Goal: Task Accomplishment & Management: Manage account settings

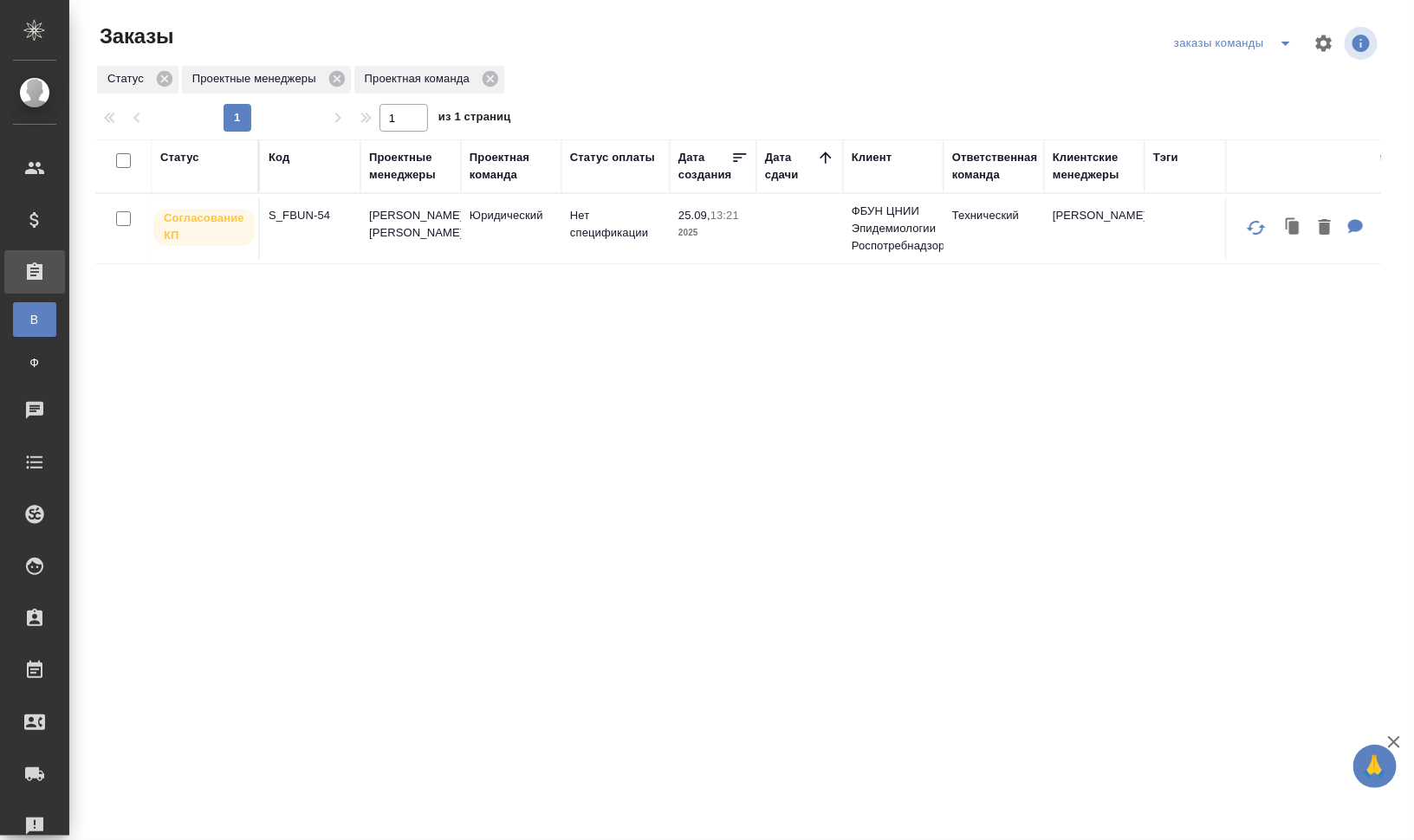
click at [279, 152] on div "Код" at bounding box center [278, 158] width 21 height 18
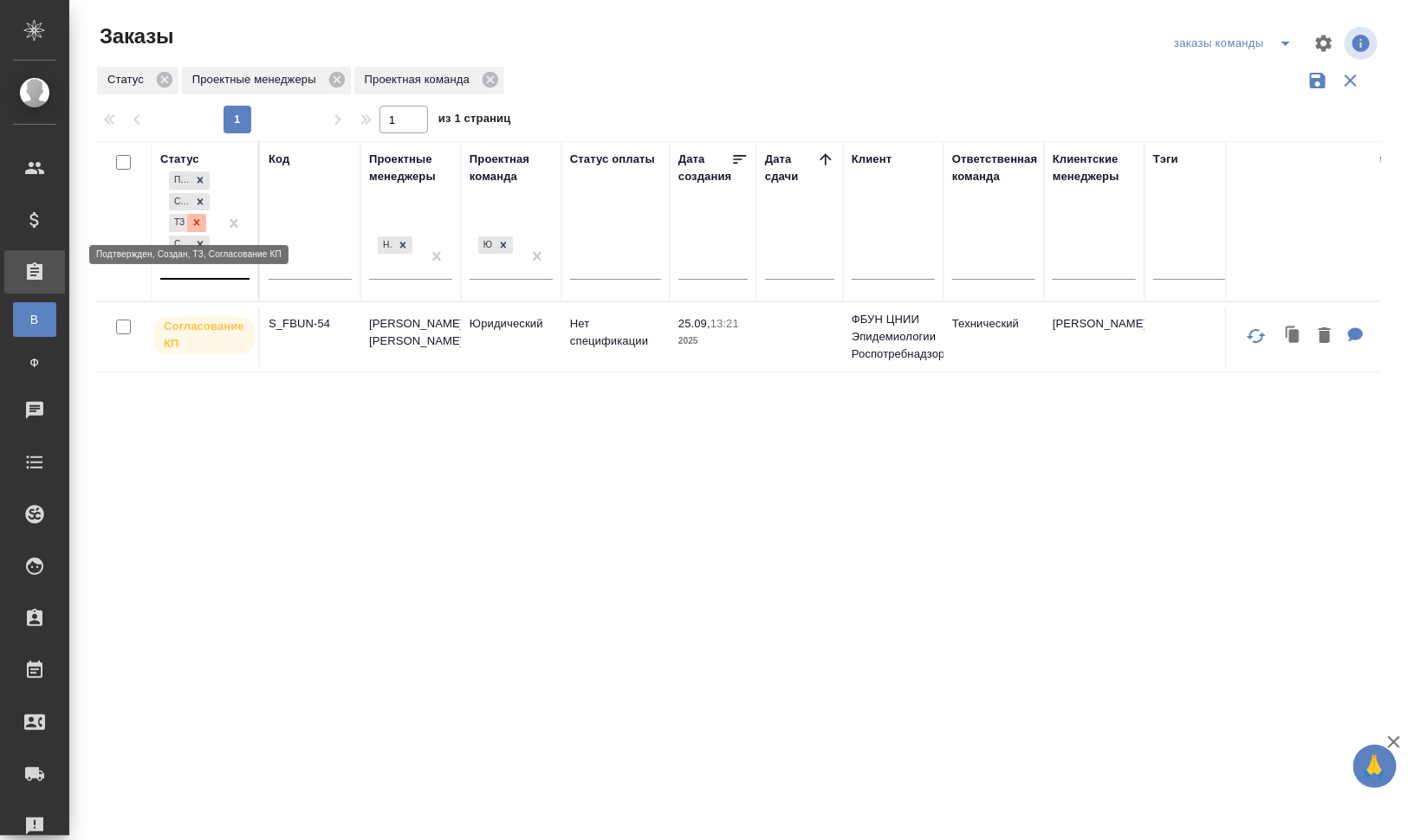
click at [198, 223] on icon at bounding box center [197, 222] width 6 height 6
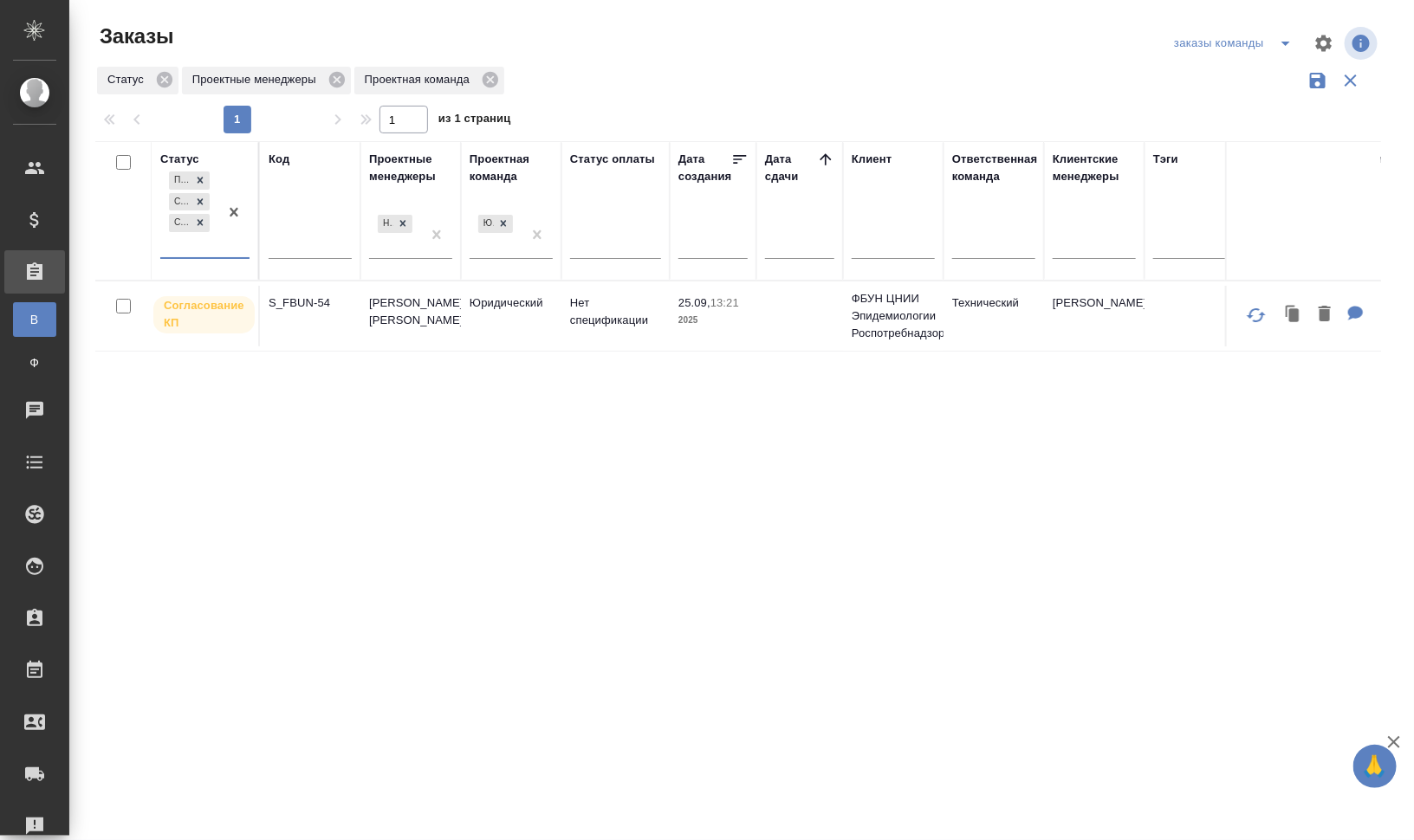
click at [205, 249] on div "Подтвержден Создан Согласование КП" at bounding box center [188, 212] width 58 height 89
type input "тз"
click at [1283, 46] on icon "split button" at bounding box center [1286, 43] width 21 height 21
click at [1249, 80] on li "мои заказы" at bounding box center [1237, 77] width 133 height 27
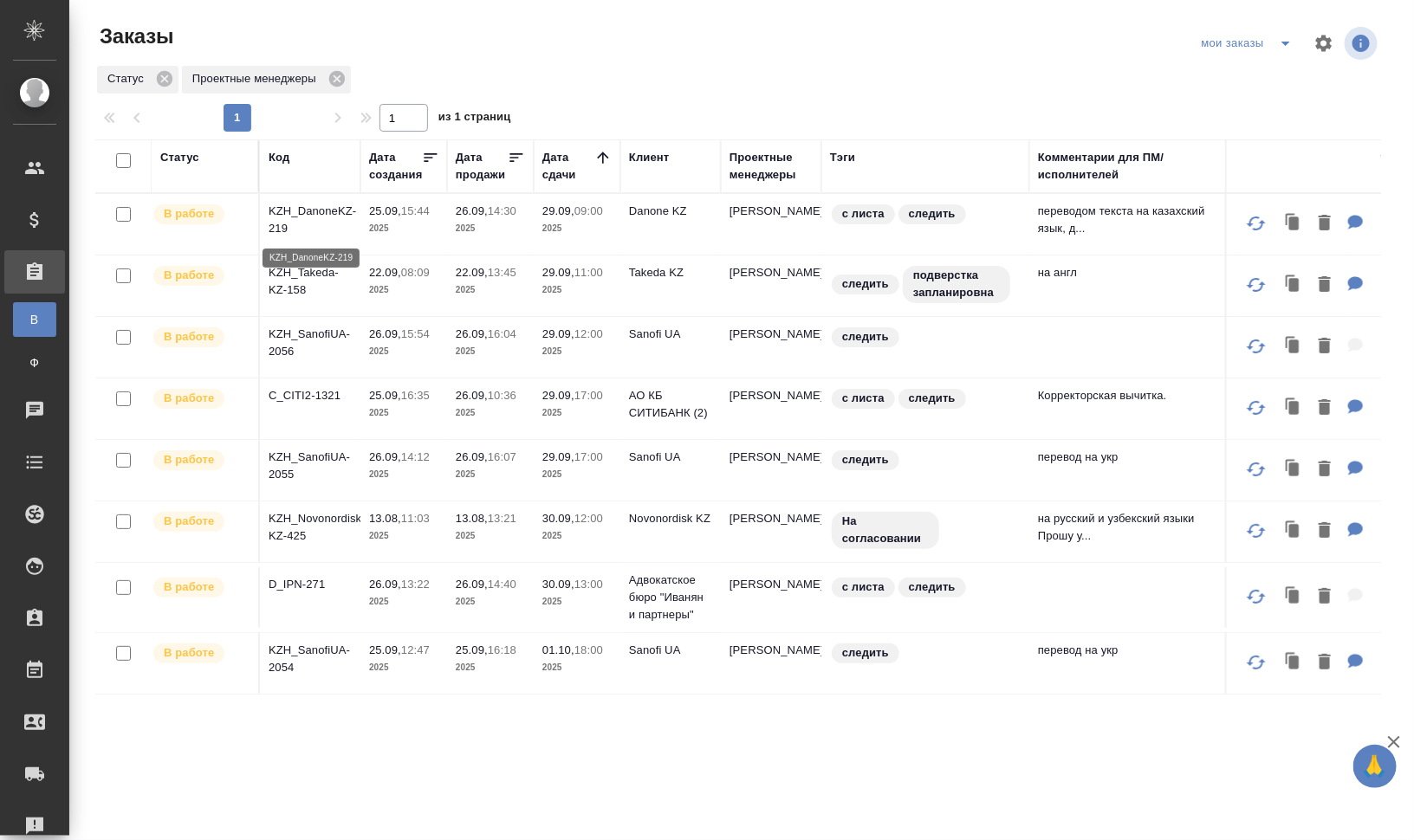
click at [338, 224] on p "KZH_DanoneKZ-219" at bounding box center [310, 220] width 83 height 34
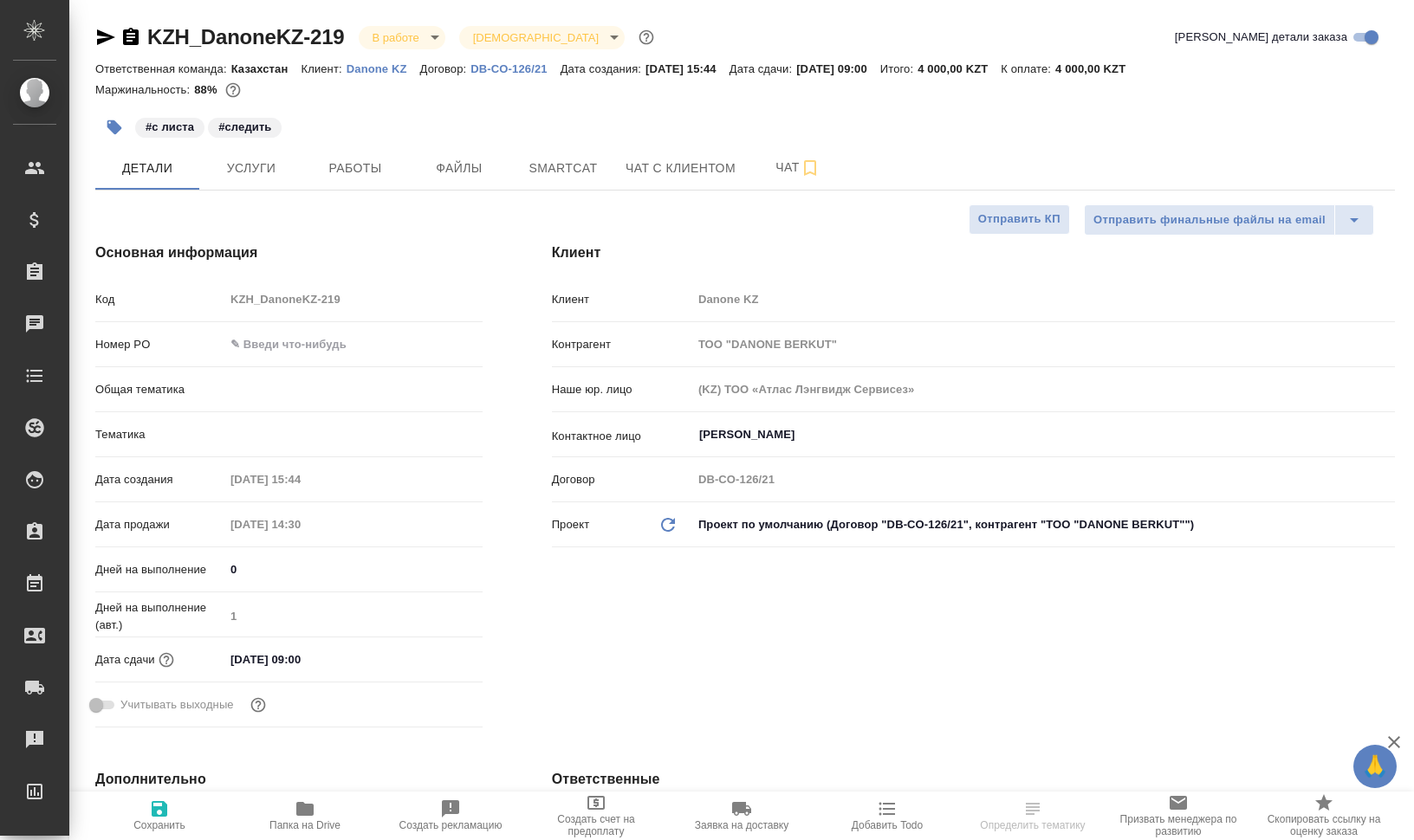
select select "RU"
click at [536, 178] on span "Smartcat" at bounding box center [563, 169] width 83 height 22
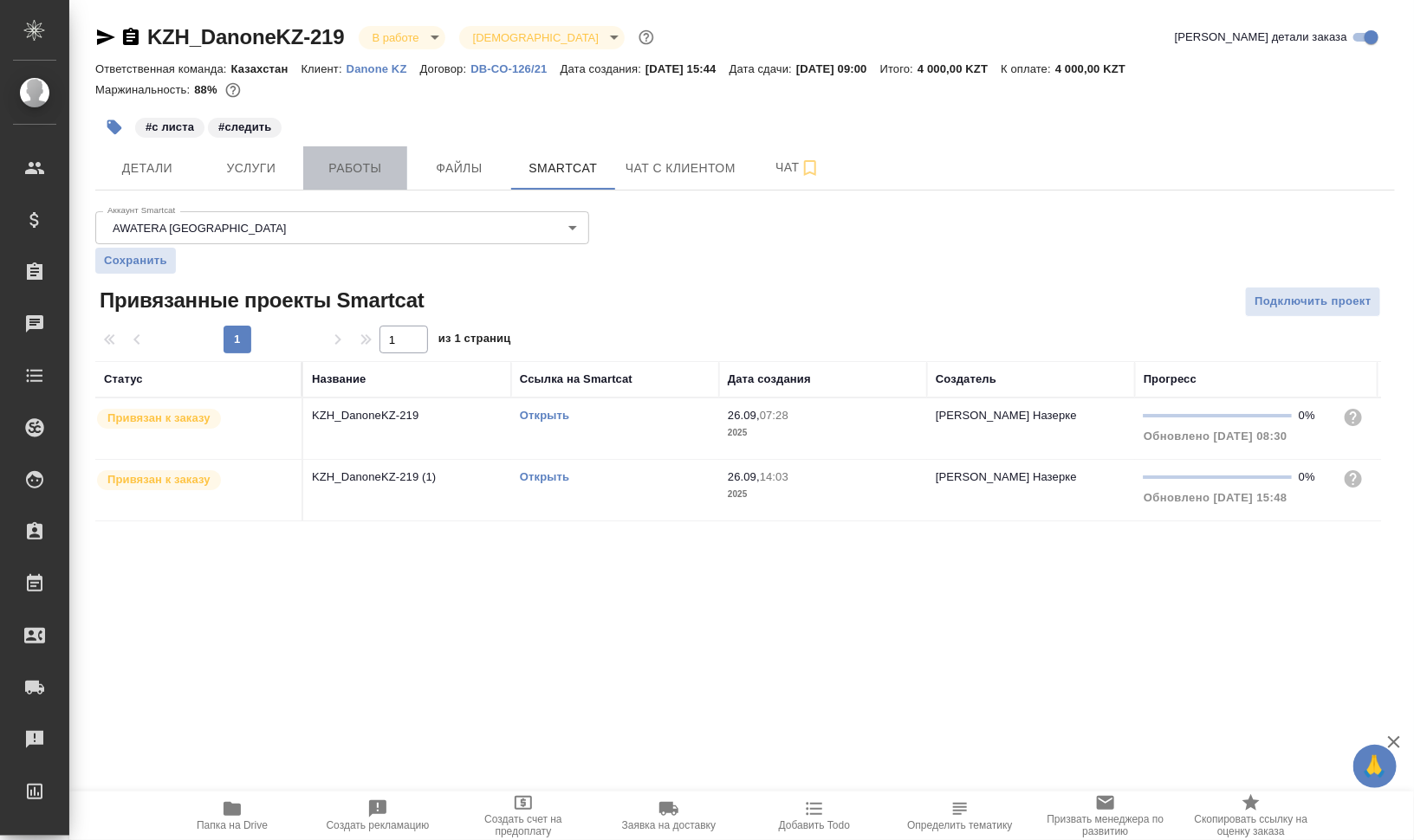
click at [372, 178] on span "Работы" at bounding box center [355, 169] width 83 height 22
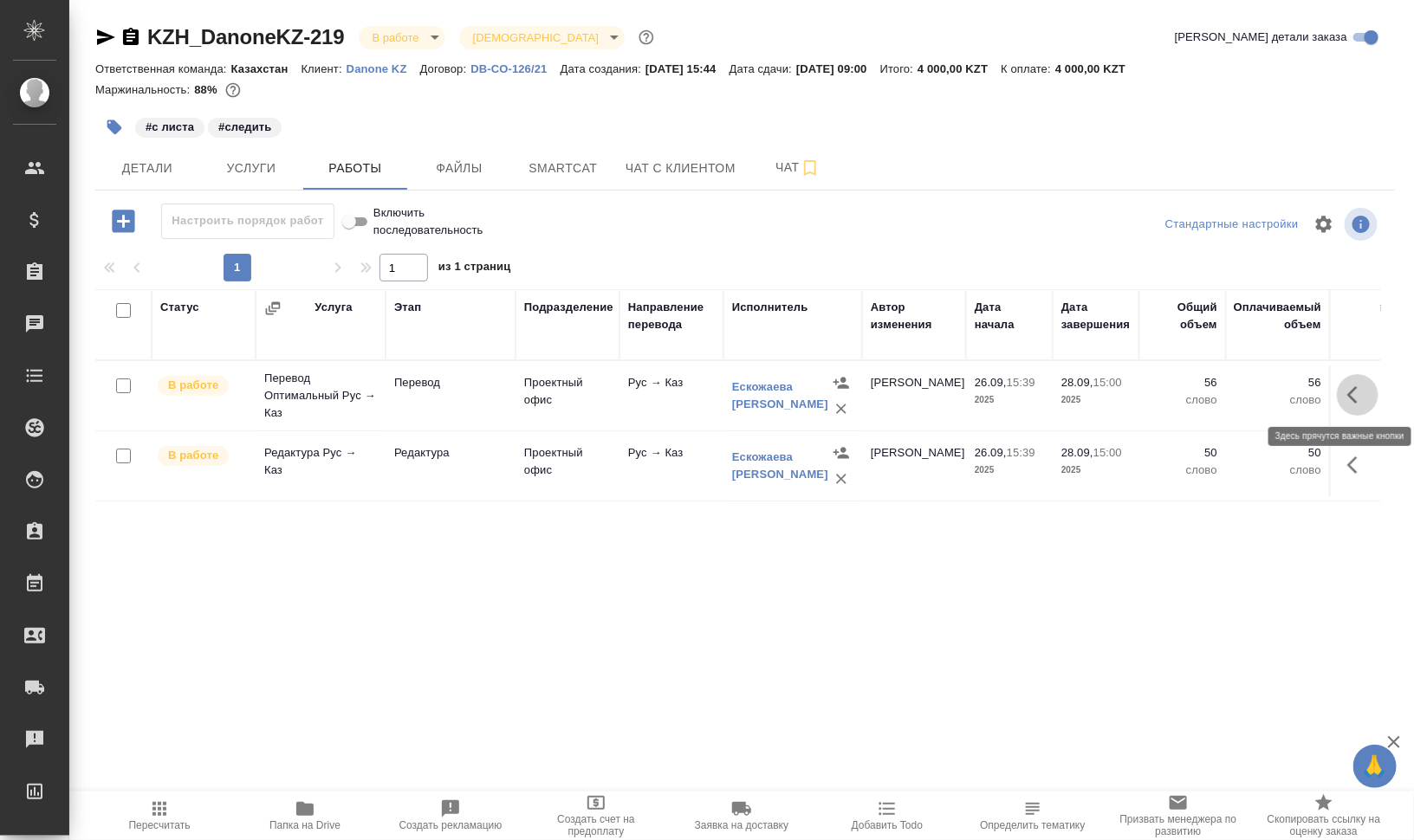
click at [1353, 388] on icon "button" at bounding box center [1352, 395] width 11 height 18
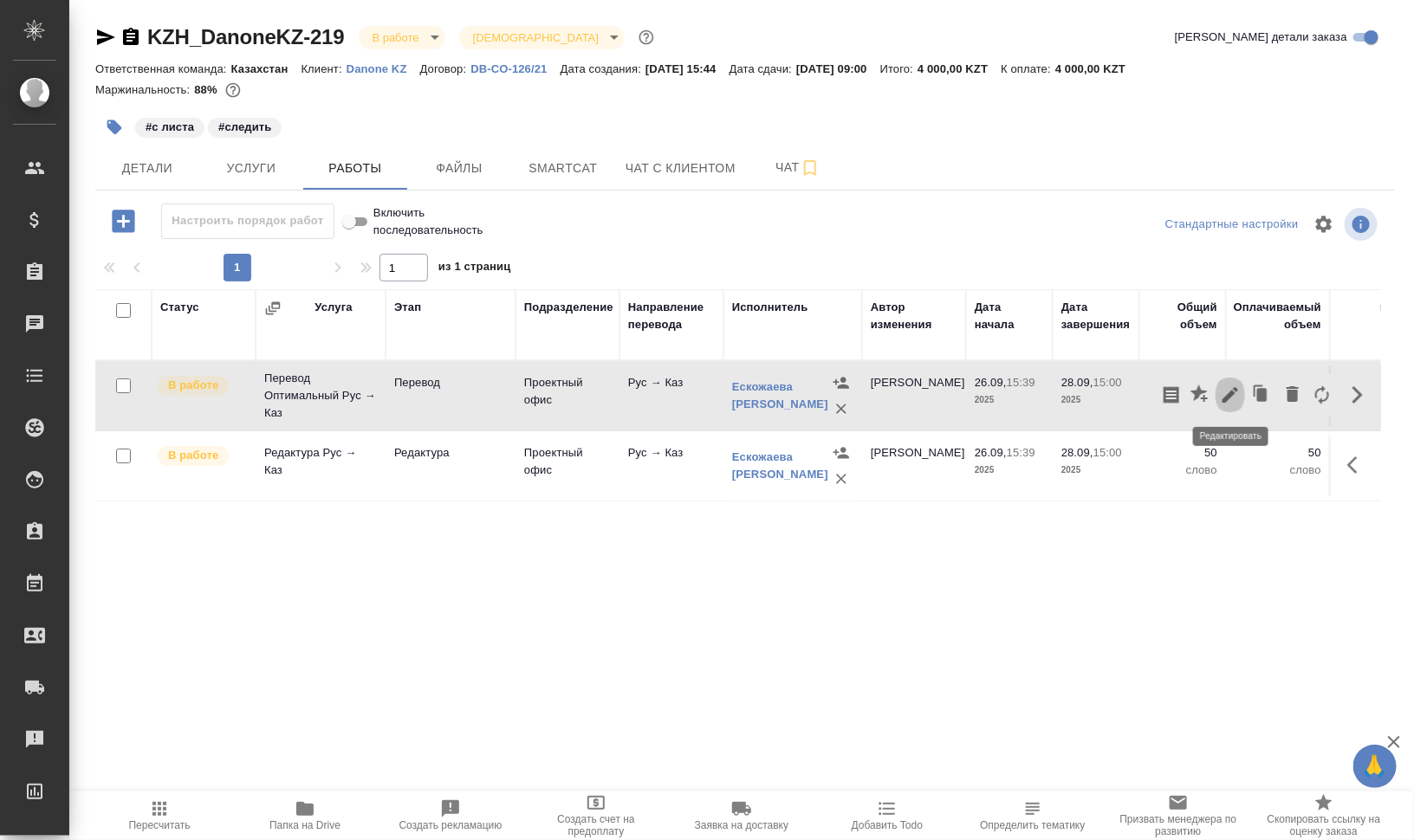
click at [1240, 388] on icon "button" at bounding box center [1230, 394] width 21 height 21
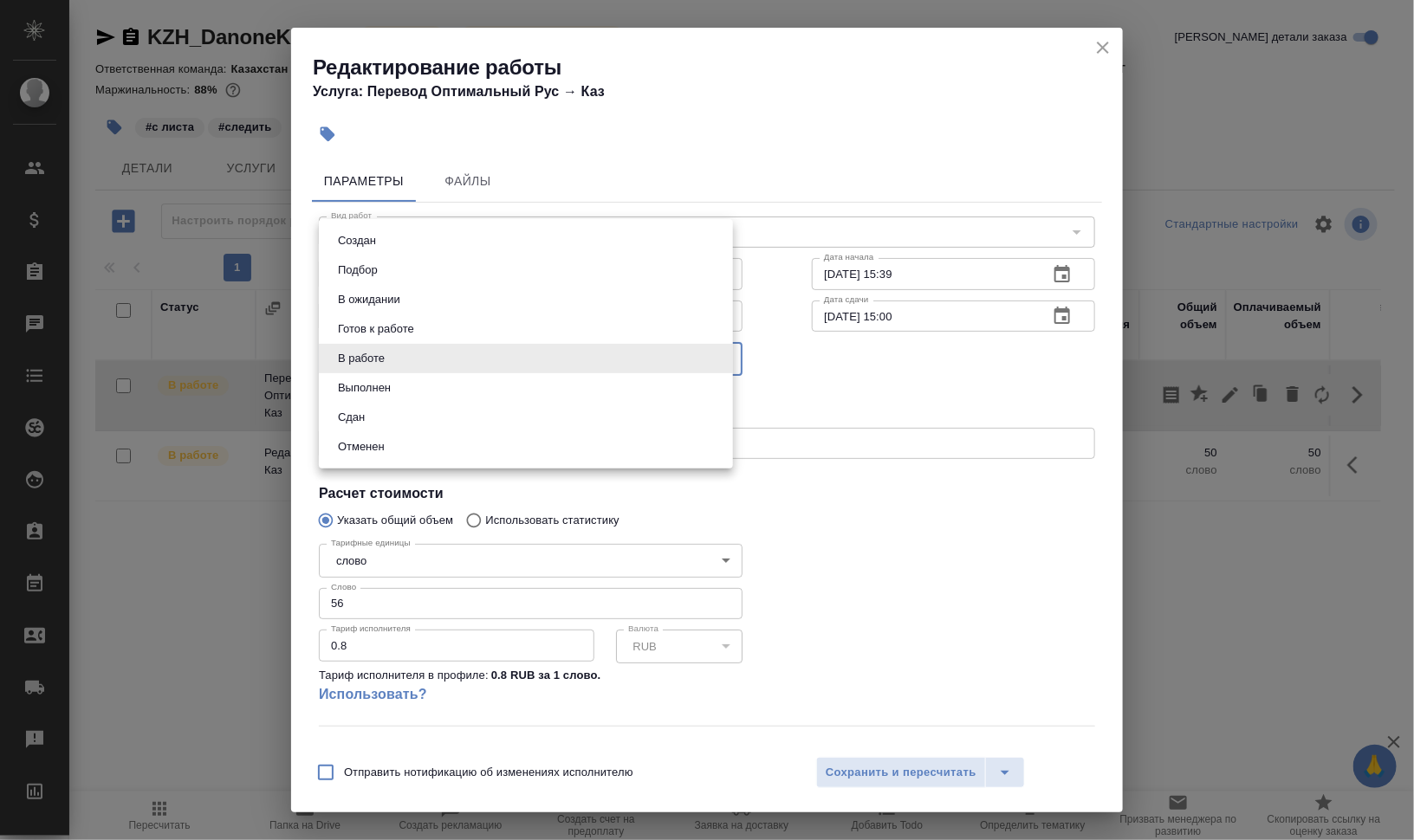
click at [528, 361] on body "🙏 .cls-1 fill:#fff; AWATERA Валеев Динар Клиенты Спецификации Заказы 0 Чаты Tod…" at bounding box center [707, 489] width 1414 height 979
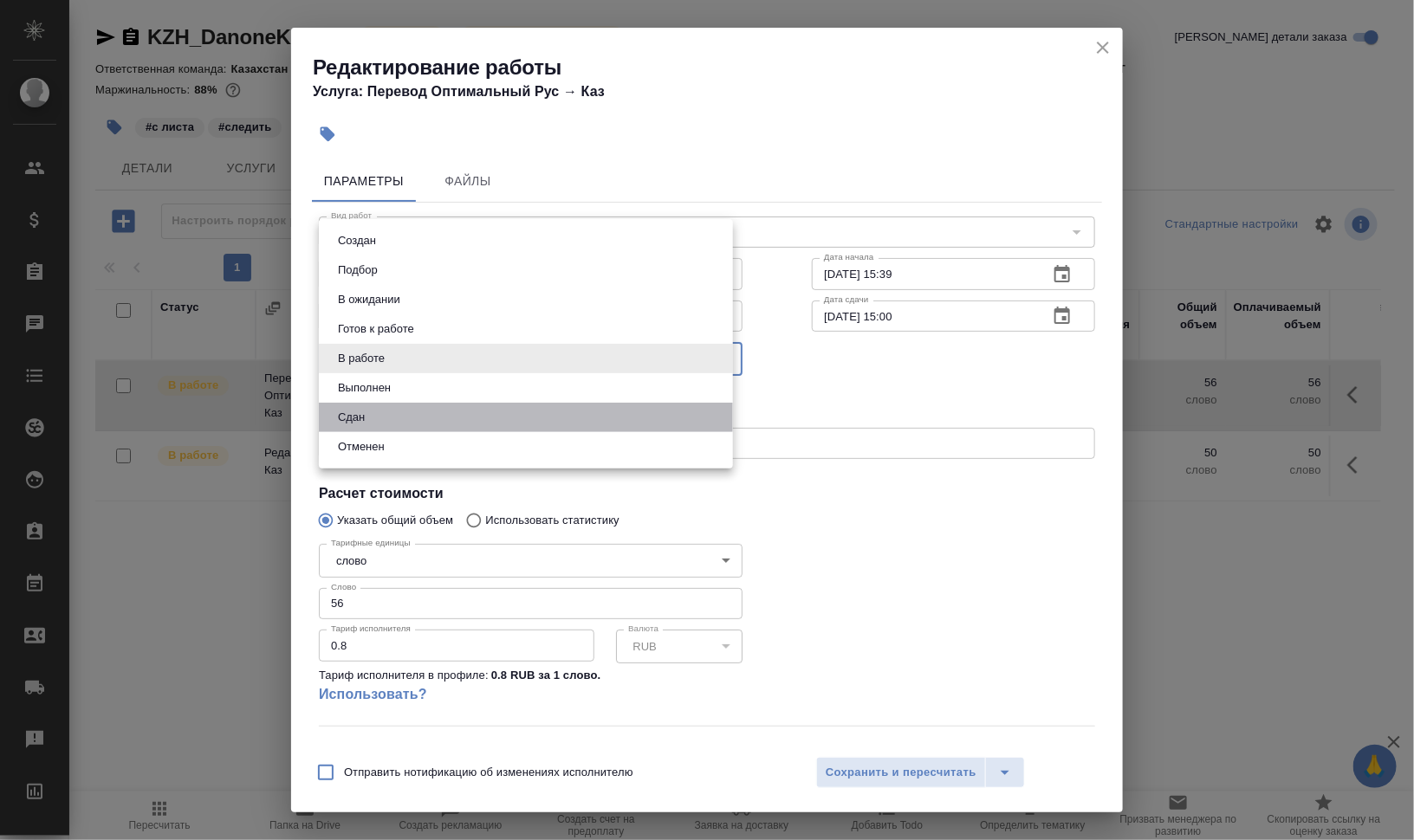
click at [465, 424] on li "Сдан" at bounding box center [526, 418] width 414 height 29
type input "closed"
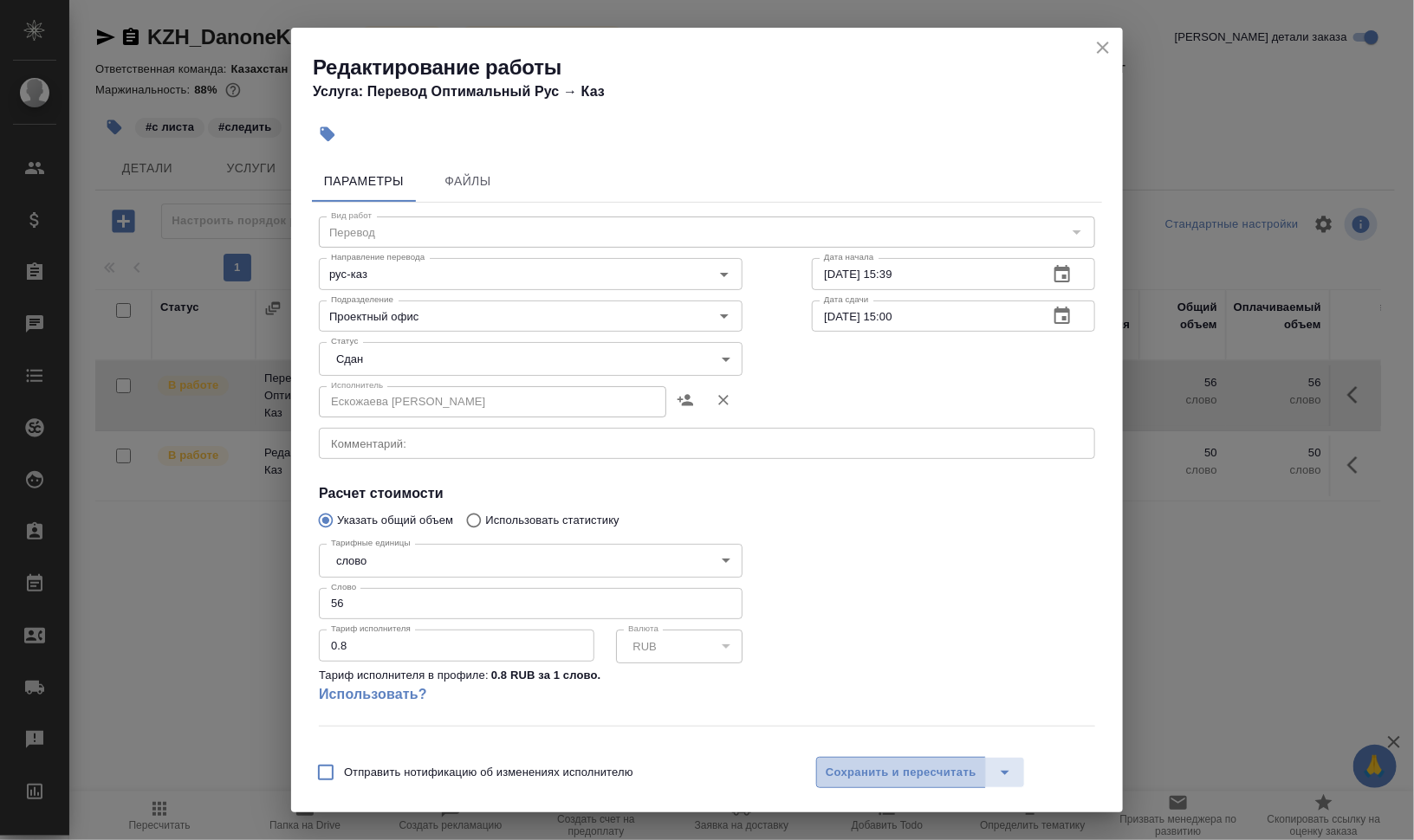
click at [869, 764] on span "Сохранить и пересчитать" at bounding box center [901, 772] width 151 height 20
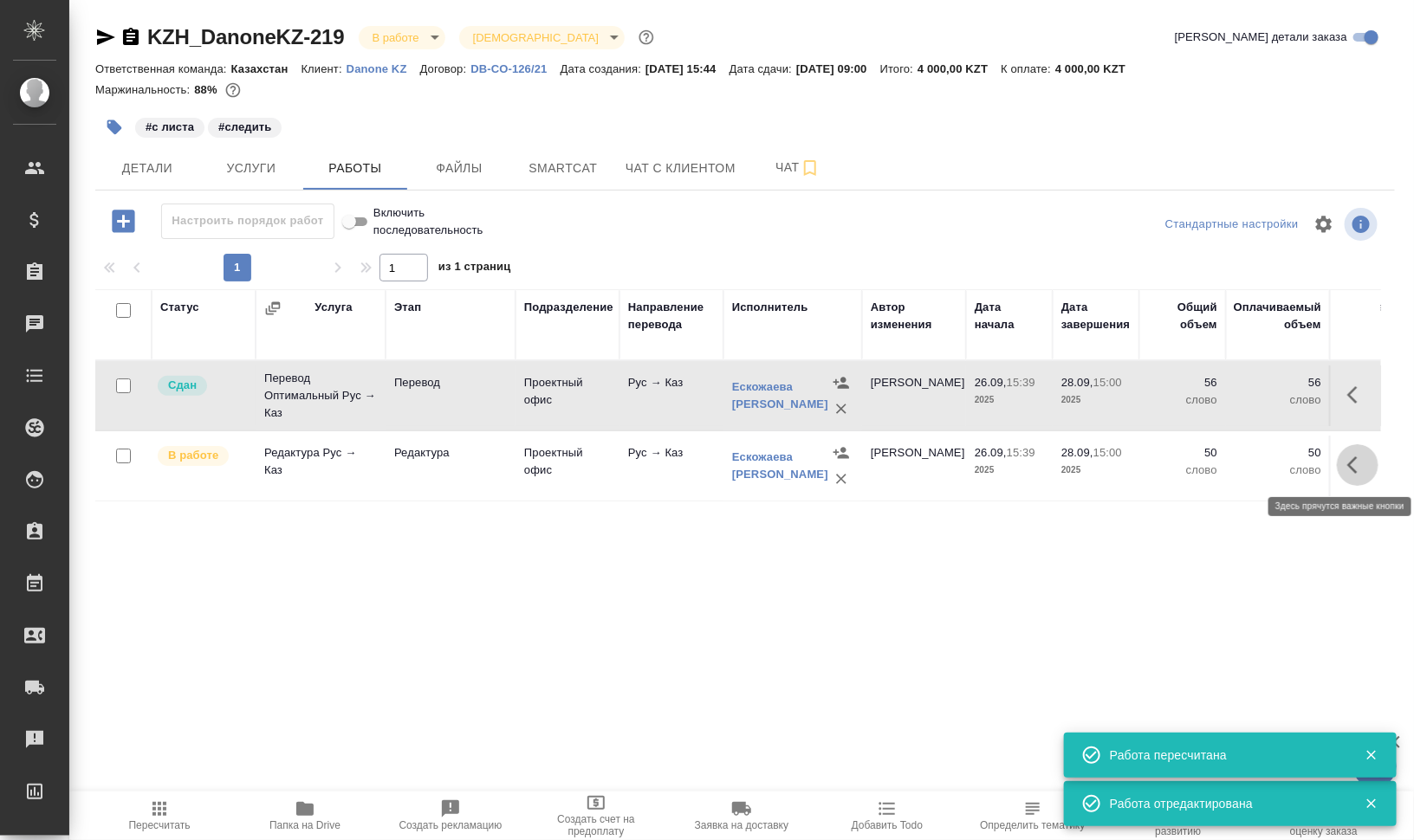
click at [1370, 460] on button "button" at bounding box center [1357, 465] width 41 height 41
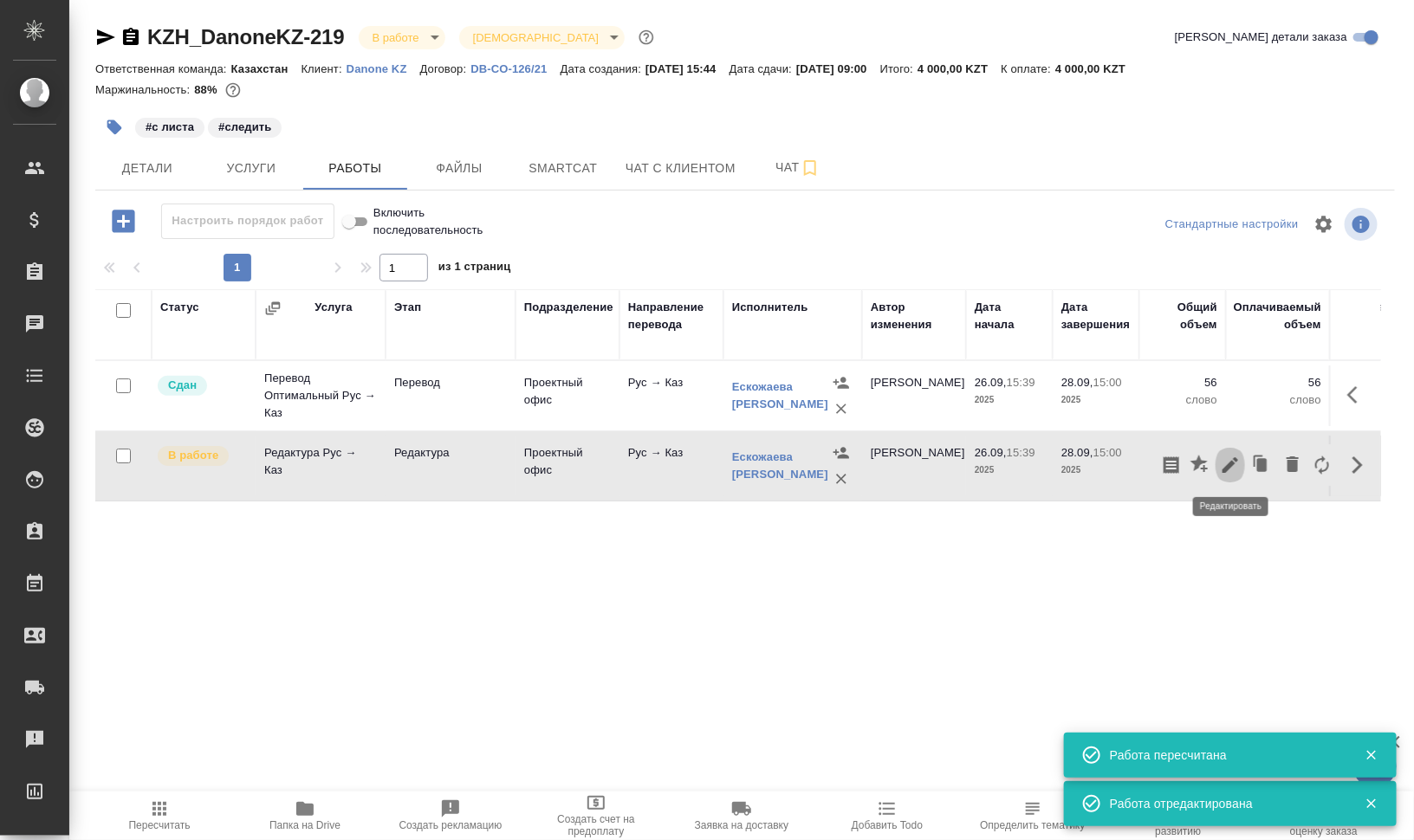
click at [1228, 460] on icon "button" at bounding box center [1230, 465] width 21 height 21
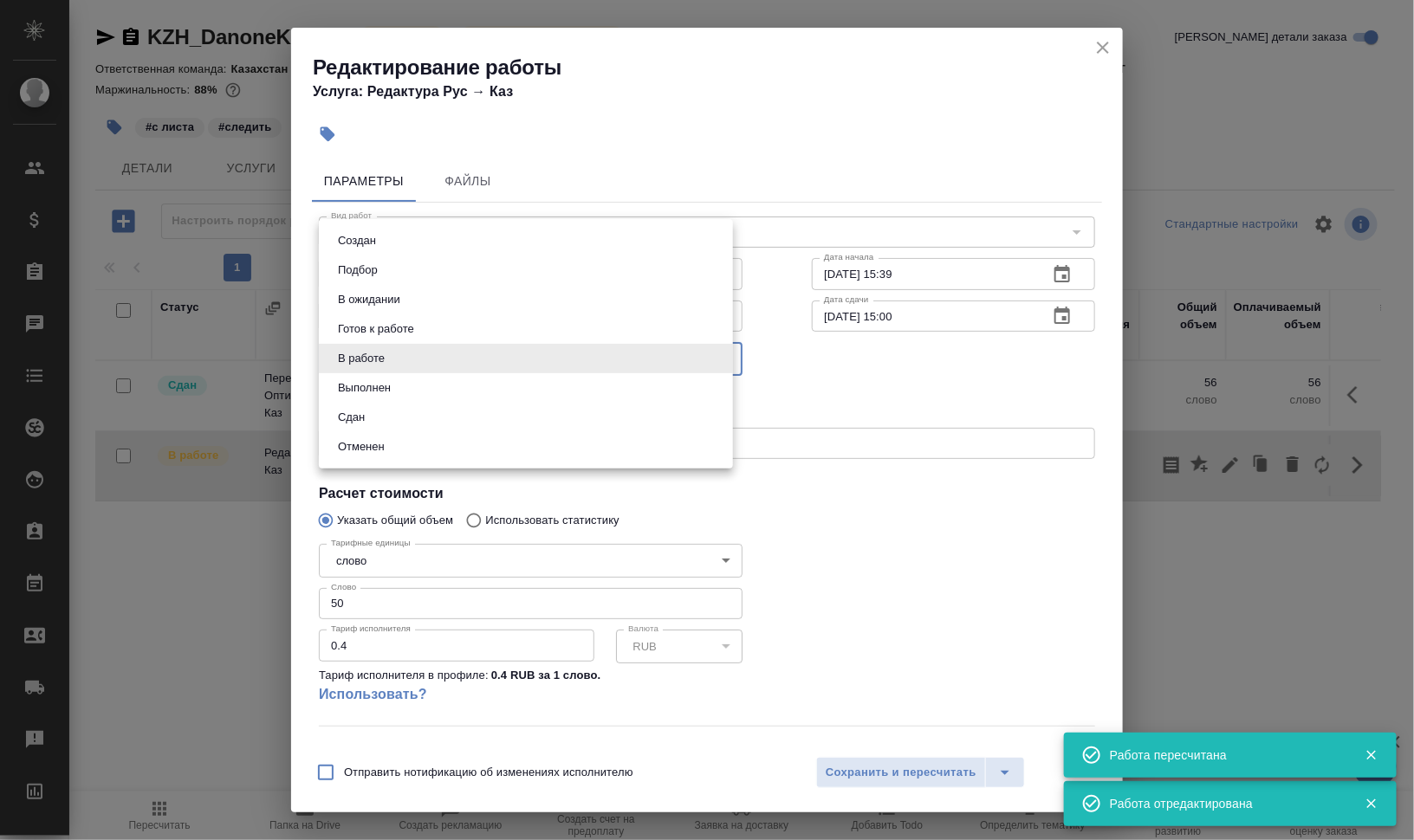
click at [533, 362] on body "🙏 .cls-1 fill:#fff; AWATERA Валеев Динар Клиенты Спецификации Заказы 0 Чаты Tod…" at bounding box center [707, 489] width 1414 height 979
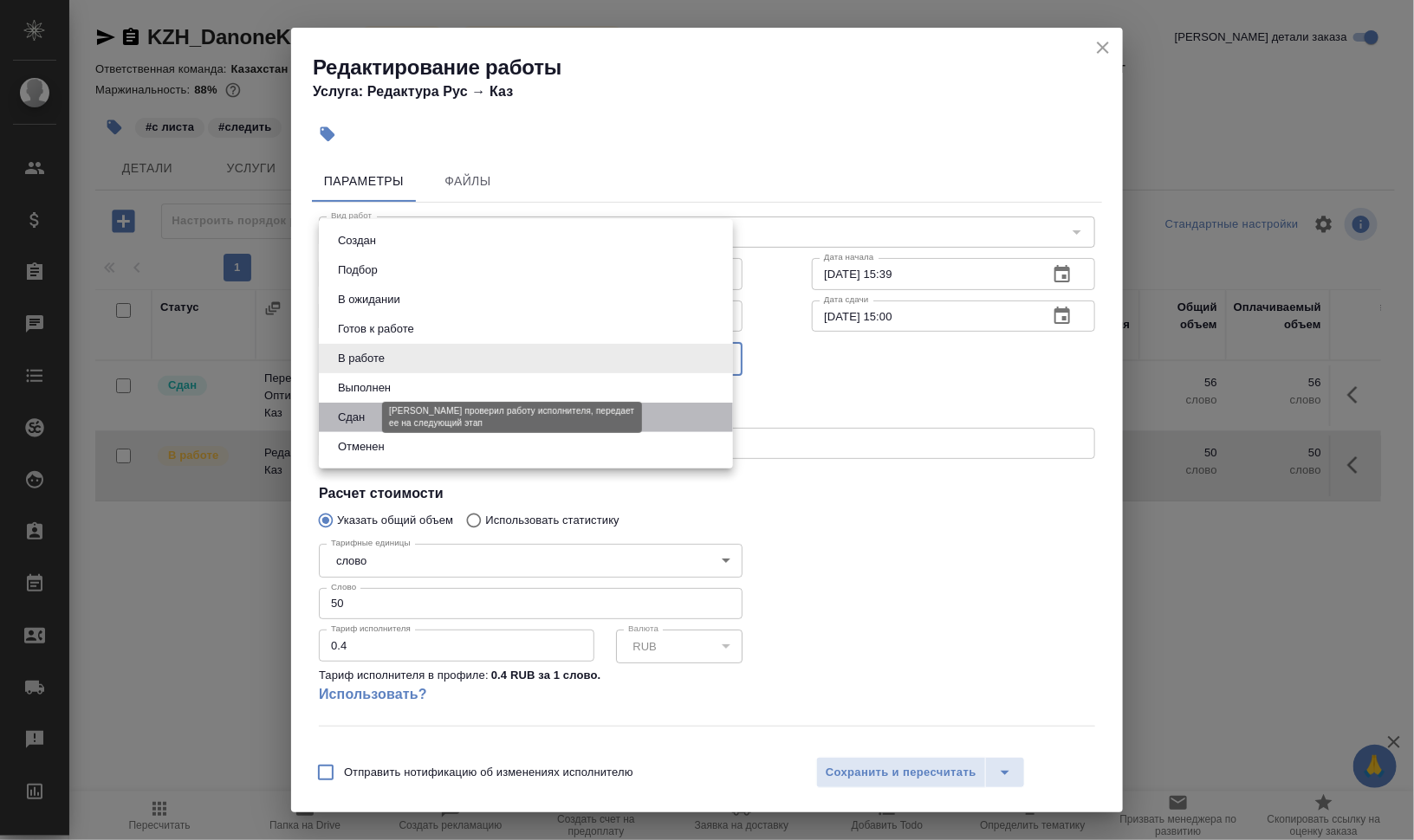
click at [356, 423] on button "Сдан" at bounding box center [351, 417] width 37 height 19
type input "closed"
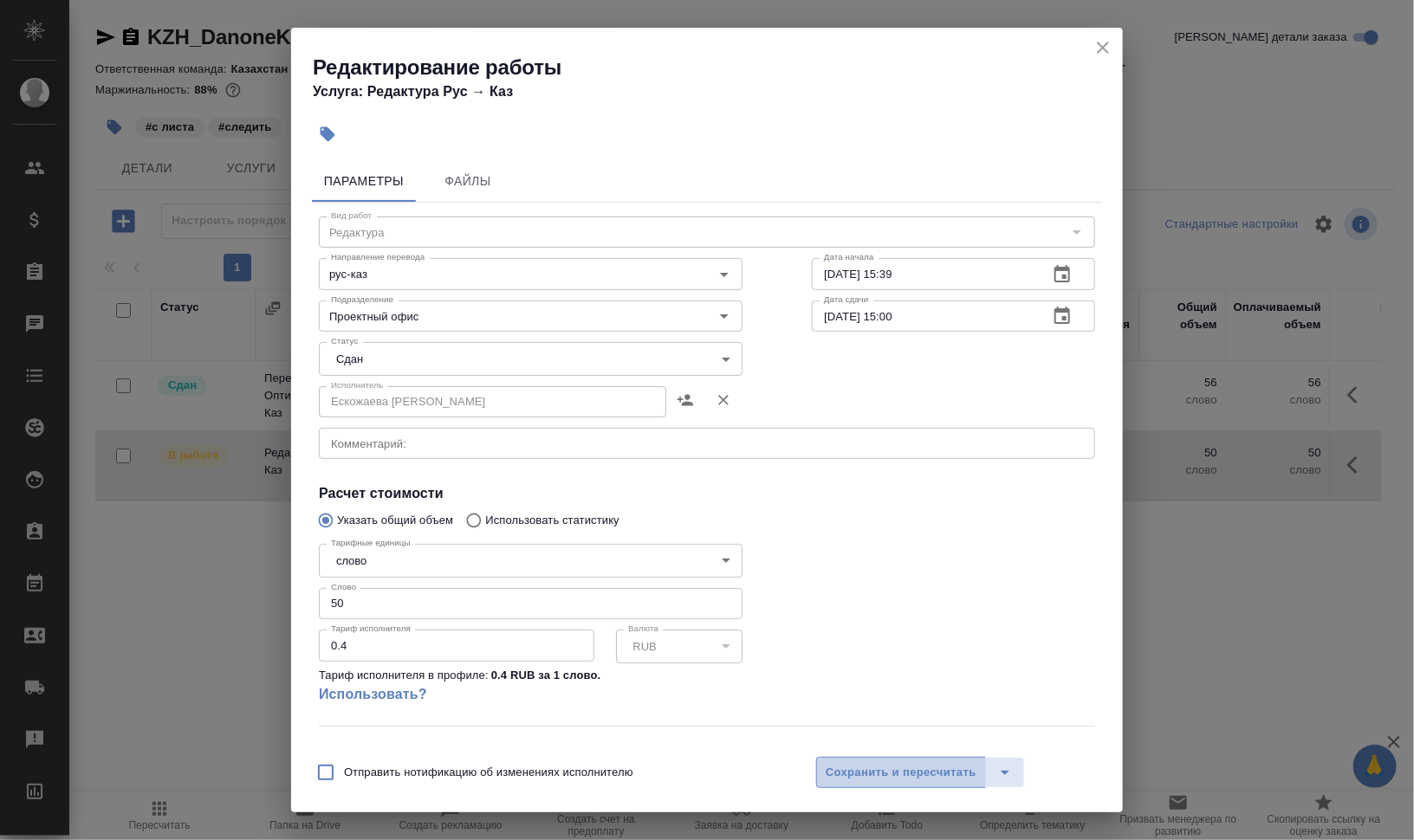
click at [861, 768] on span "Сохранить и пересчитать" at bounding box center [901, 772] width 151 height 20
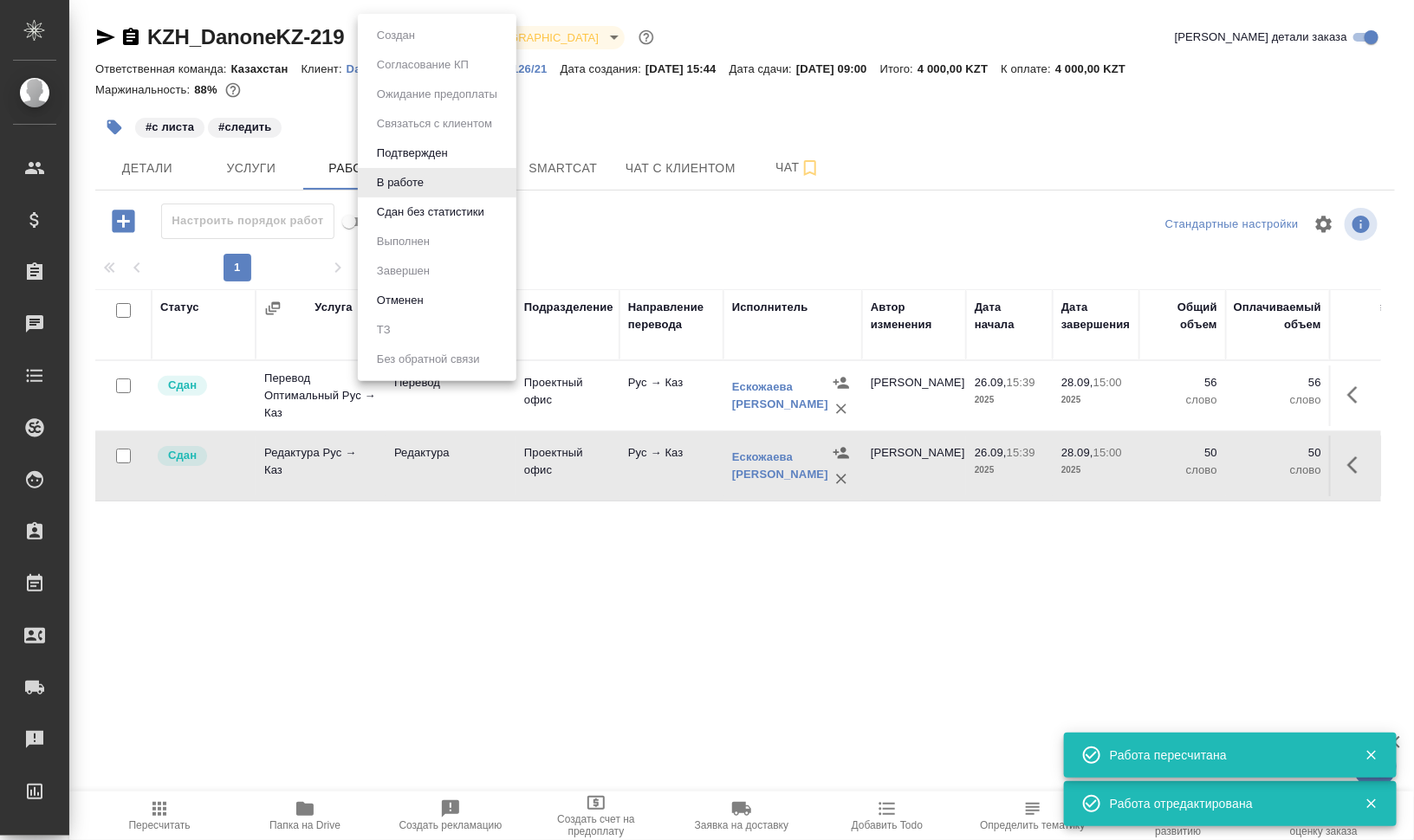
click at [421, 32] on body "🙏 .cls-1 fill:#fff; AWATERA Валеев Динар Клиенты Спецификации Заказы 0 Чаты Tod…" at bounding box center [707, 489] width 1414 height 979
click at [316, 815] on div at bounding box center [707, 420] width 1414 height 840
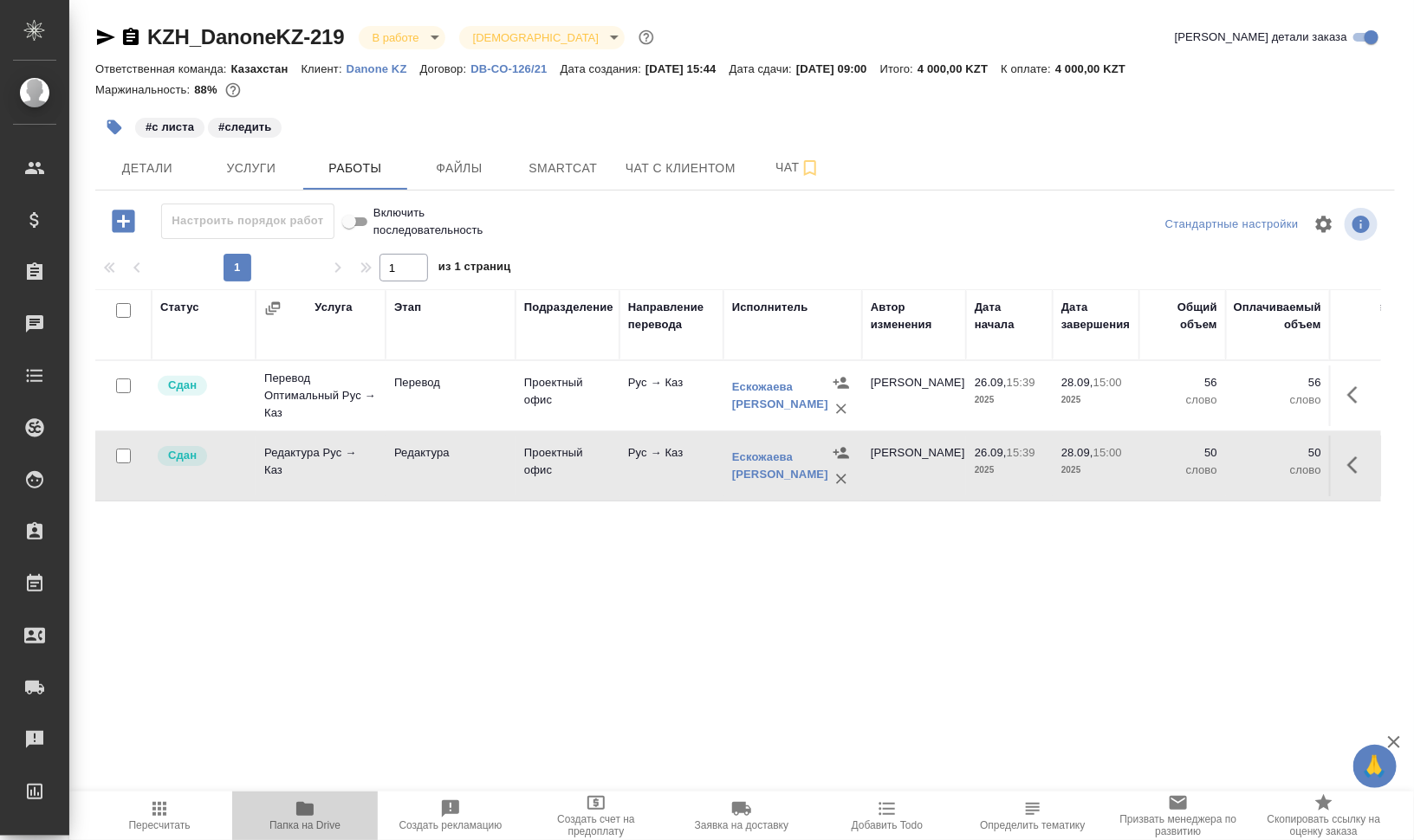
click at [324, 804] on span "Папка на Drive" at bounding box center [304, 815] width 125 height 33
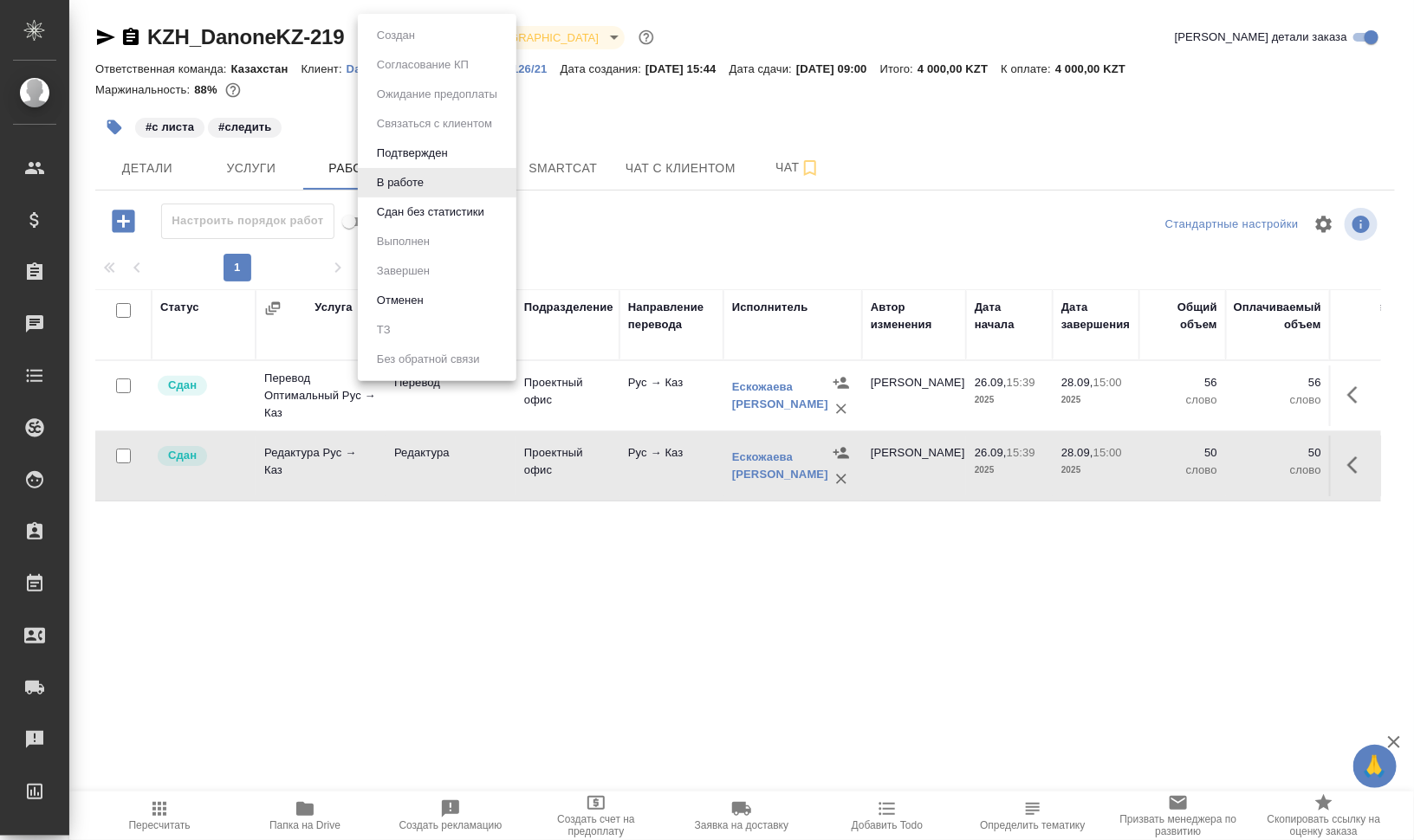
click at [421, 31] on body "🙏 .cls-1 fill:#fff; AWATERA Валеев Динар Клиенты Спецификации Заказы 0 Чаты Tod…" at bounding box center [707, 489] width 1414 height 979
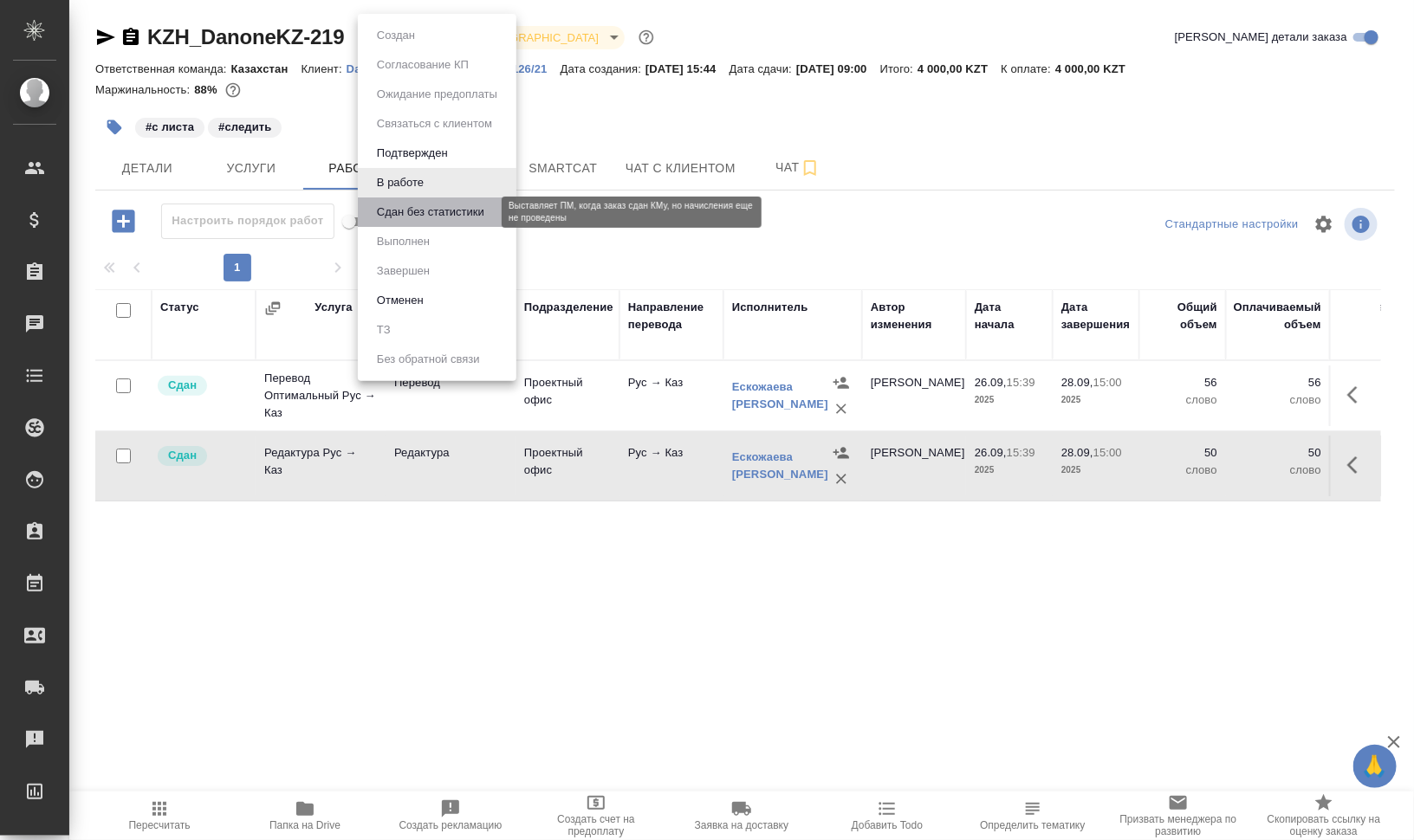
click at [413, 205] on button "Сдан без статистики" at bounding box center [430, 212] width 118 height 19
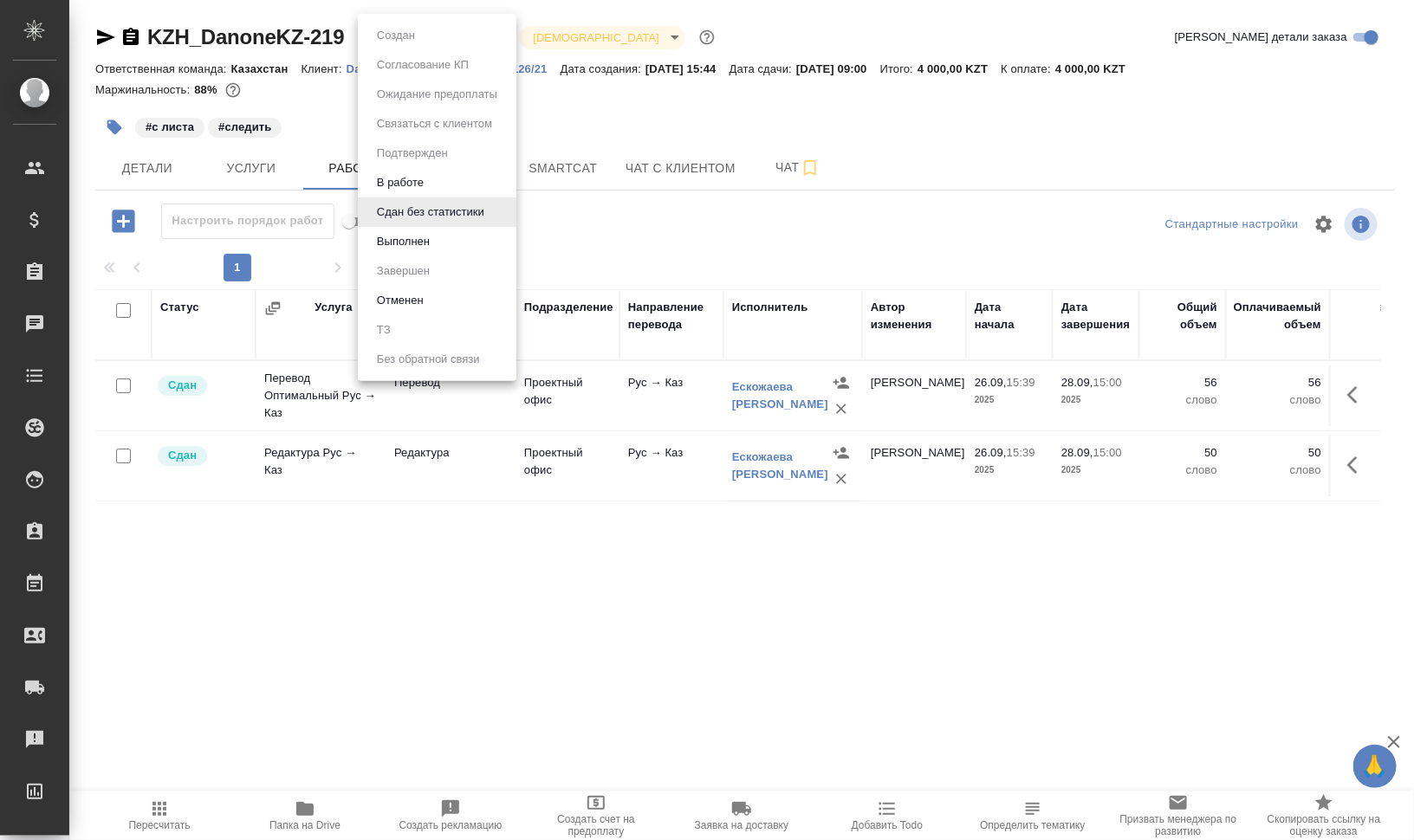
click at [431, 33] on body "🙏 .cls-1 fill:#fff; AWATERA Валеев Динар Клиенты Спецификации Заказы 0 Чаты Tod…" at bounding box center [707, 489] width 1414 height 979
click at [402, 232] on button "Выполнен" at bounding box center [403, 241] width 63 height 19
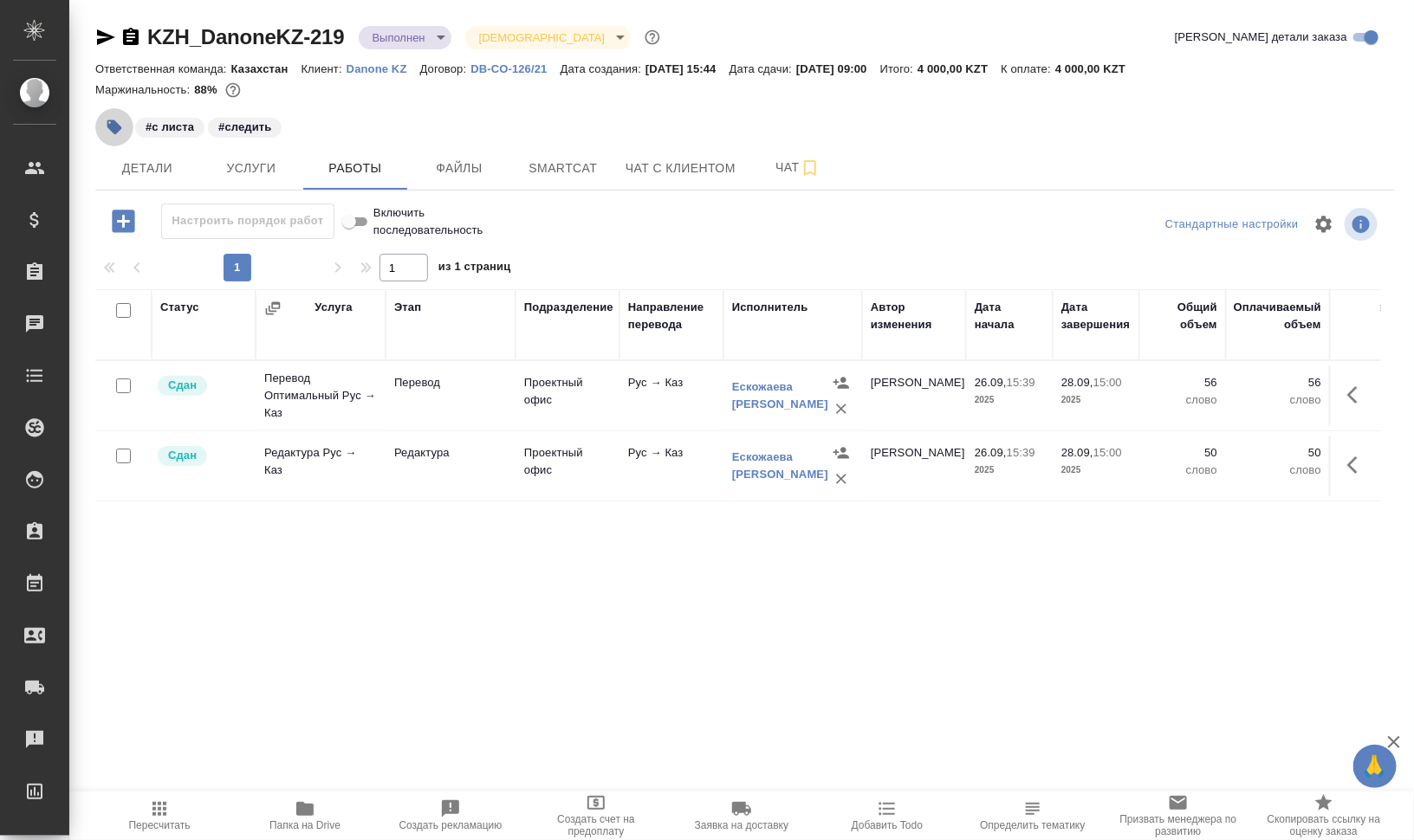
click at [109, 130] on icon "button" at bounding box center [115, 127] width 18 height 18
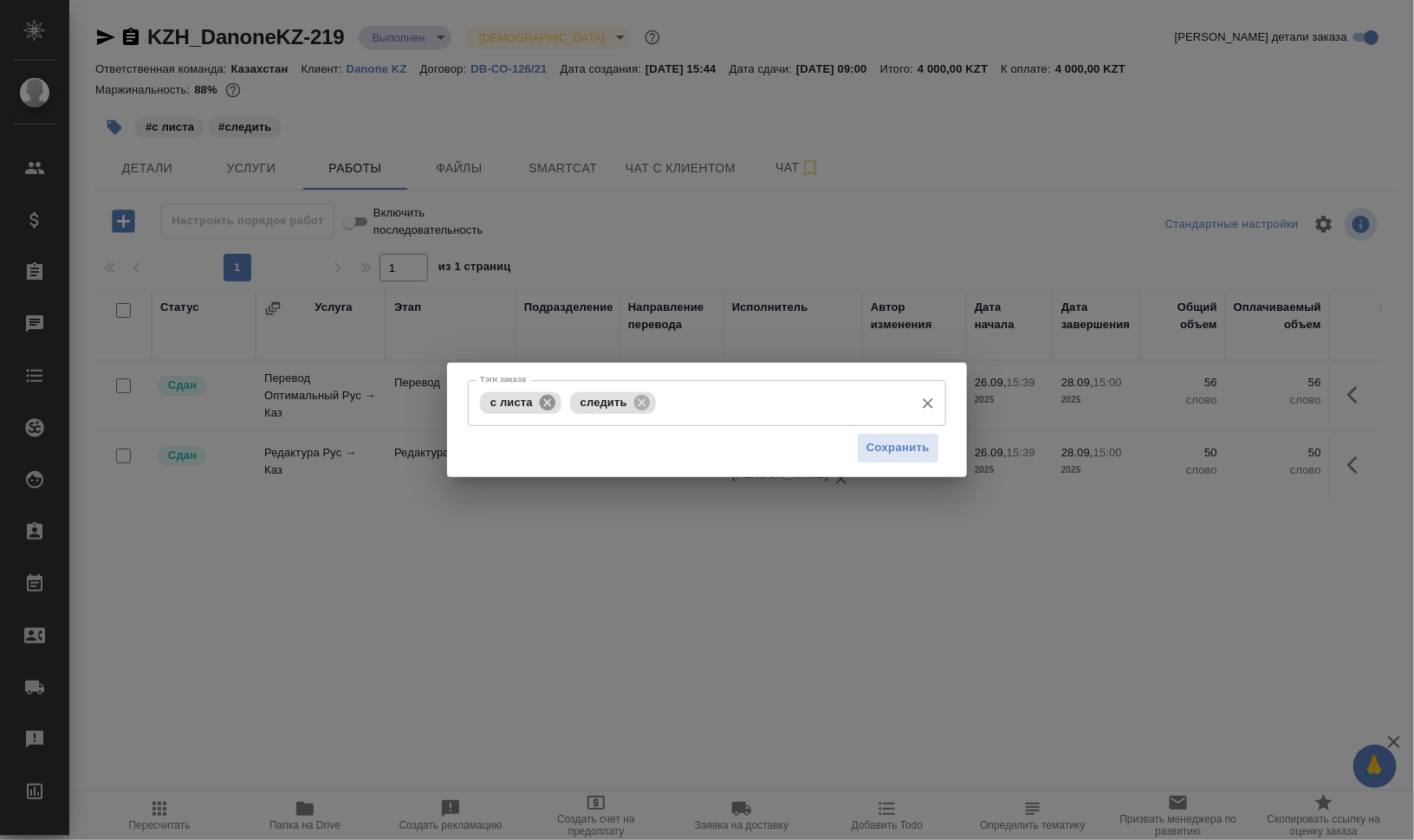
click at [547, 402] on icon at bounding box center [547, 402] width 19 height 19
click at [558, 403] on icon at bounding box center [552, 402] width 16 height 16
click at [888, 435] on button "Сохранить" at bounding box center [898, 448] width 82 height 30
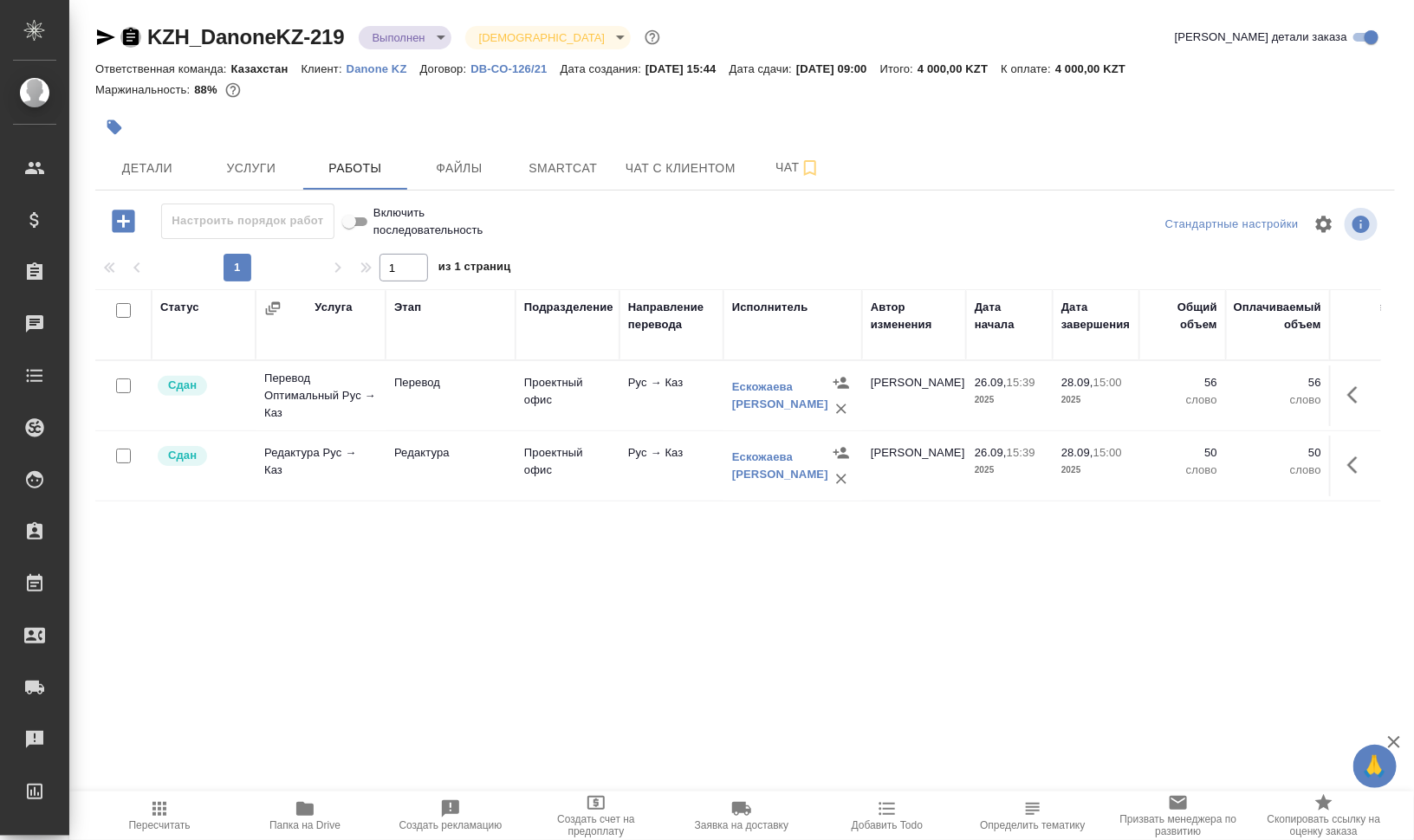
click at [139, 42] on icon "button" at bounding box center [130, 36] width 21 height 21
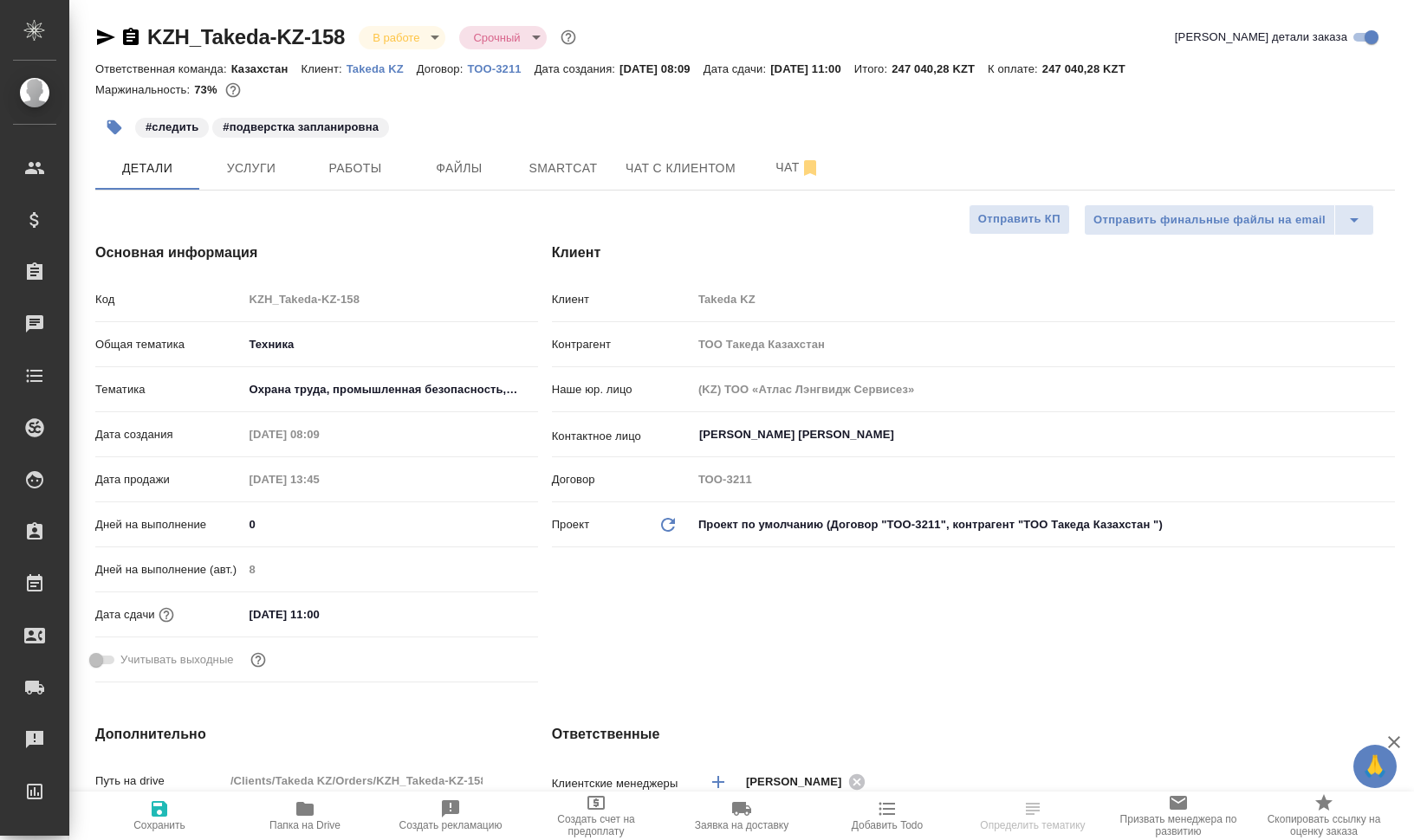
select select "RU"
type textarea "x"
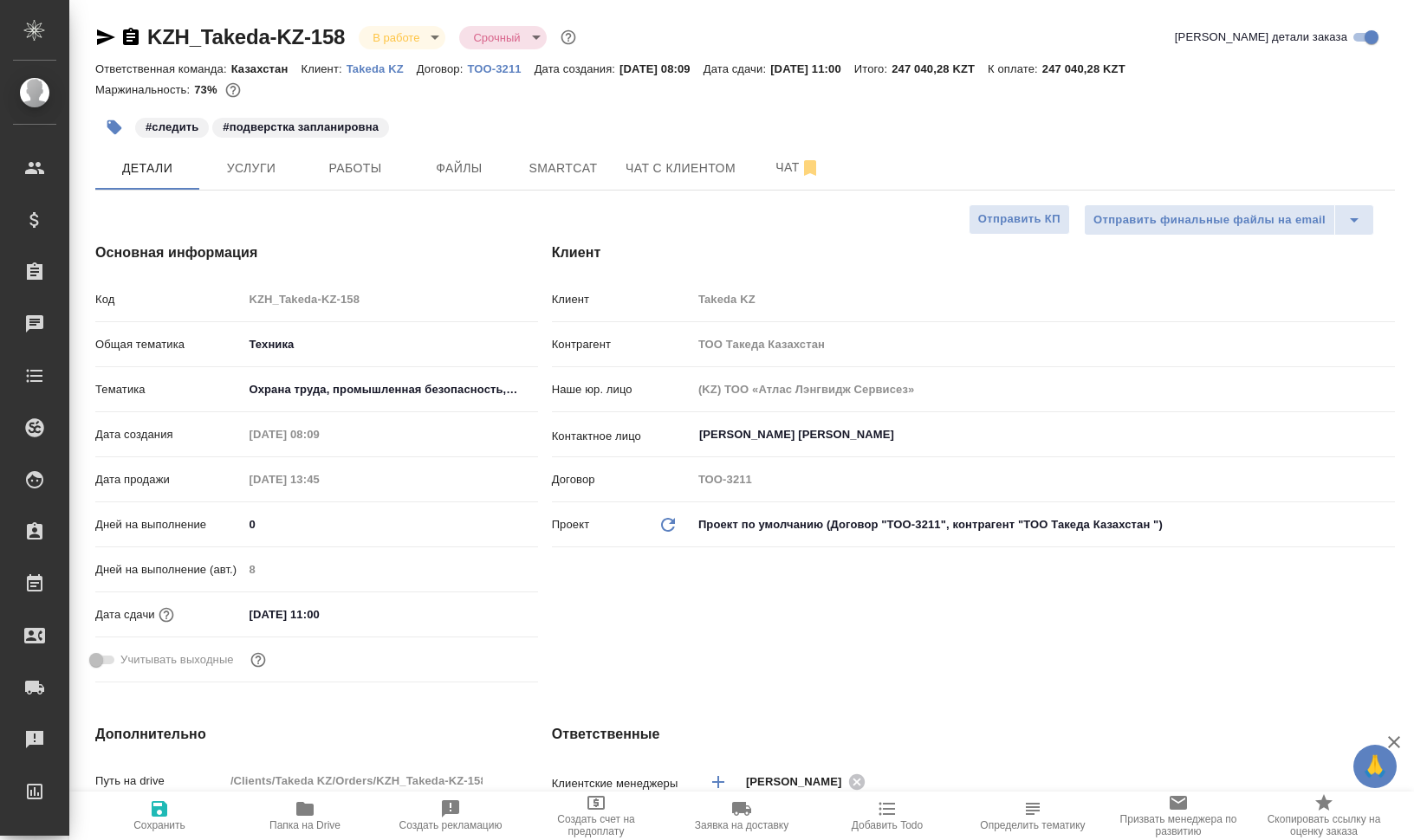
type textarea "x"
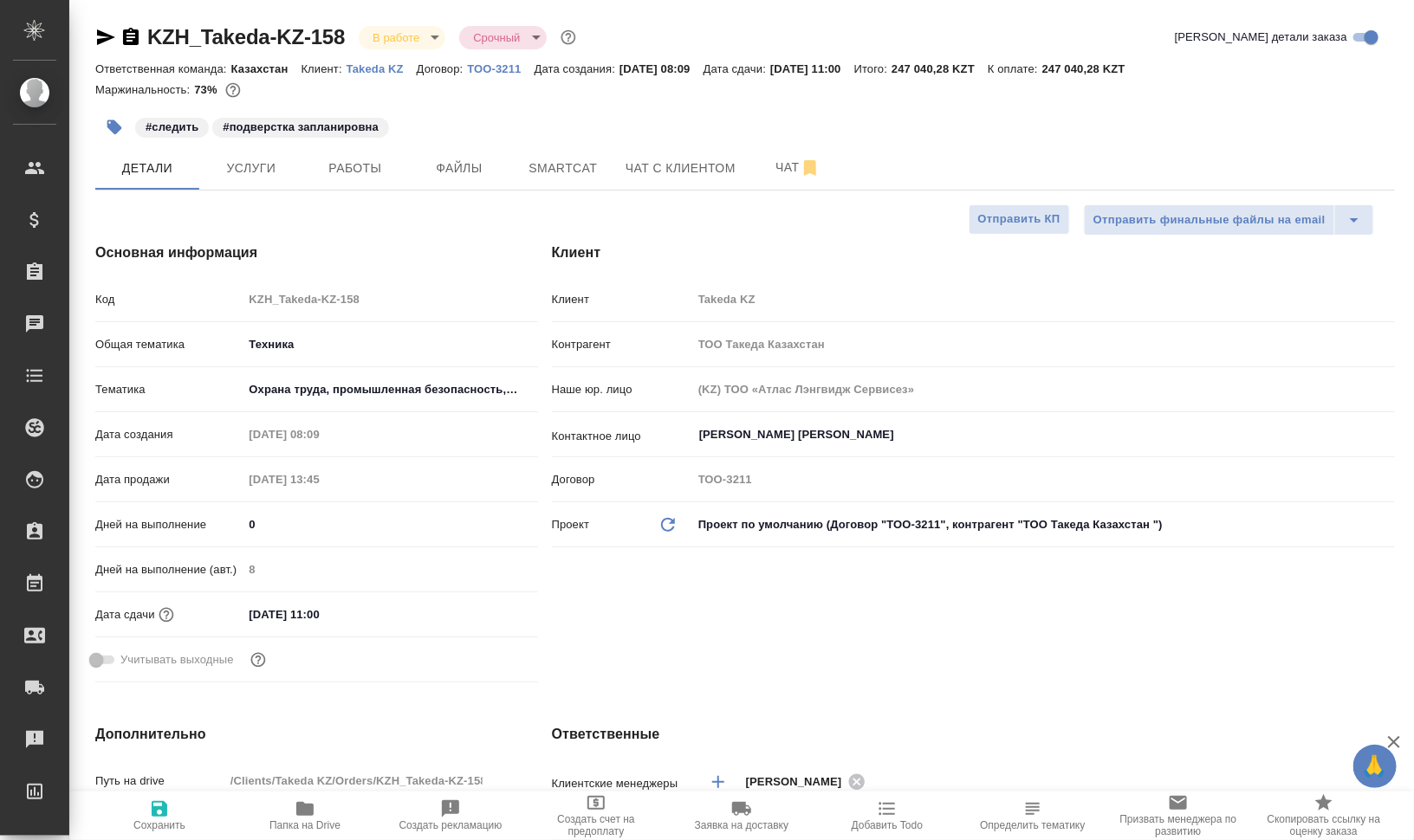
type textarea "x"
click at [362, 173] on span "Работы" at bounding box center [355, 169] width 83 height 22
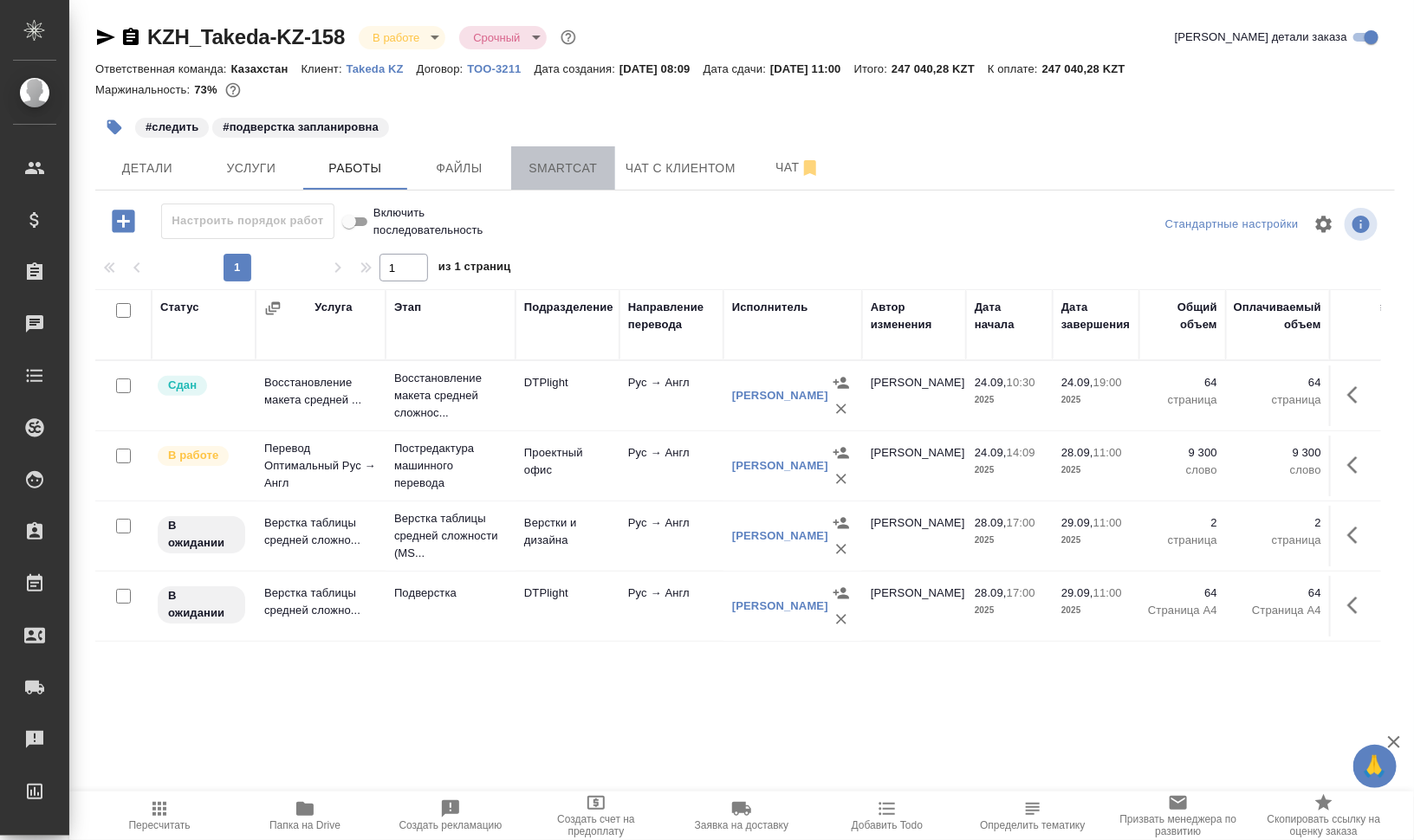
click at [569, 172] on span "Smartcat" at bounding box center [563, 169] width 83 height 22
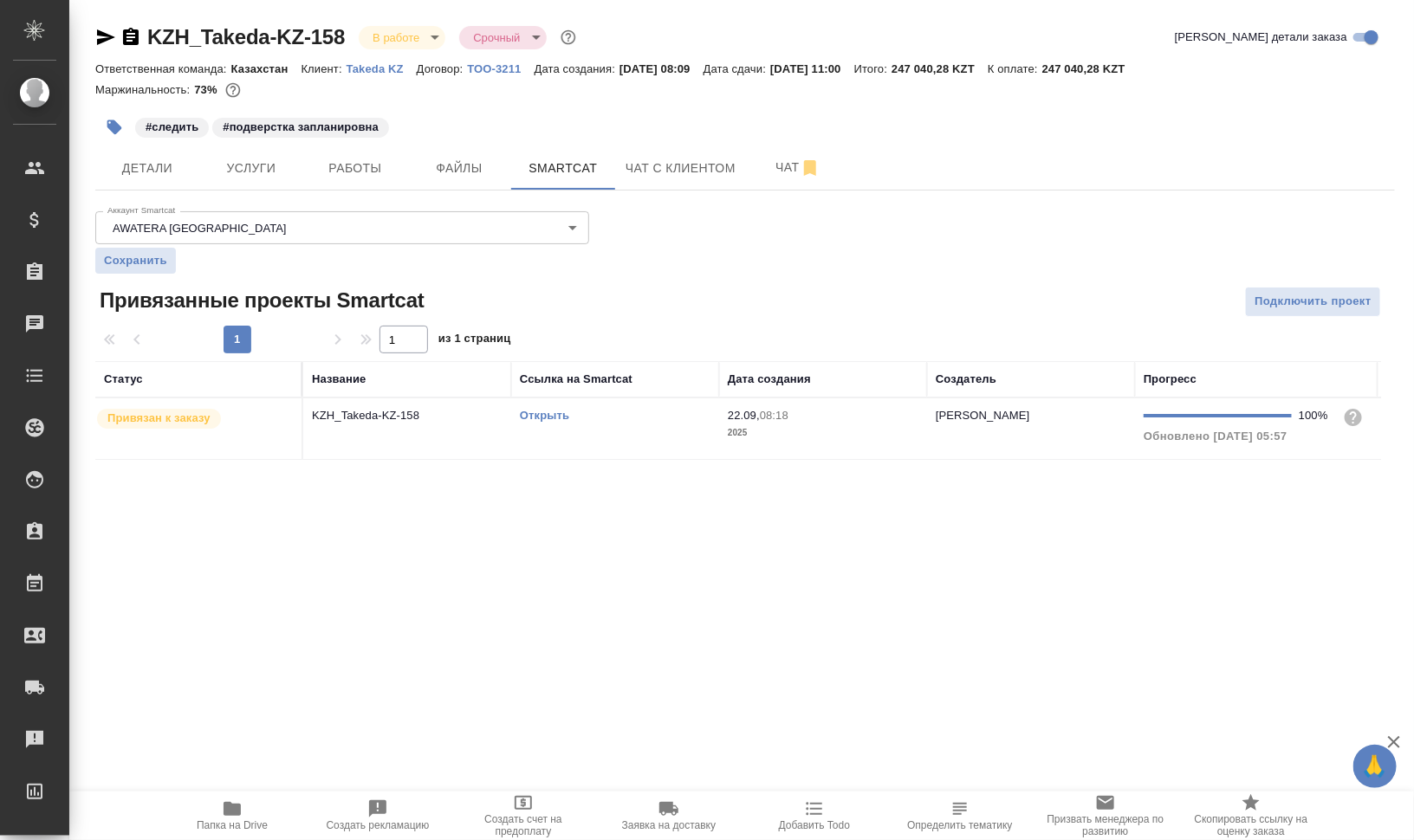
click at [545, 448] on td "Открыть" at bounding box center [615, 428] width 208 height 61
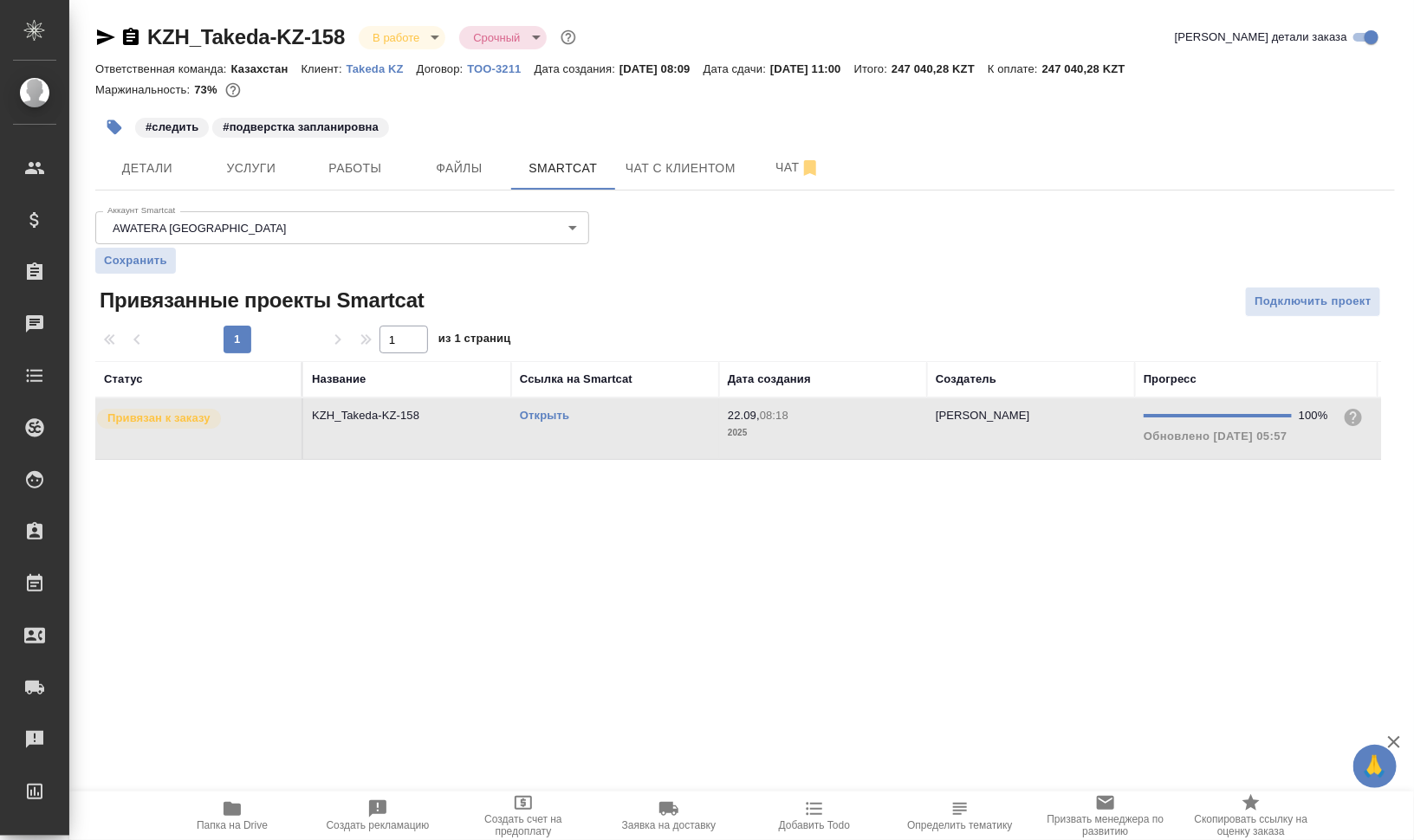
click at [545, 448] on td "Открыть" at bounding box center [615, 428] width 208 height 61
click at [535, 414] on link "Открыть" at bounding box center [544, 415] width 49 height 13
click at [325, 164] on span "Работы" at bounding box center [355, 169] width 83 height 22
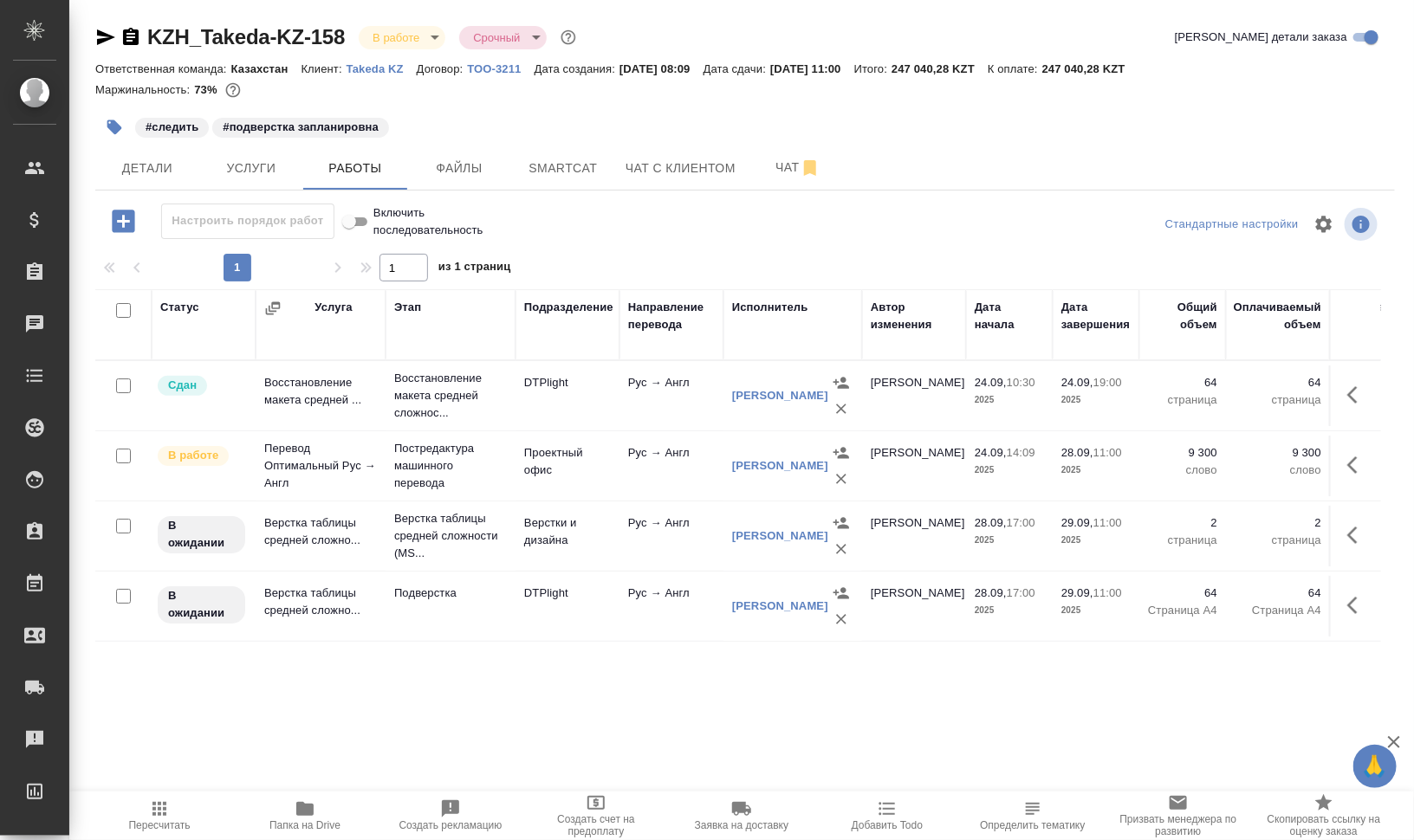
click at [587, 613] on td "DTPlight" at bounding box center [568, 607] width 104 height 61
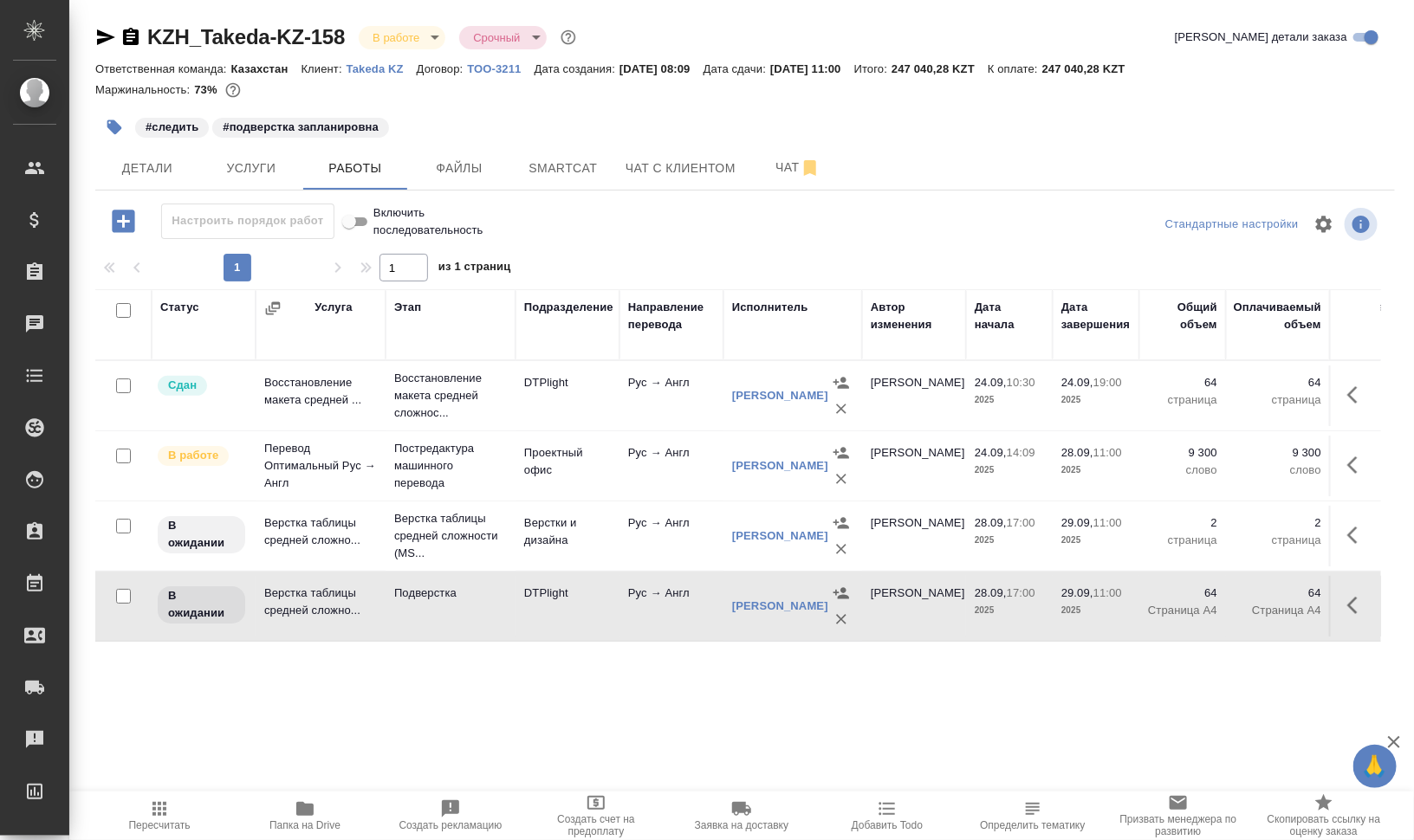
click at [587, 613] on td "DTPlight" at bounding box center [568, 607] width 104 height 61
click at [305, 815] on icon "button" at bounding box center [304, 809] width 21 height 21
click at [606, 547] on td "Верстки и дизайна" at bounding box center [568, 536] width 104 height 61
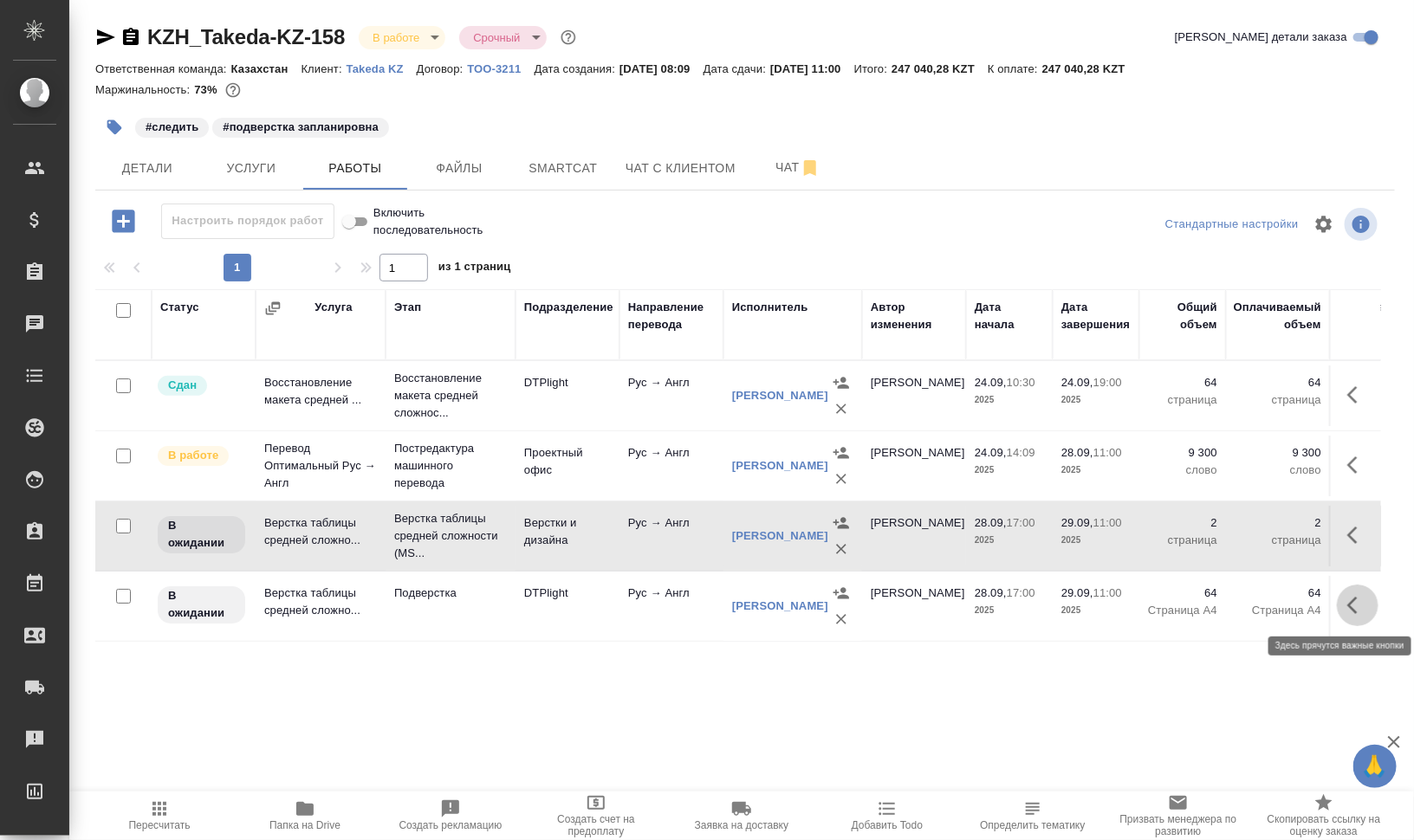
click at [1360, 599] on icon "button" at bounding box center [1357, 605] width 21 height 21
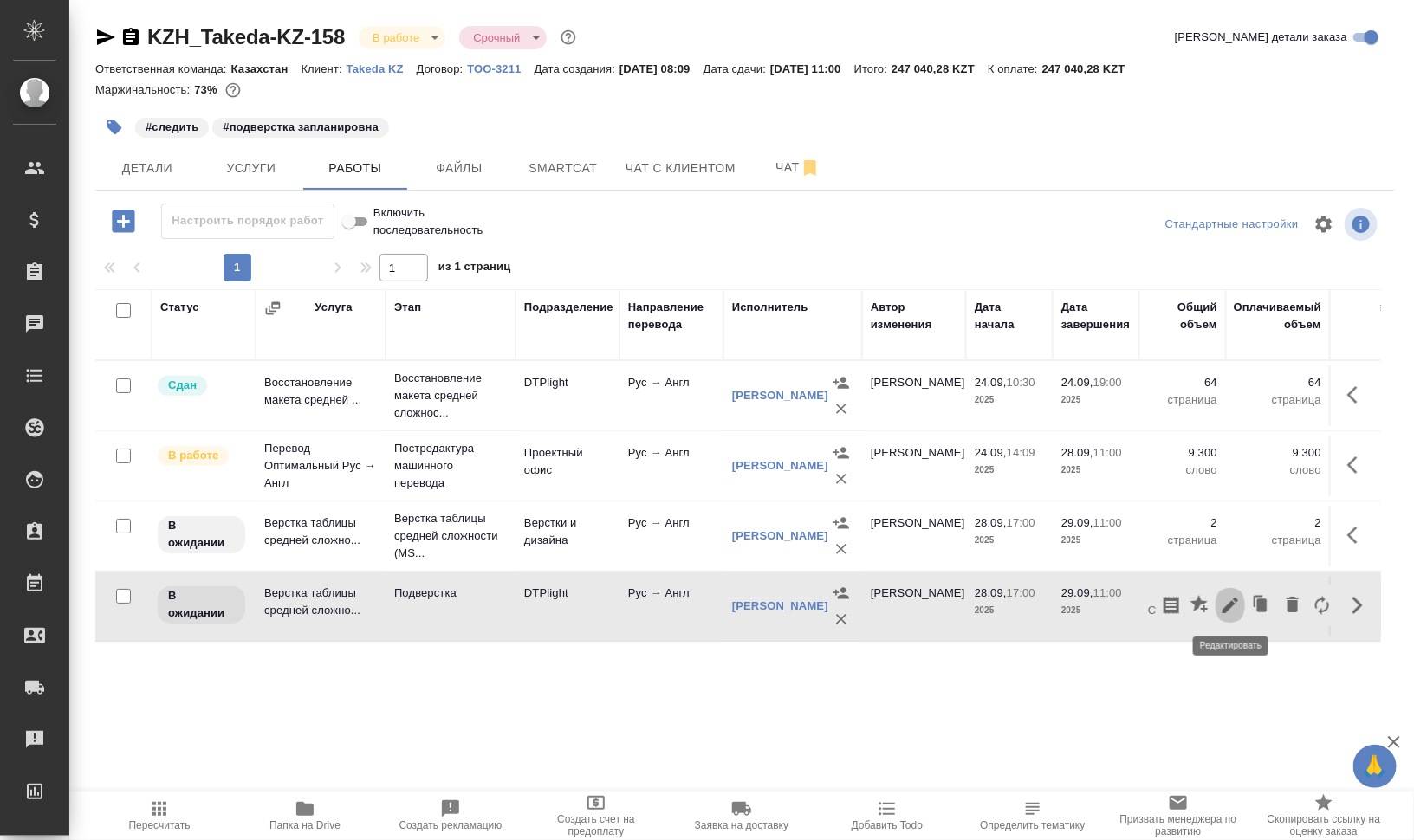
click at [1233, 603] on icon "button" at bounding box center [1231, 606] width 16 height 16
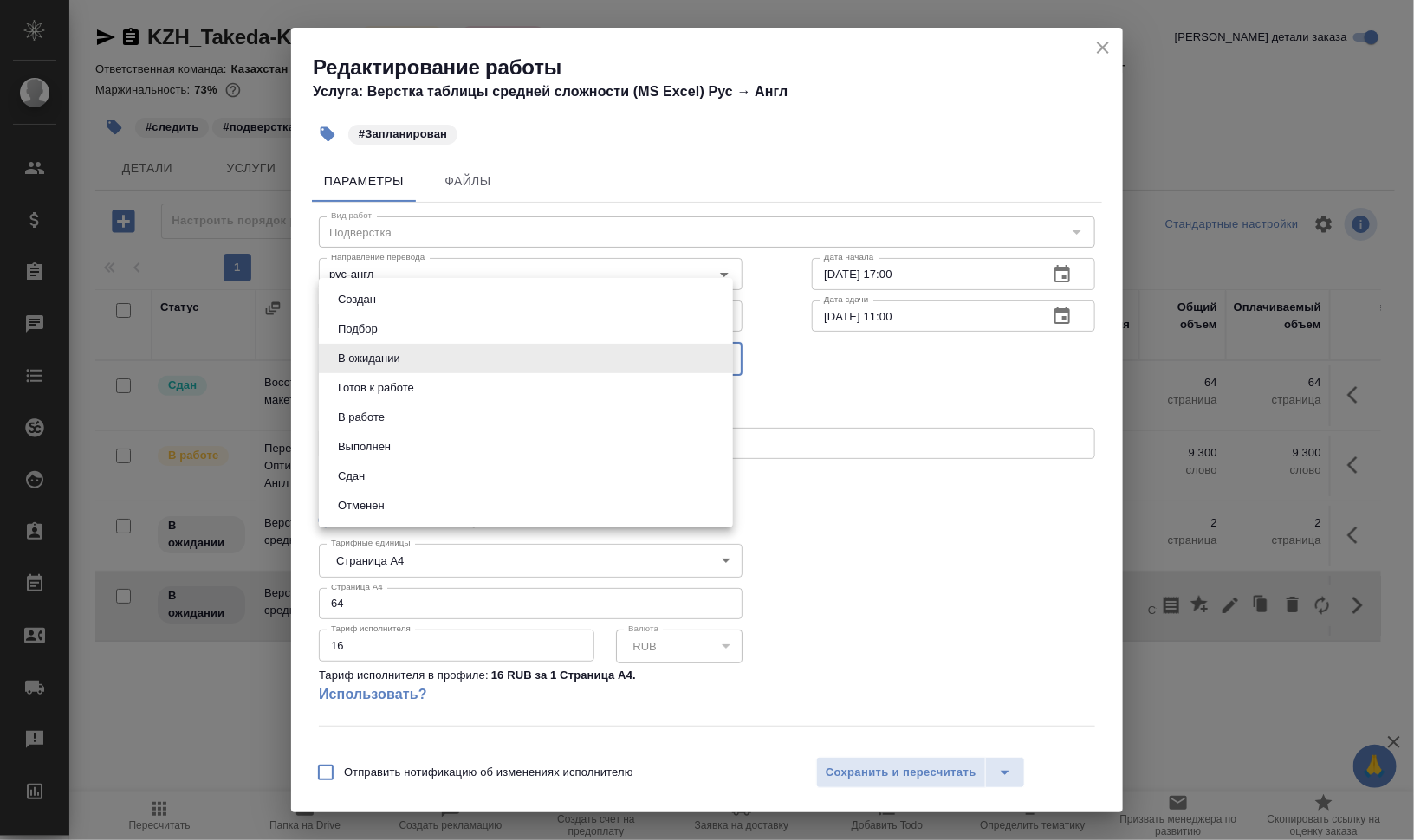
click at [426, 359] on body "🙏 .cls-1 fill:#fff; AWATERA Валеев Динар Клиенты Спецификации Заказы 0 Чаты Tod…" at bounding box center [707, 489] width 1414 height 979
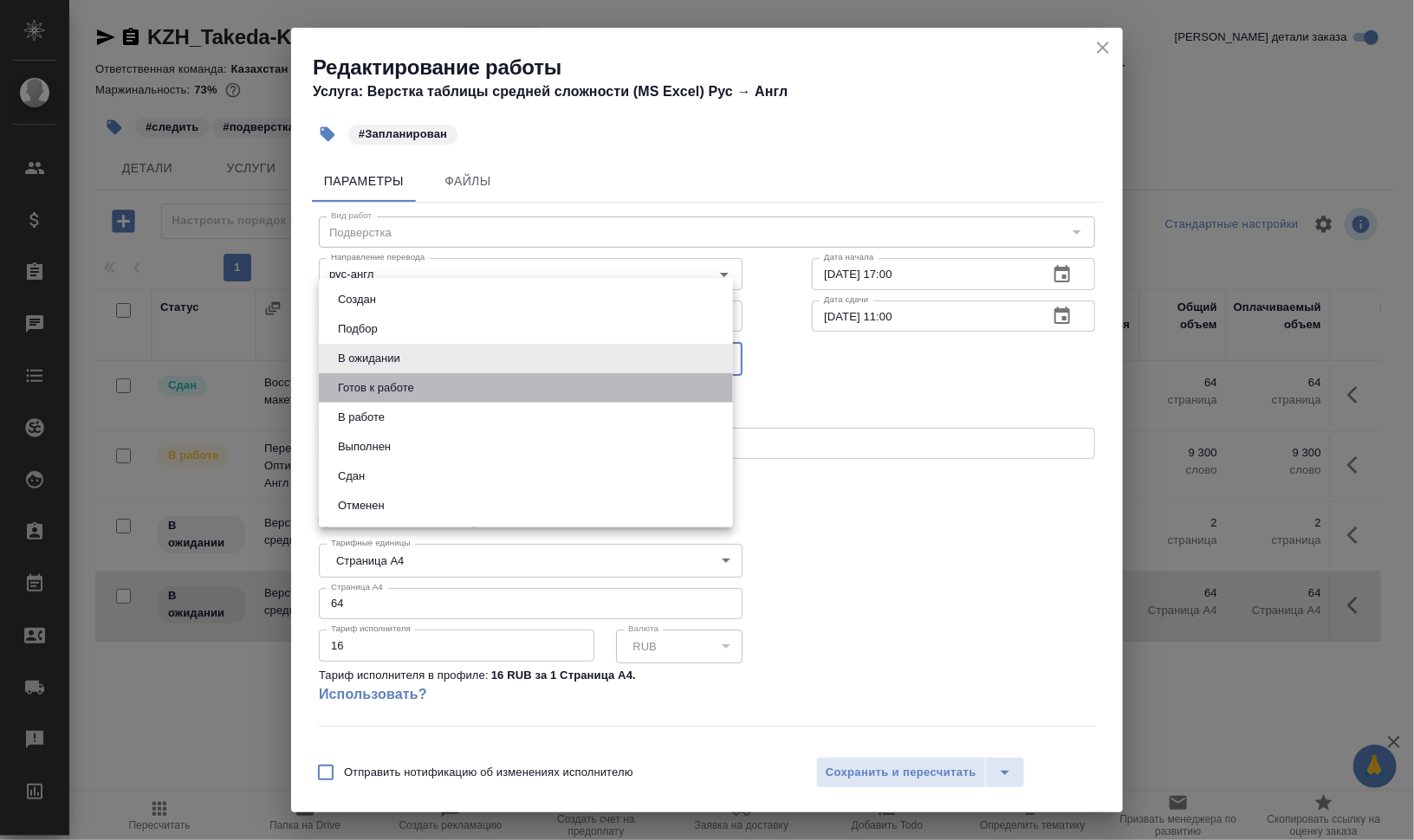
click at [422, 388] on li "Готов к работе" at bounding box center [526, 388] width 414 height 29
type input "readyForWork"
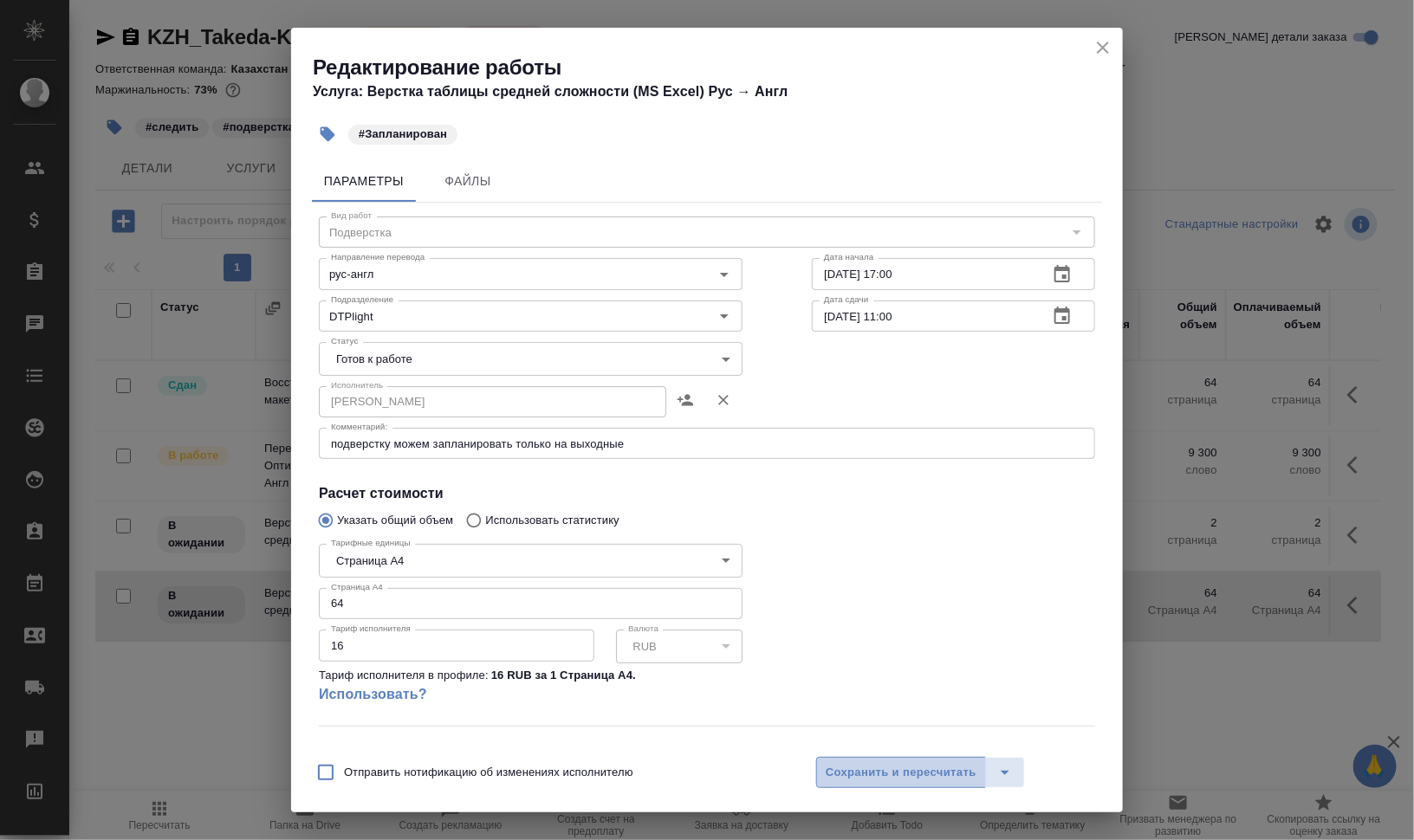
click at [824, 777] on button "Сохранить и пересчитать" at bounding box center [900, 772] width 170 height 31
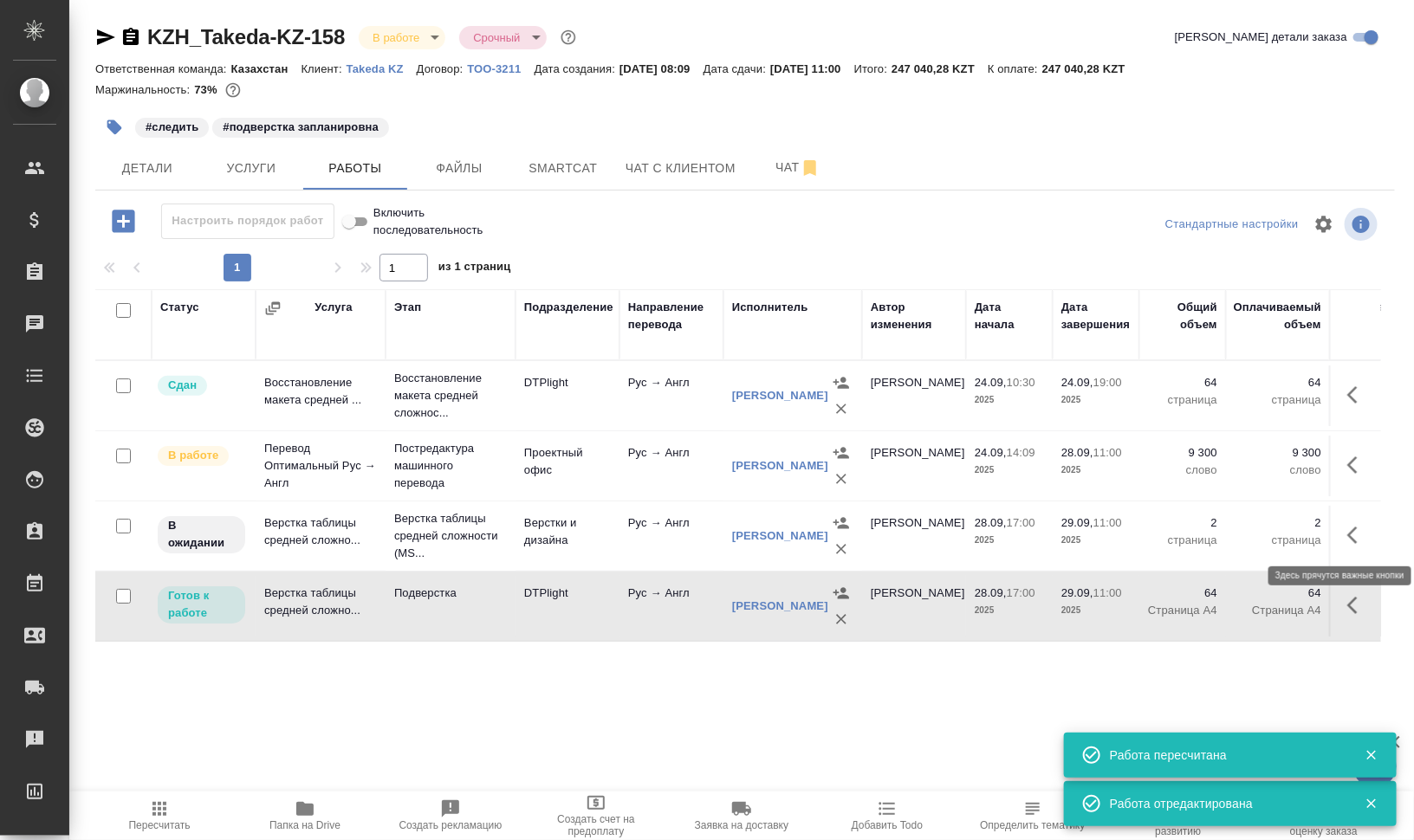
click at [1370, 535] on button "button" at bounding box center [1357, 535] width 41 height 41
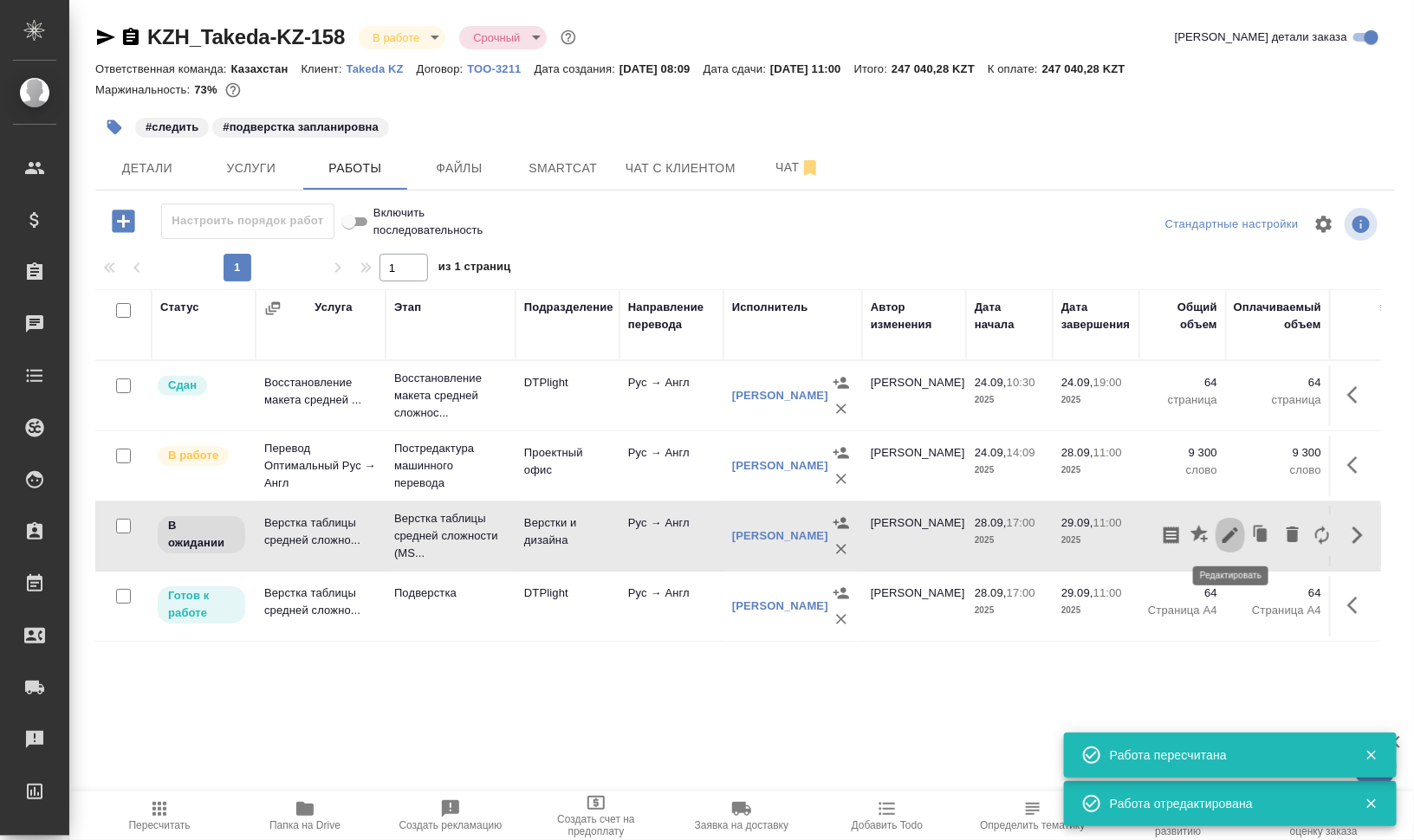
click at [1234, 532] on icon "button" at bounding box center [1231, 535] width 16 height 16
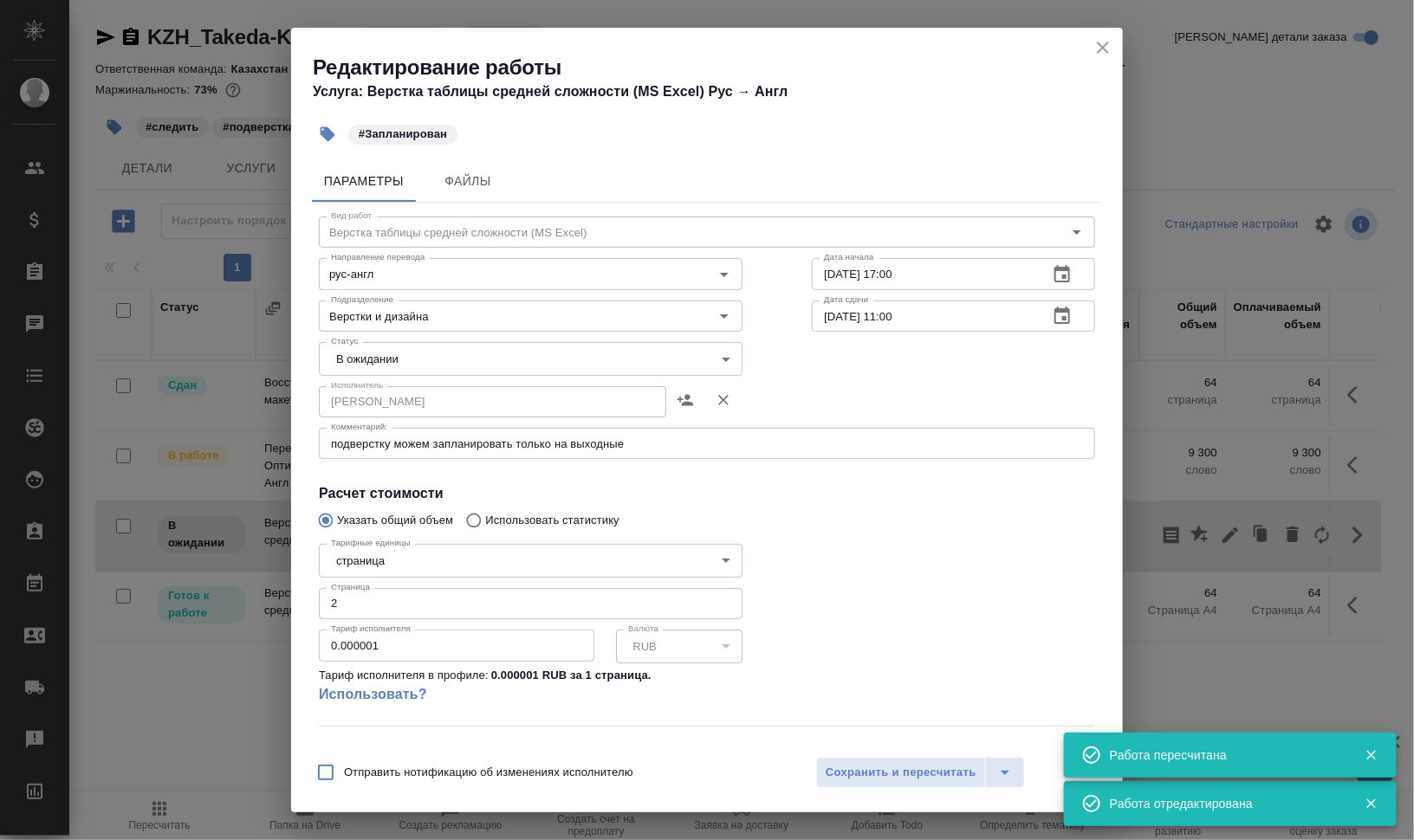
click at [535, 364] on body "🙏 .cls-1 fill:#fff; AWATERA Валеев Динар Клиенты Спецификации Заказы 0 Чаты Tod…" at bounding box center [707, 489] width 1414 height 979
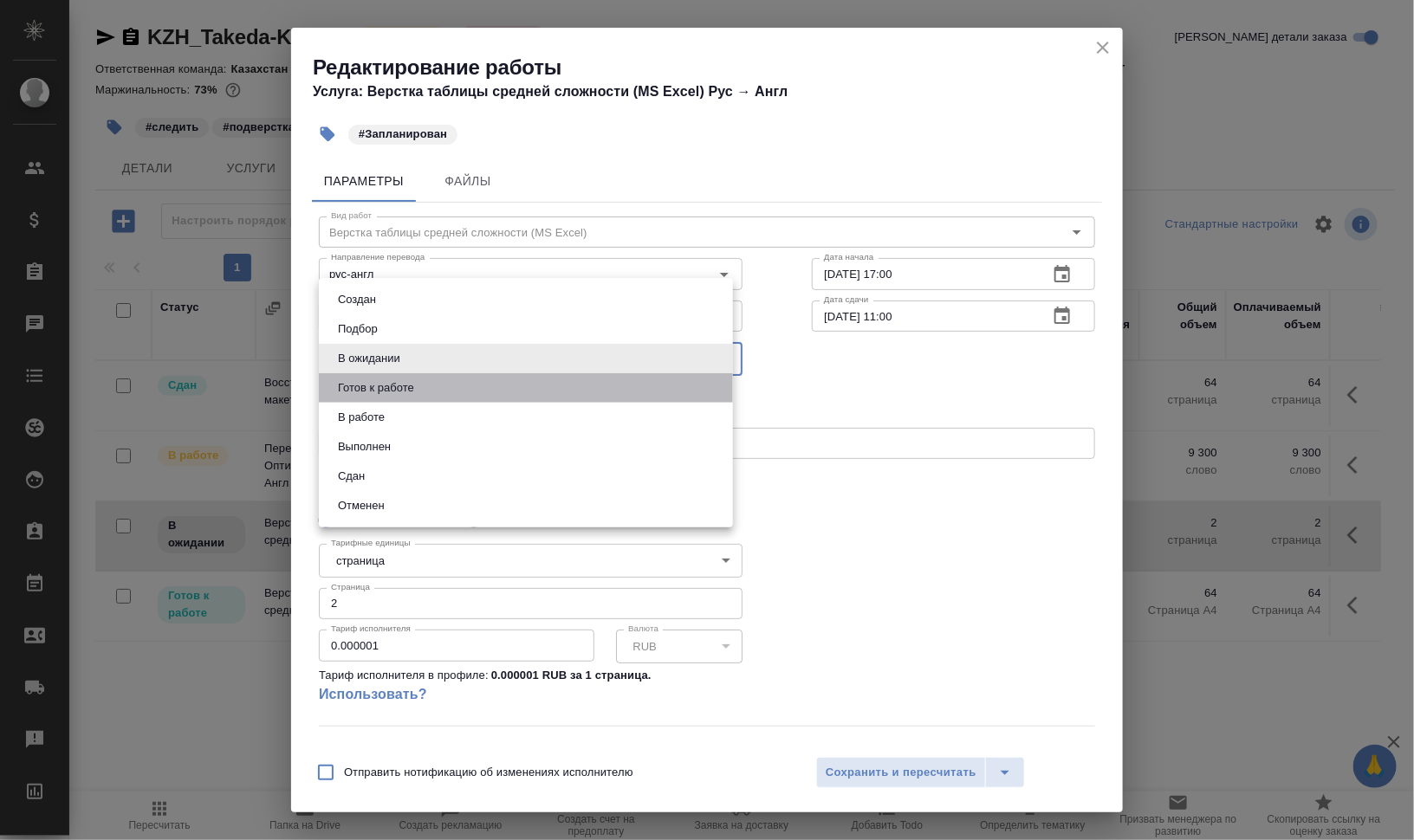
click at [464, 382] on li "Готов к работе" at bounding box center [526, 388] width 414 height 29
type input "readyForWork"
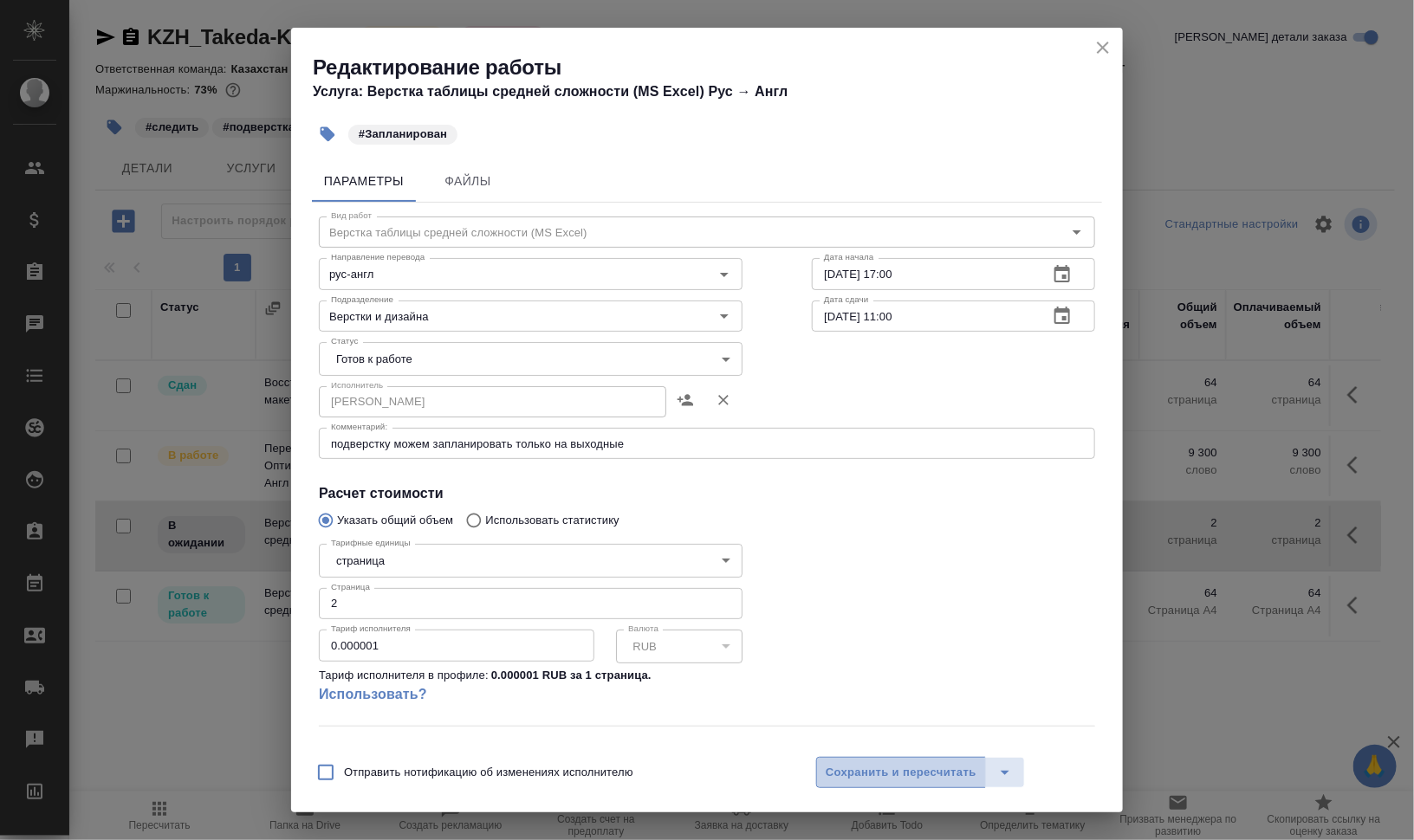
click at [923, 763] on span "Сохранить и пересчитать" at bounding box center [901, 772] width 151 height 20
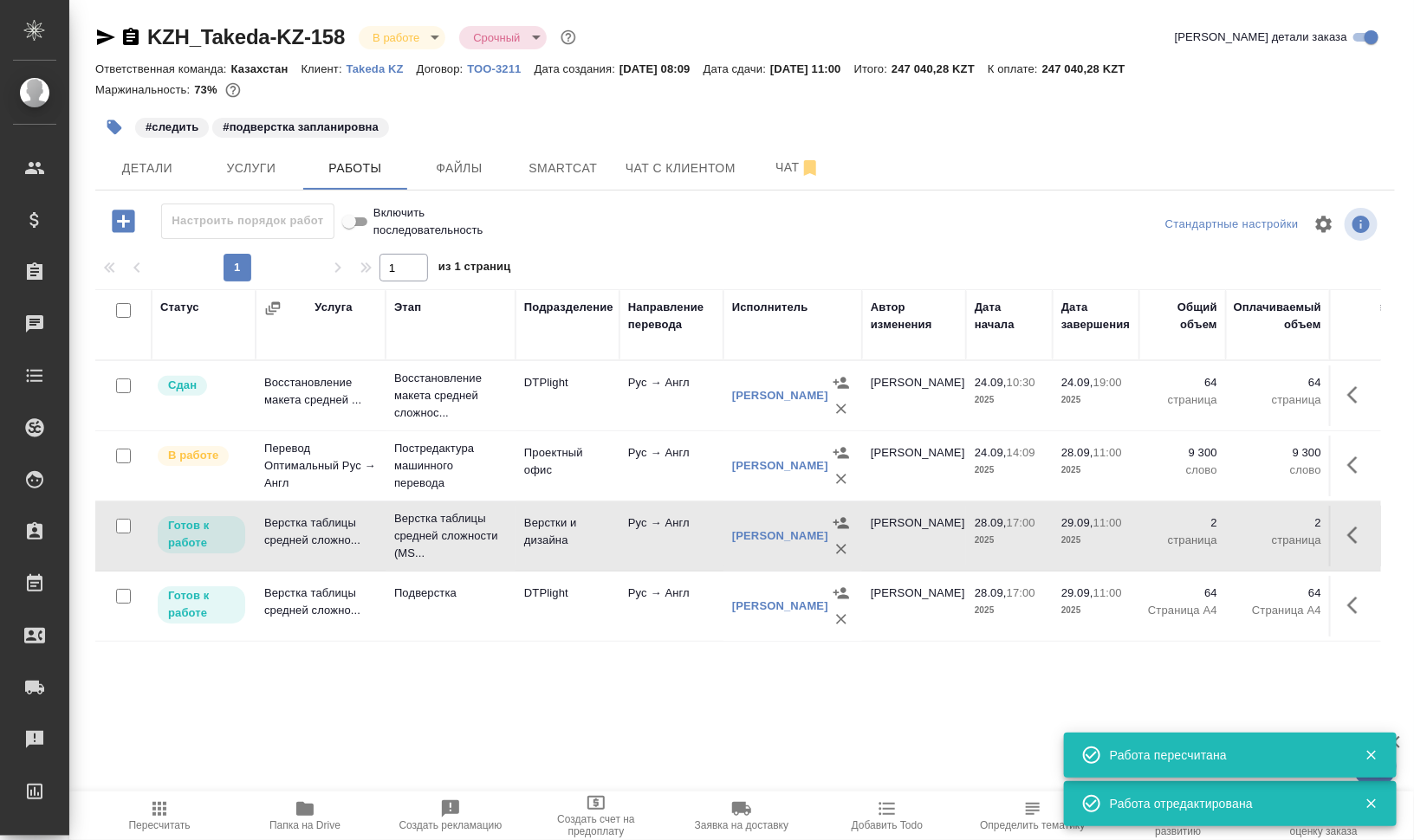
click at [108, 120] on icon "button" at bounding box center [115, 127] width 18 height 18
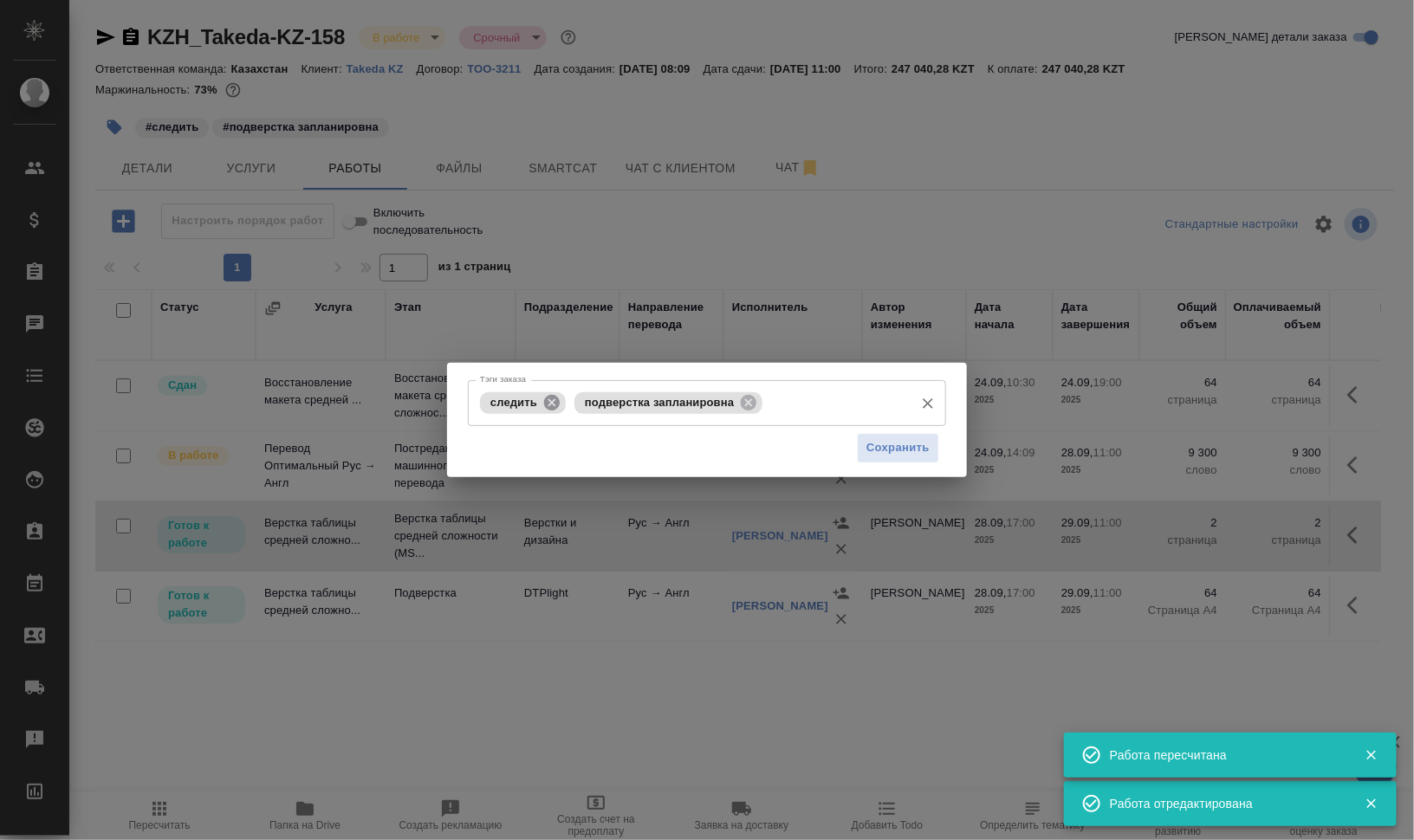
click at [550, 399] on icon at bounding box center [552, 402] width 16 height 16
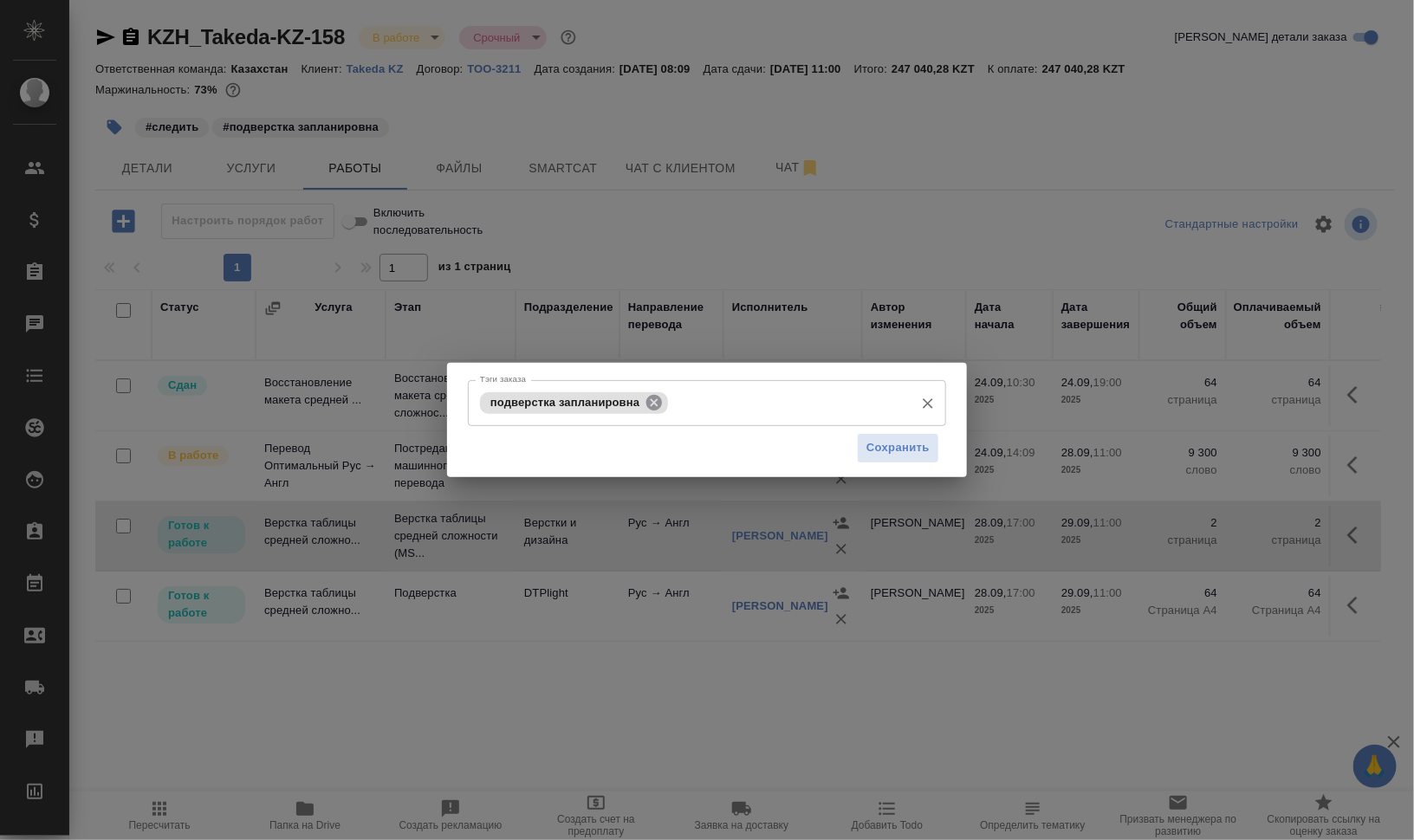
click at [655, 402] on icon at bounding box center [653, 402] width 19 height 19
click at [655, 402] on input "Тэги заказа" at bounding box center [690, 403] width 429 height 29
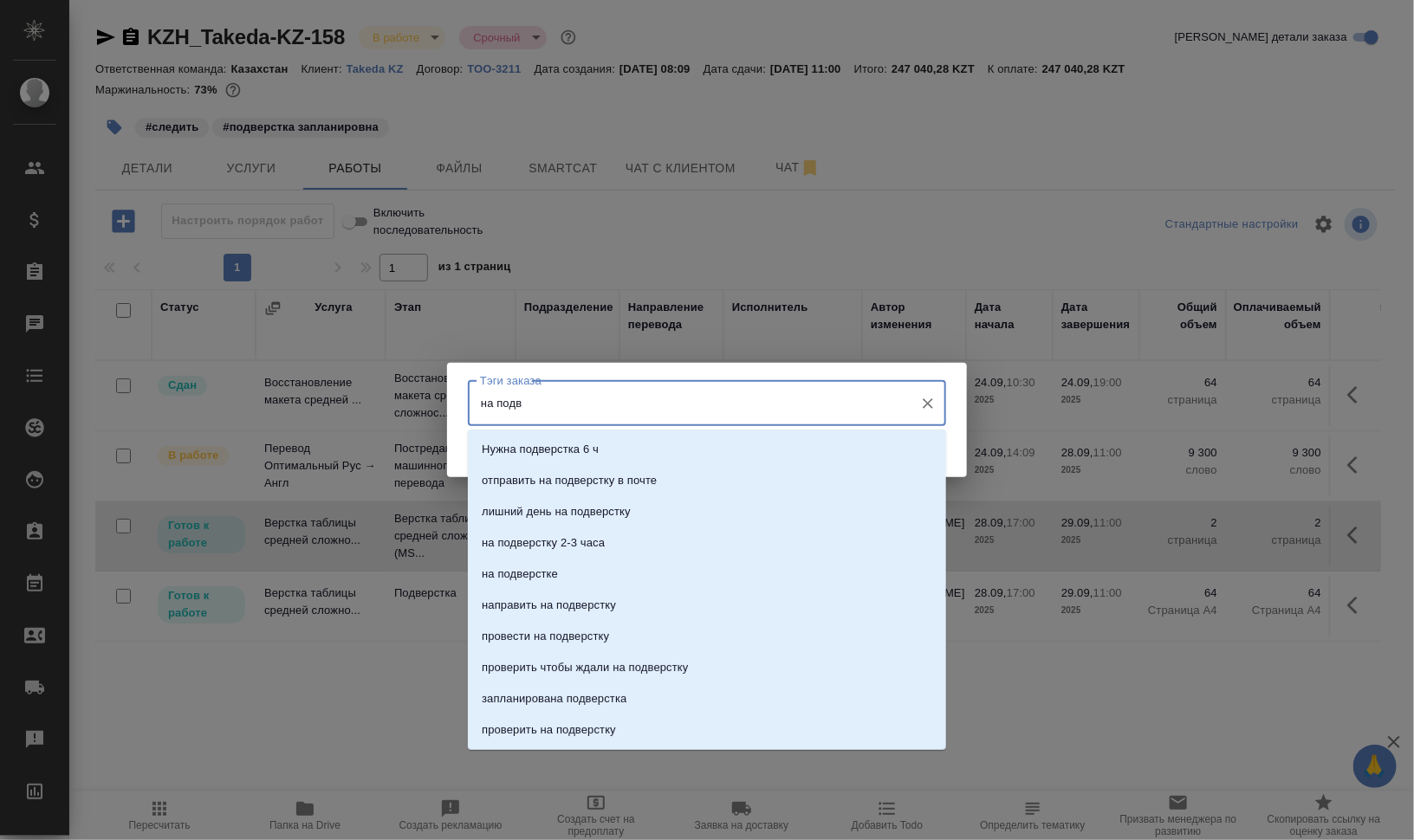
type input "на подве"
click at [554, 568] on p "на подверстке" at bounding box center [520, 574] width 76 height 18
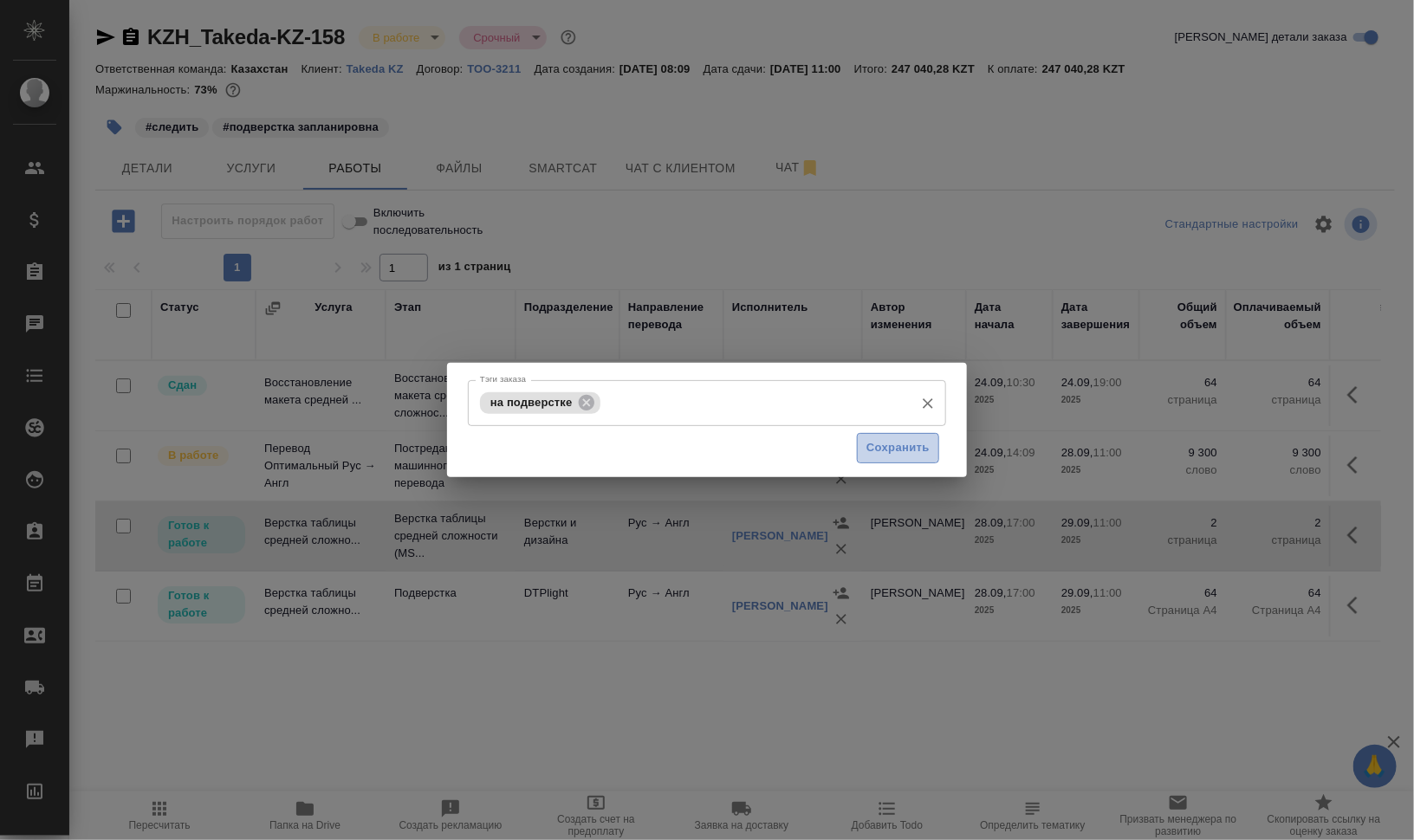
click at [904, 451] on span "Сохранить" at bounding box center [898, 448] width 63 height 20
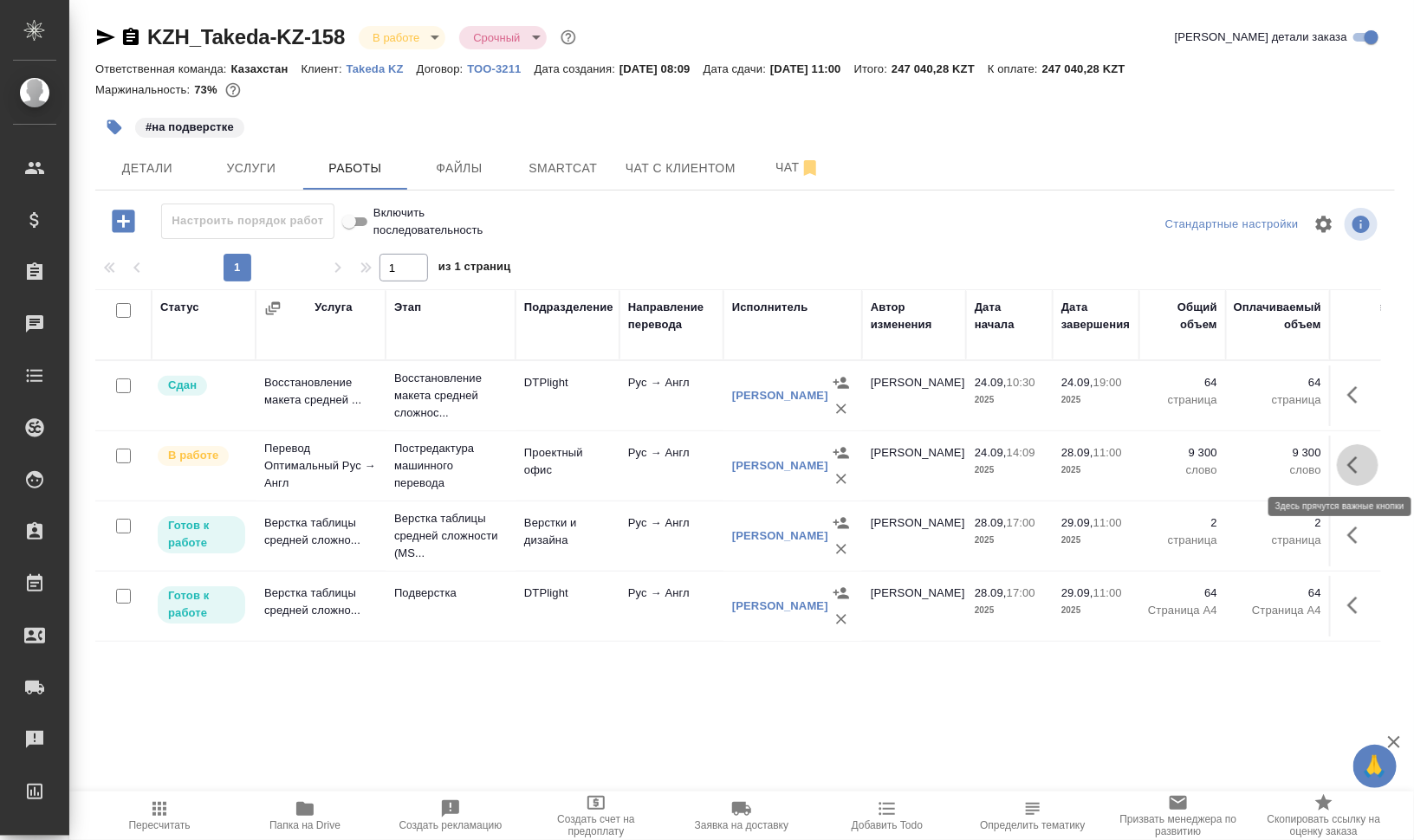
click at [1346, 465] on button "button" at bounding box center [1357, 465] width 41 height 41
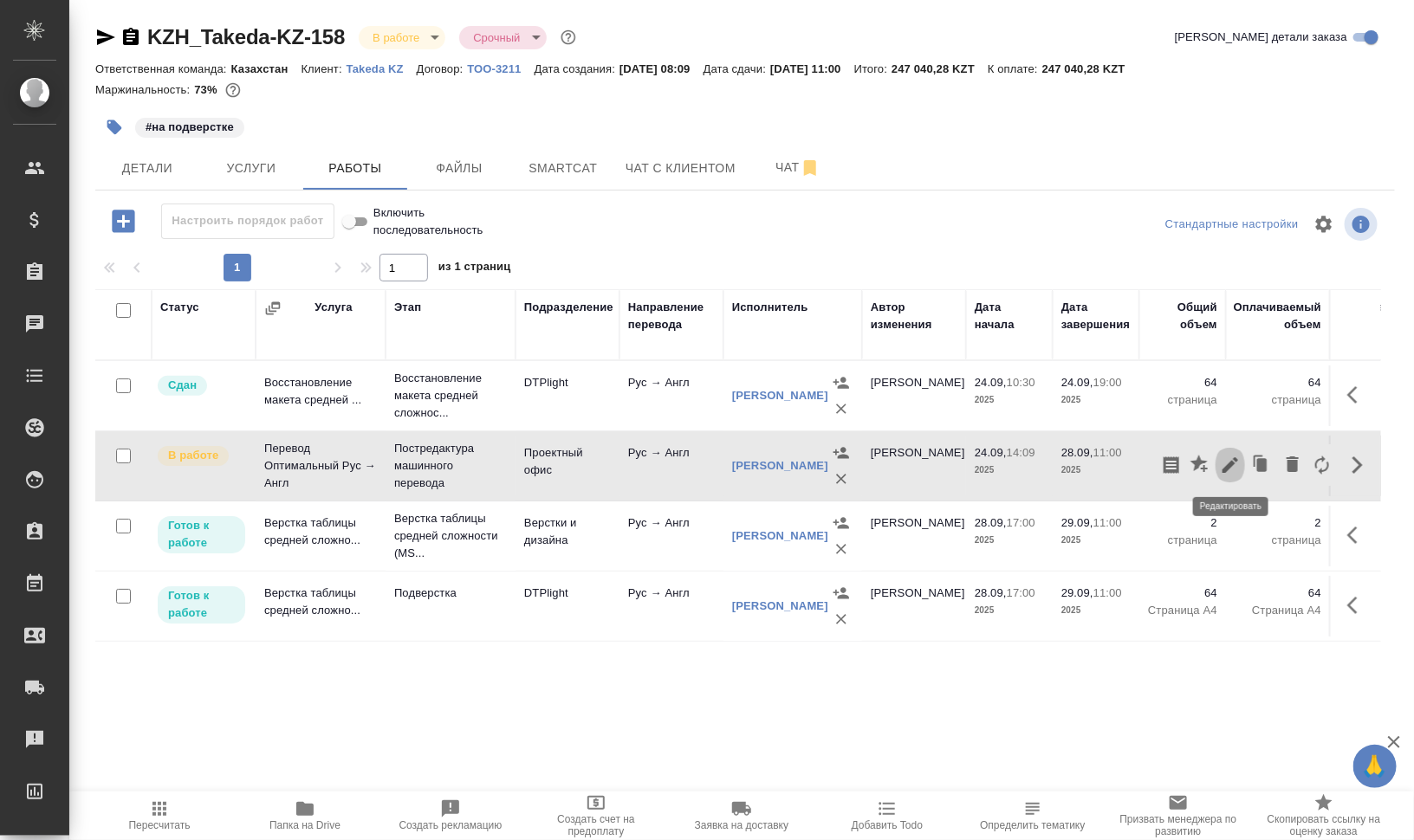
click at [1231, 461] on icon "button" at bounding box center [1231, 466] width 16 height 16
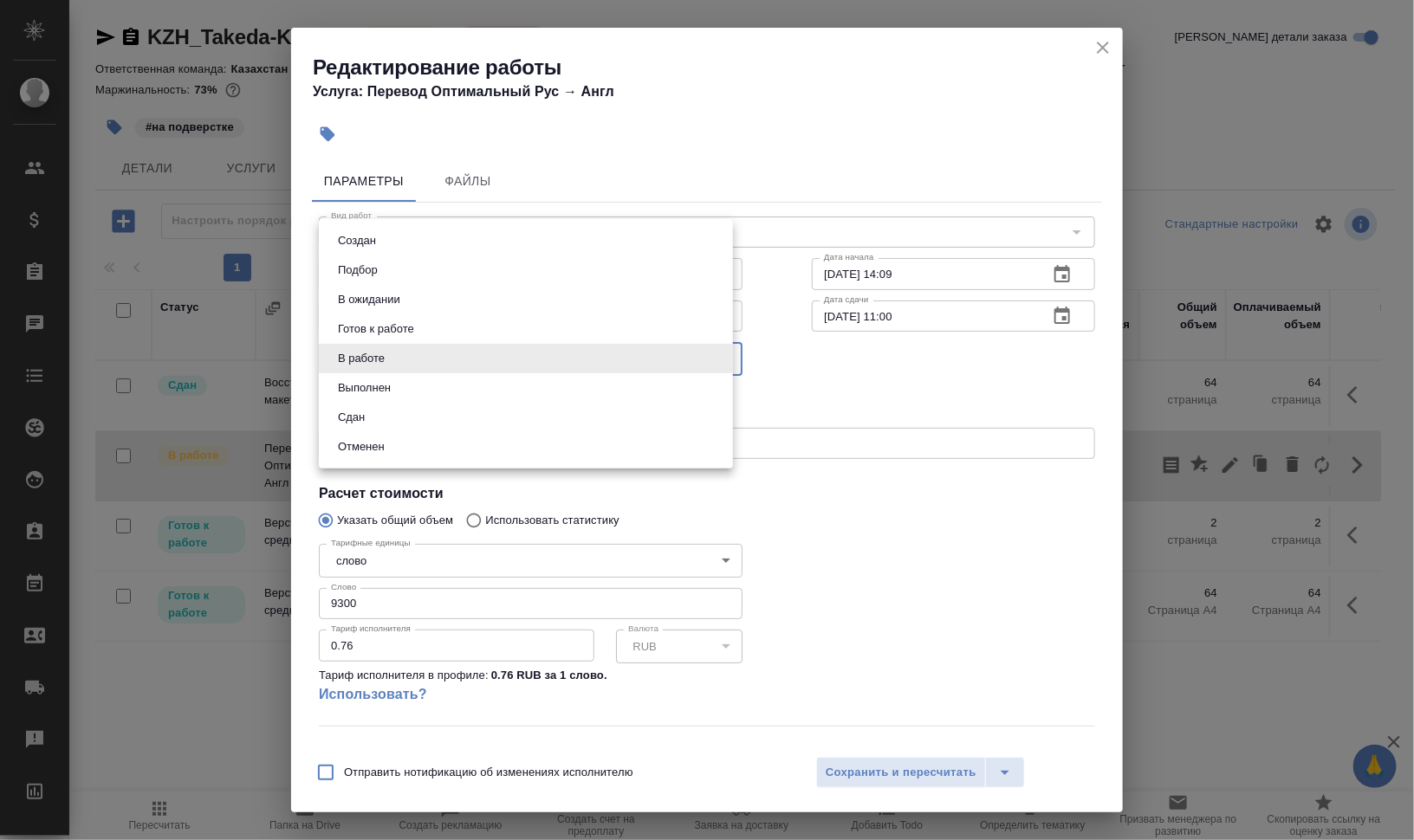
click at [440, 355] on body "🙏 .cls-1 fill:#fff; AWATERA Валеев Динар Клиенты Спецификации Заказы 0 Чаты Tod…" at bounding box center [707, 489] width 1414 height 979
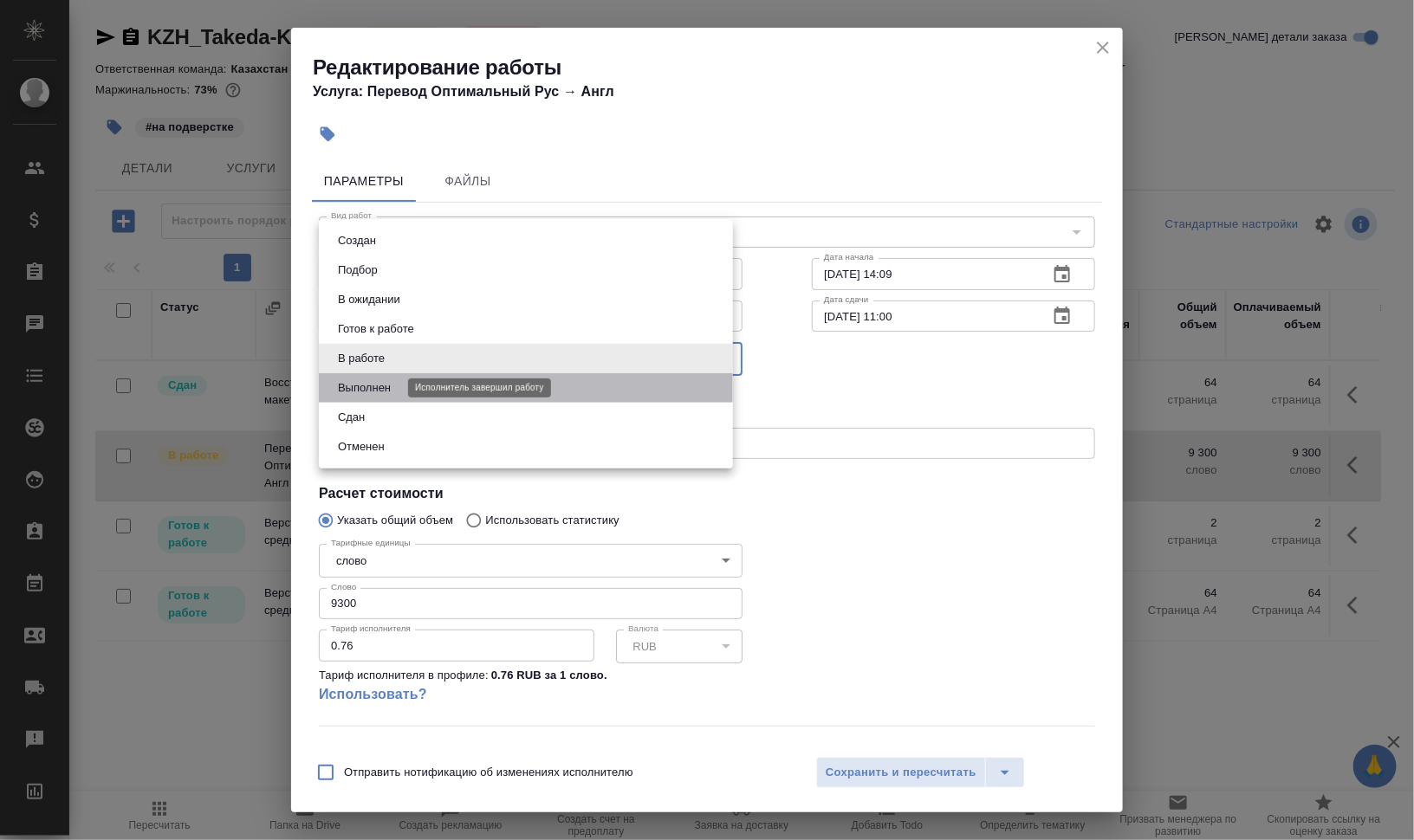
click at [376, 386] on button "Выполнен" at bounding box center [364, 387] width 63 height 19
type input "completed"
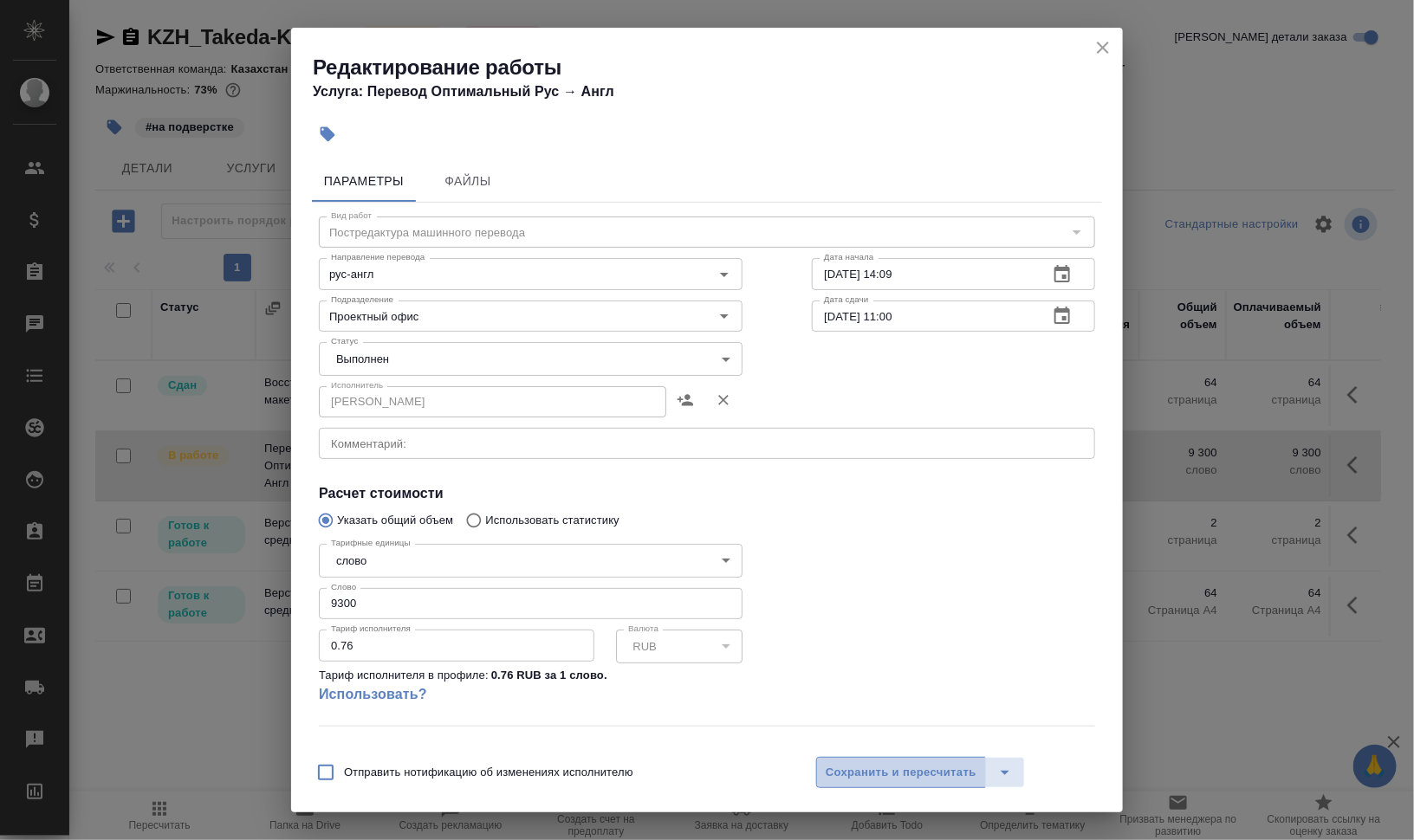
click at [847, 762] on button "Сохранить и пересчитать" at bounding box center [900, 772] width 170 height 31
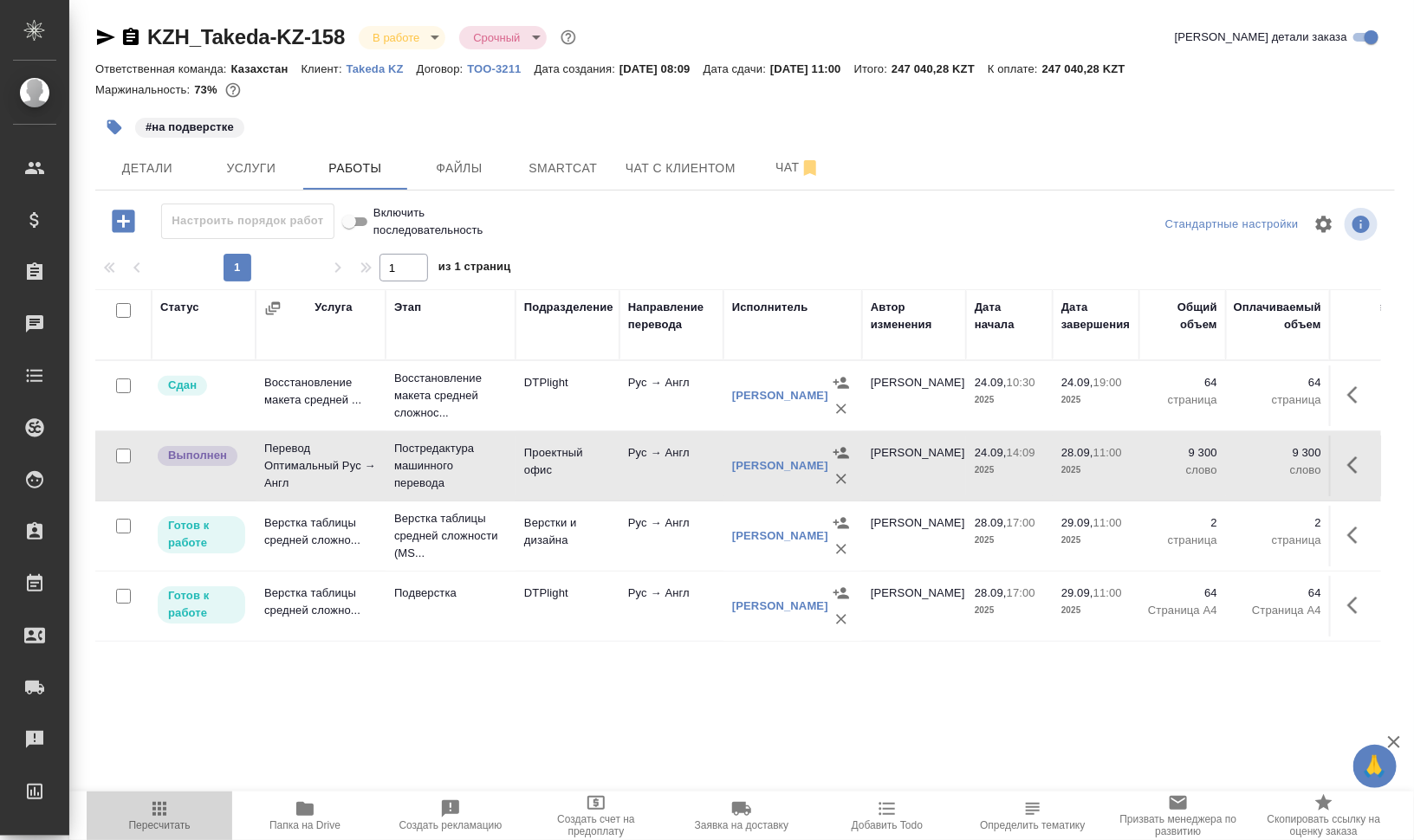
click at [165, 817] on icon "button" at bounding box center [159, 809] width 21 height 21
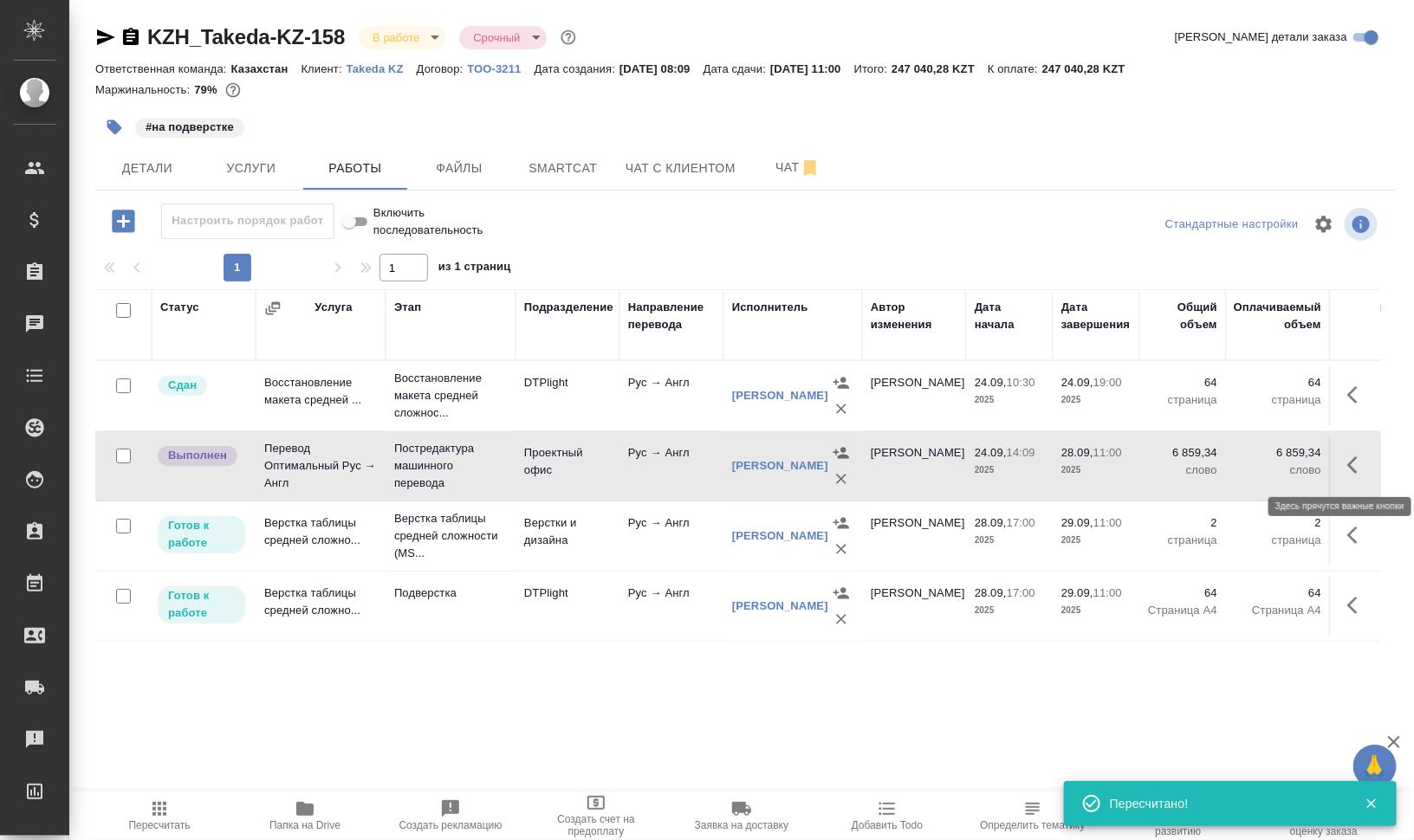
click at [1355, 467] on icon "button" at bounding box center [1357, 465] width 21 height 21
click at [1229, 469] on icon "button" at bounding box center [1231, 466] width 16 height 16
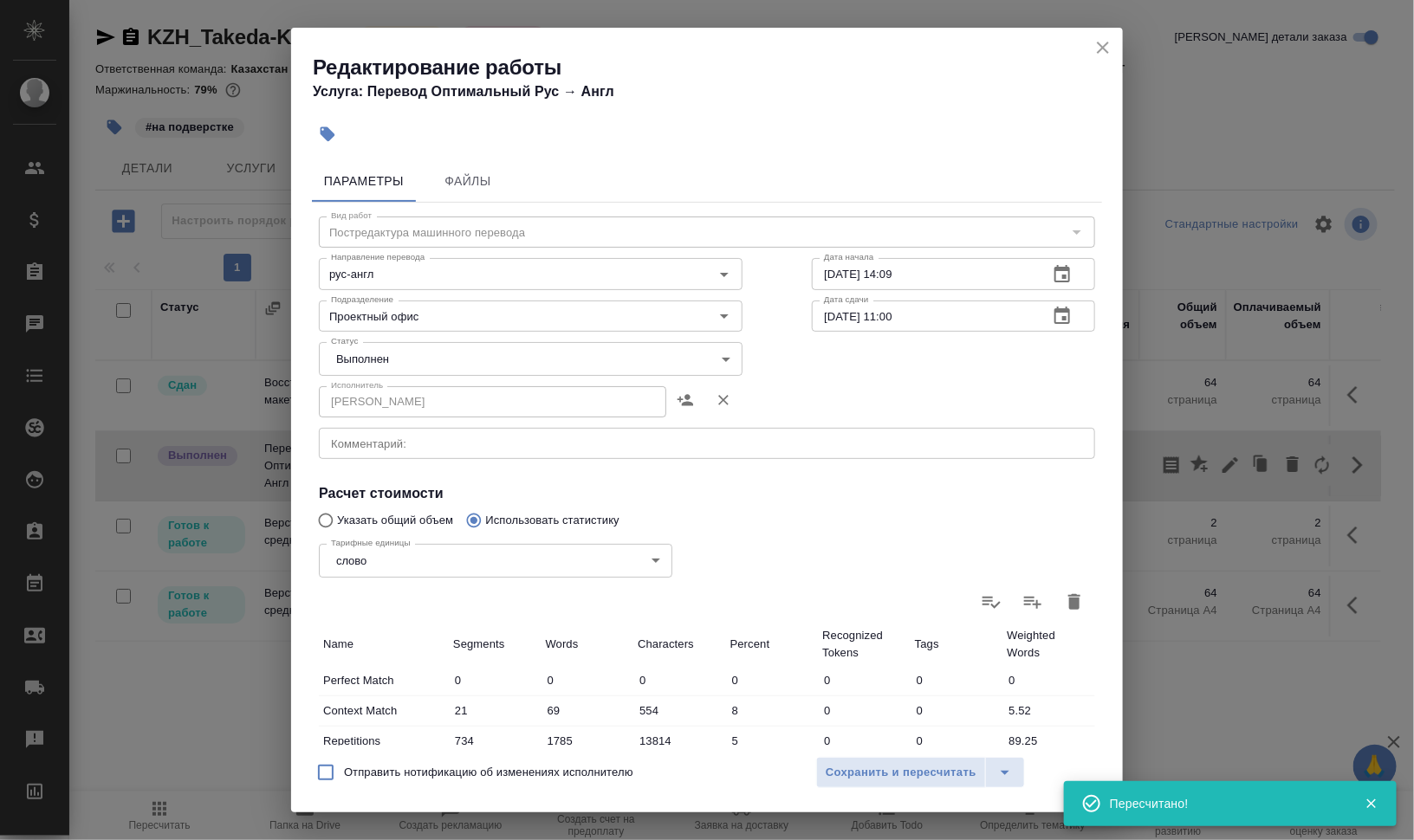
click at [473, 360] on body "🙏 .cls-1 fill:#fff; AWATERA Валеев Динар Клиенты Спецификации Заказы 0 Чаты Tod…" at bounding box center [707, 489] width 1414 height 979
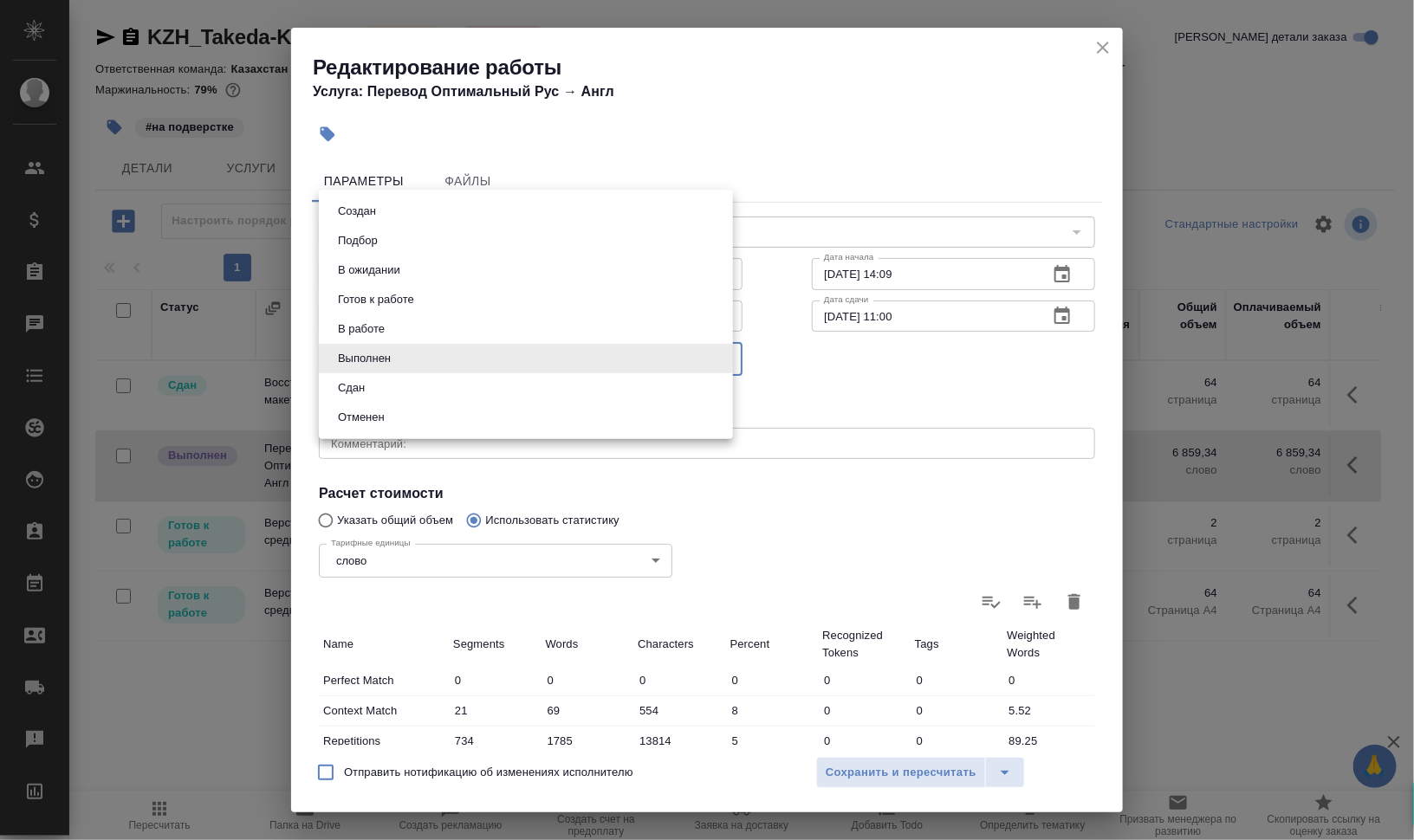
click at [431, 383] on li "Сдан" at bounding box center [526, 388] width 414 height 29
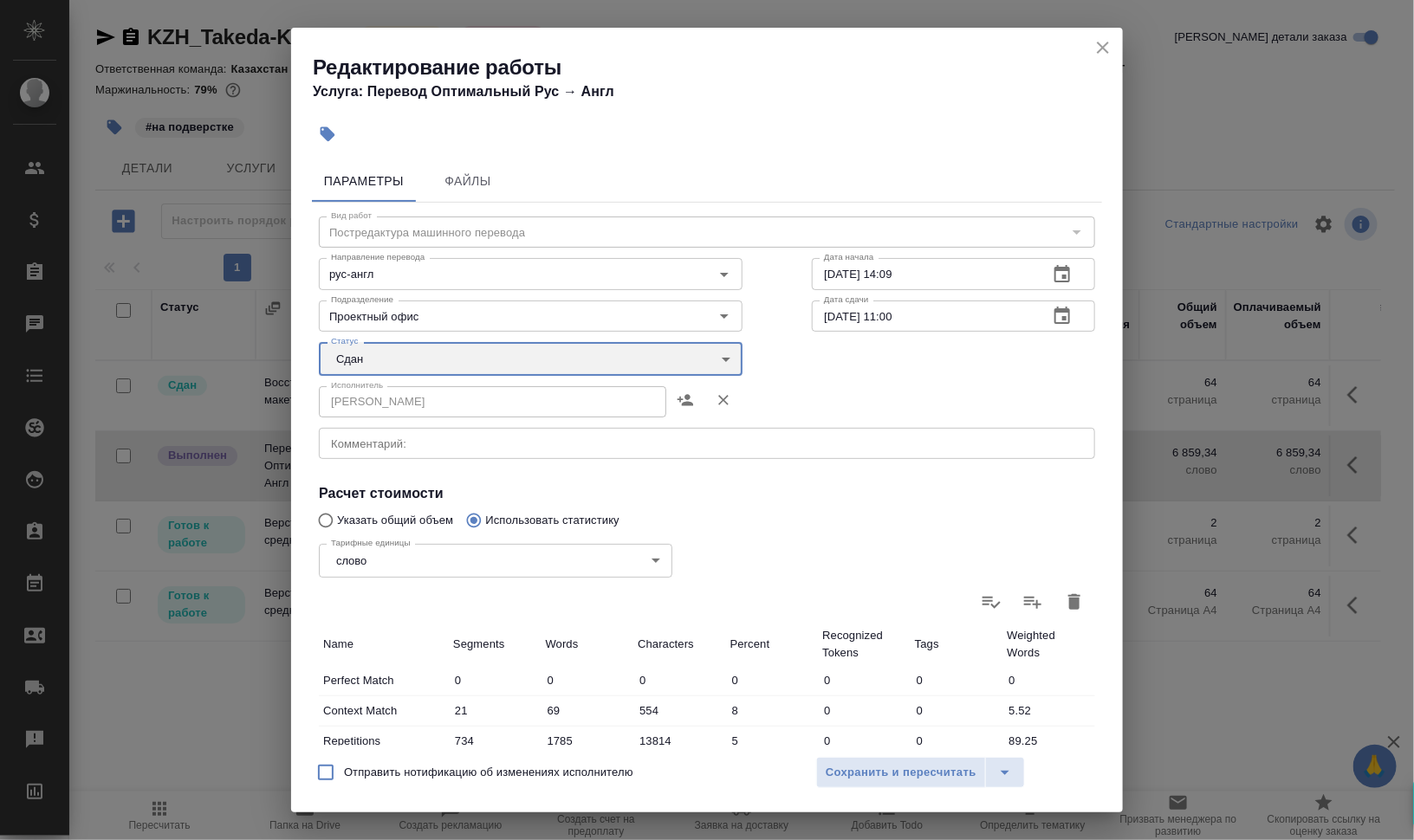
type input "closed"
click at [911, 775] on div "Создан Подбор В ожидании Готов к работе В работе Выполнен Сдан Отменен" at bounding box center [707, 420] width 1414 height 840
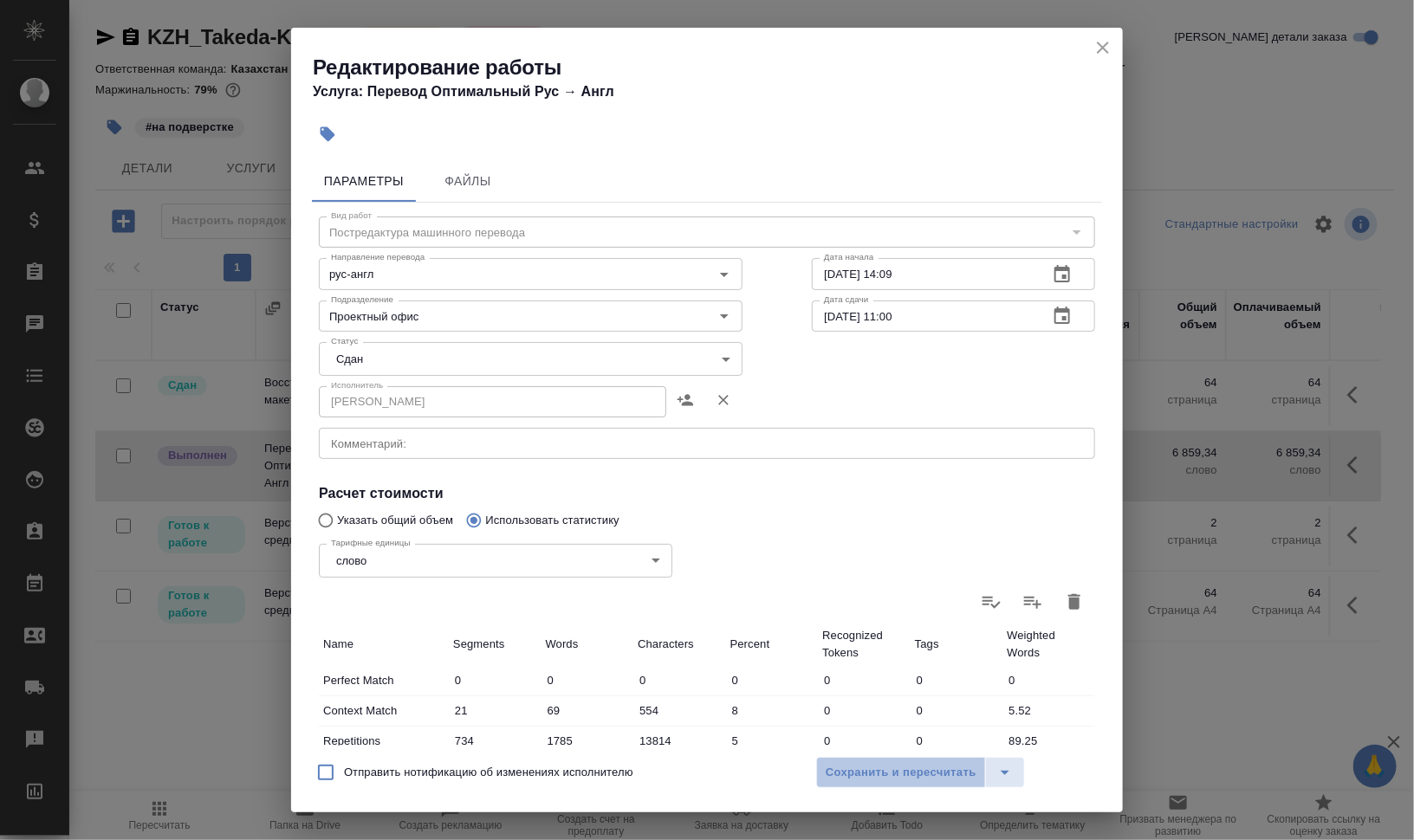
click at [911, 775] on span "Сохранить и пересчитать" at bounding box center [901, 772] width 151 height 20
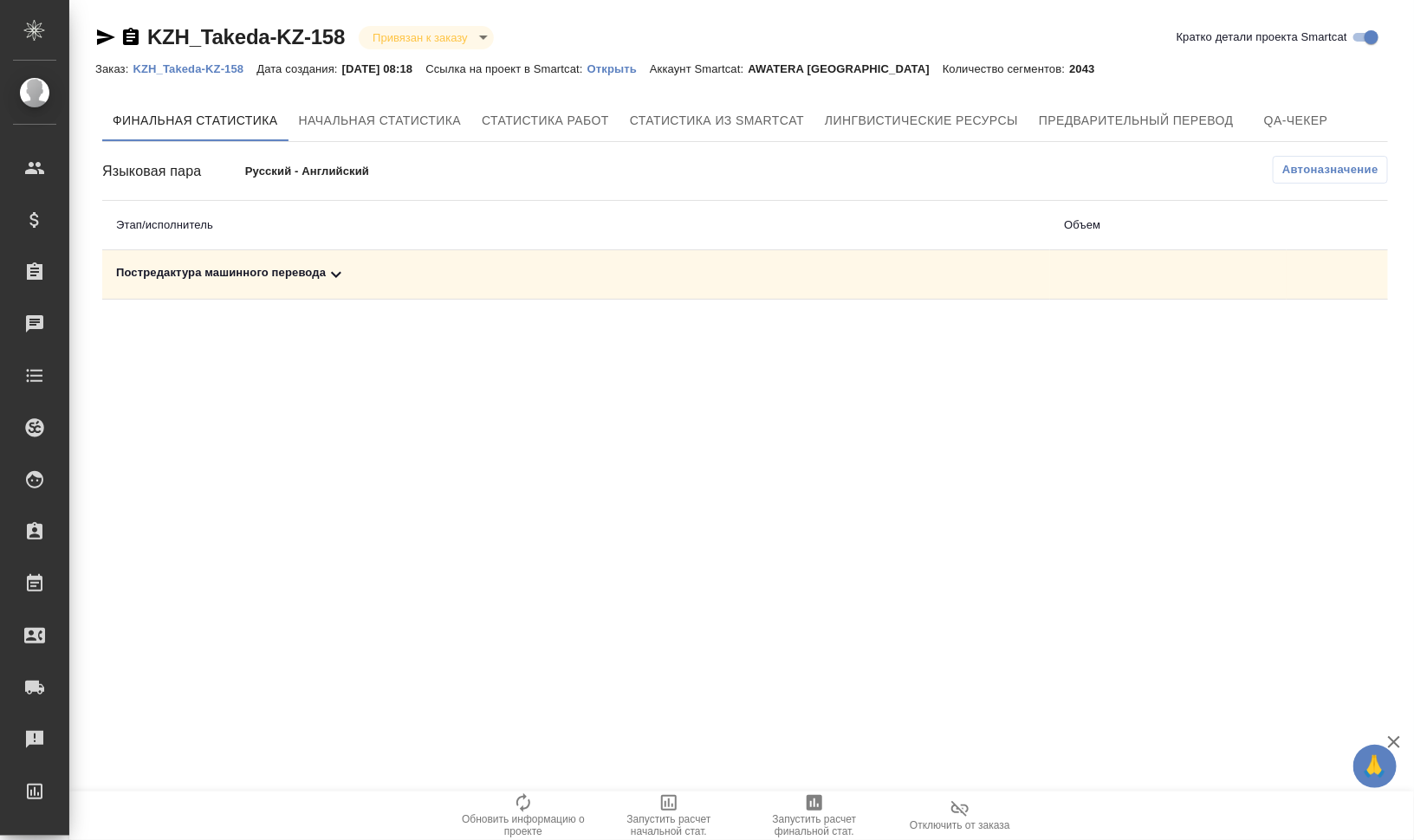
click at [316, 259] on td "Постредактура машинного перевода" at bounding box center [576, 274] width 948 height 49
click at [314, 269] on div "Постредактура машинного перевода" at bounding box center [576, 273] width 920 height 21
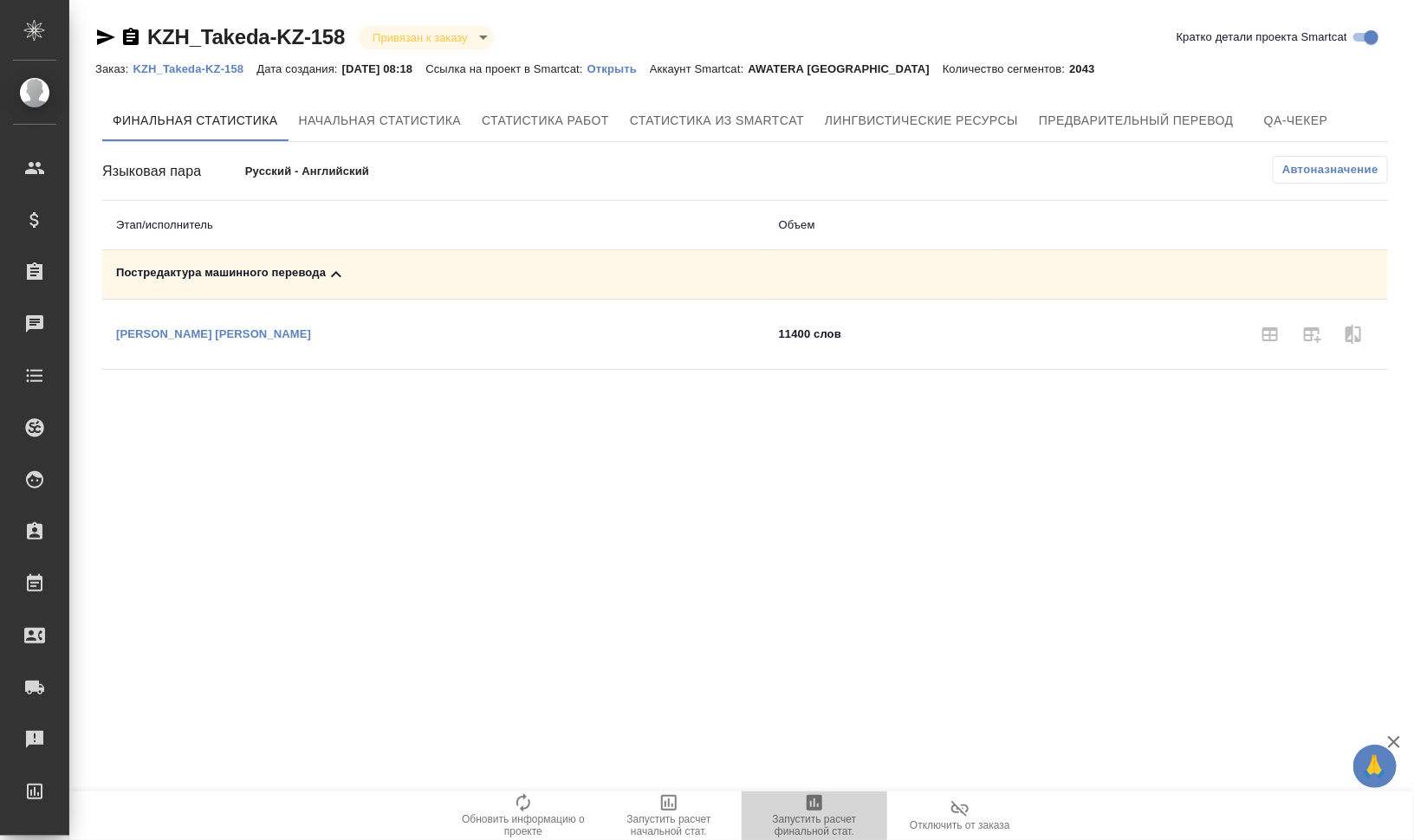
click at [816, 804] on icon "button" at bounding box center [815, 803] width 16 height 16
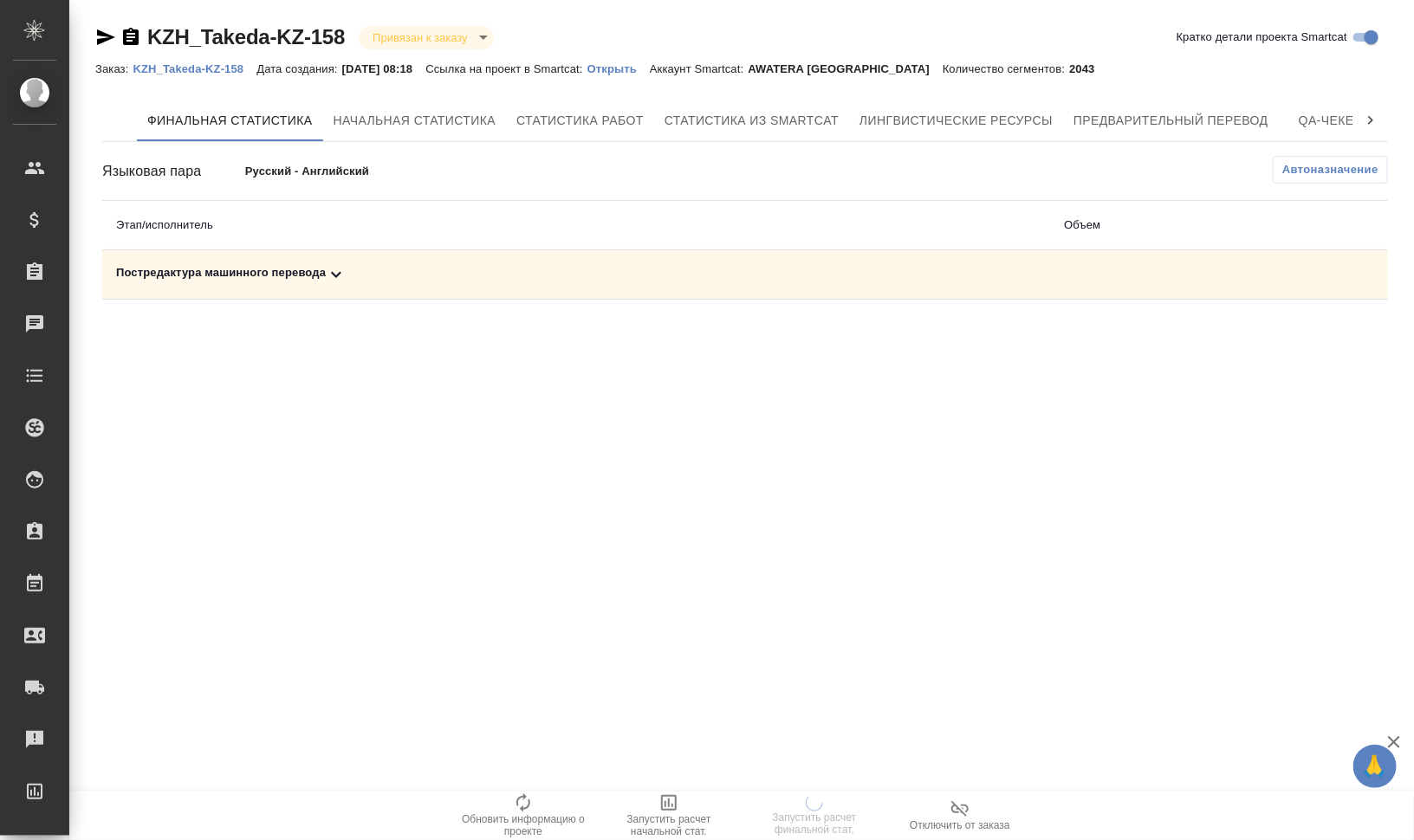
click at [272, 284] on div "Постредактура машинного перевода" at bounding box center [576, 273] width 920 height 21
click at [272, 284] on div "Постредактура машинного перевода" at bounding box center [433, 273] width 635 height 21
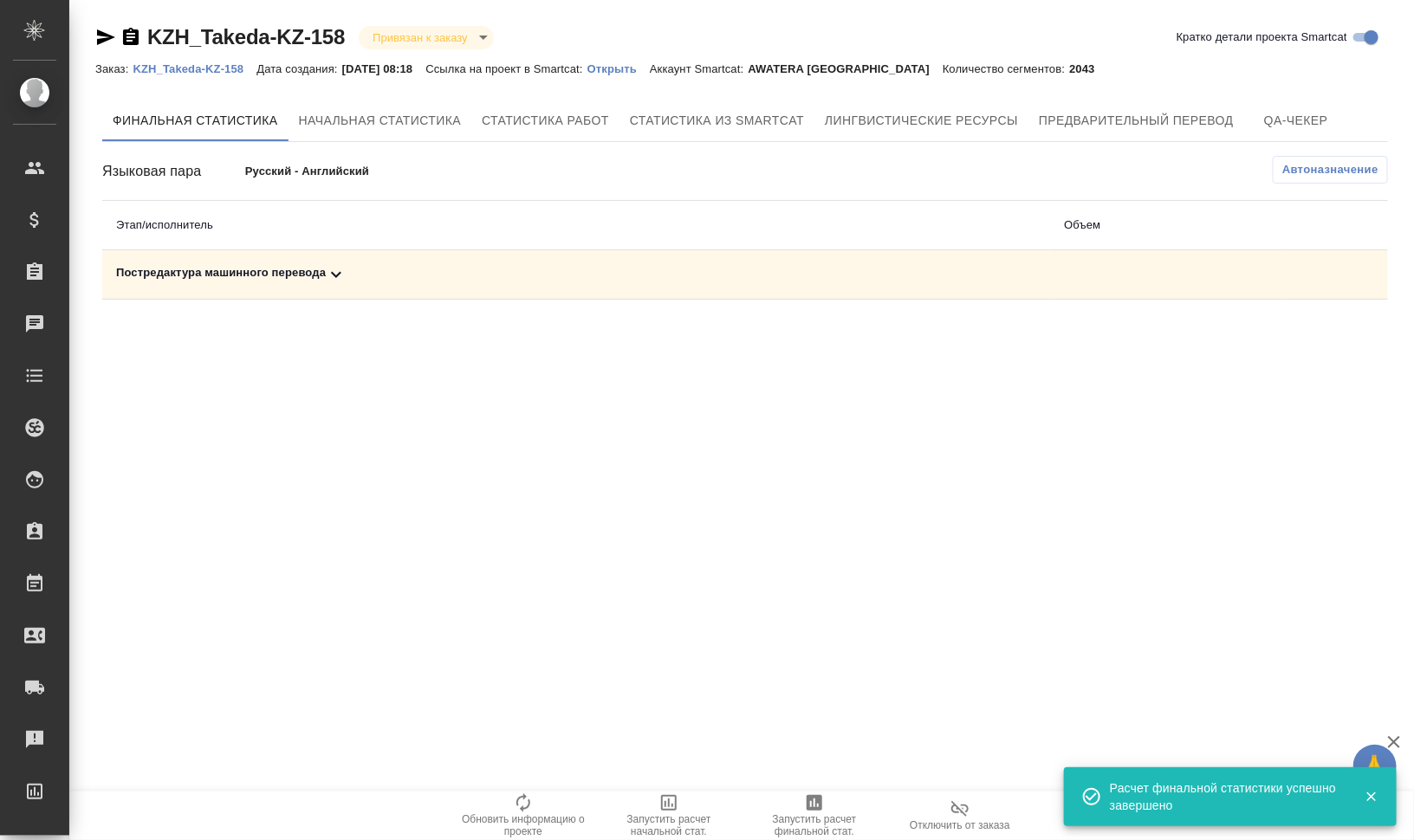
click at [264, 276] on div "Постредактура машинного перевода" at bounding box center [576, 273] width 920 height 21
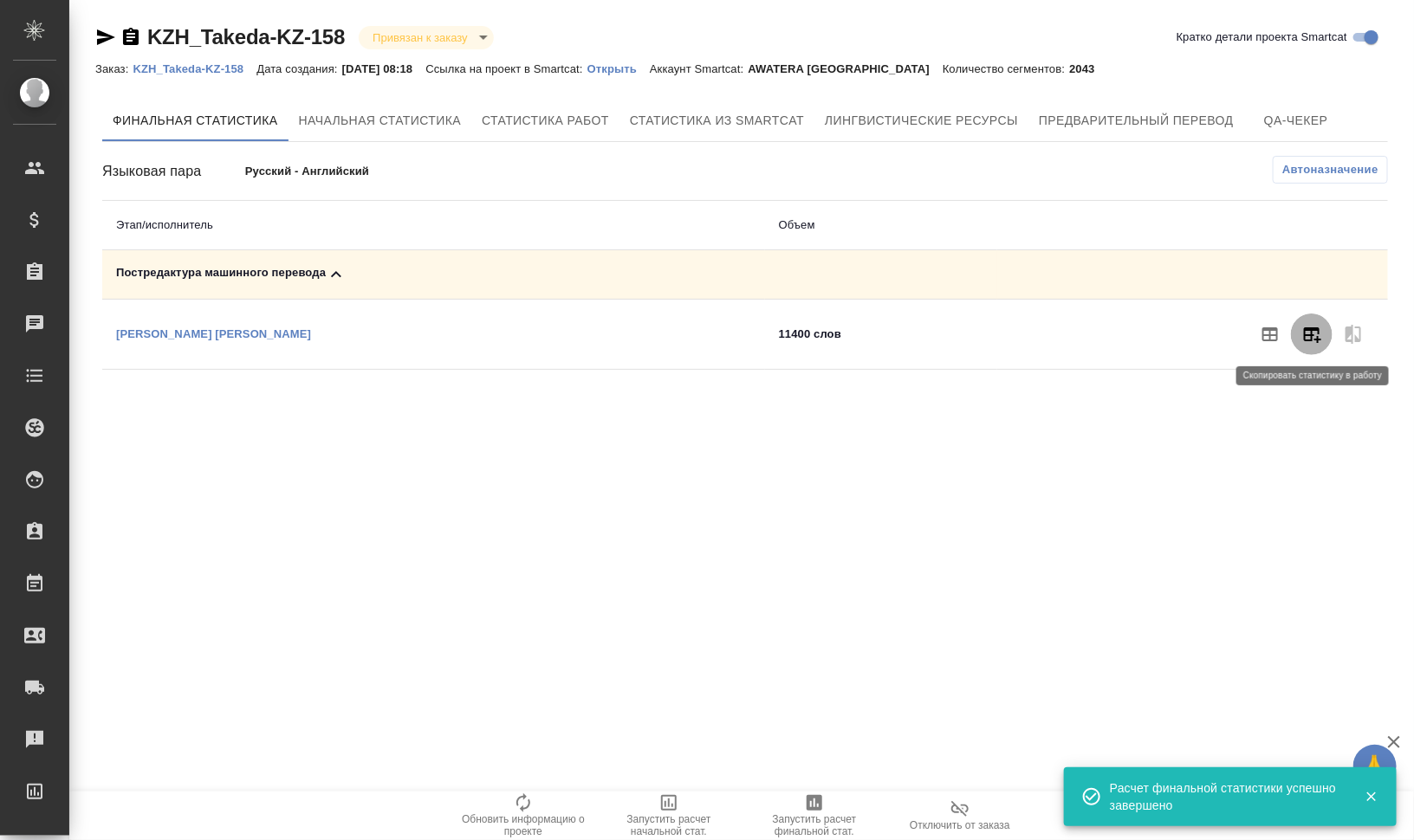
click at [1315, 327] on icon "button" at bounding box center [1313, 335] width 18 height 16
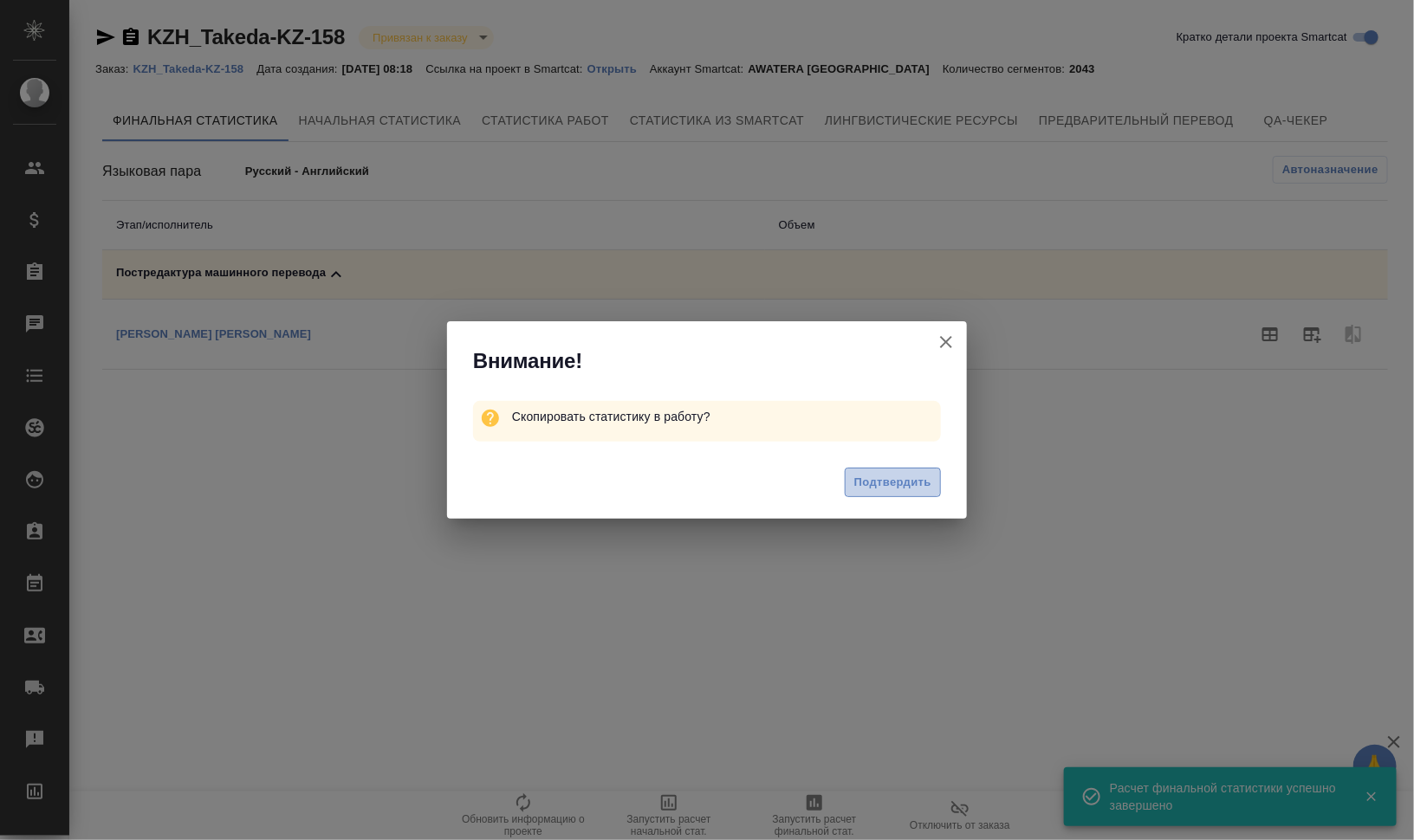
click at [933, 470] on button "Подтвердить" at bounding box center [892, 482] width 96 height 30
